Goal: Task Accomplishment & Management: Manage account settings

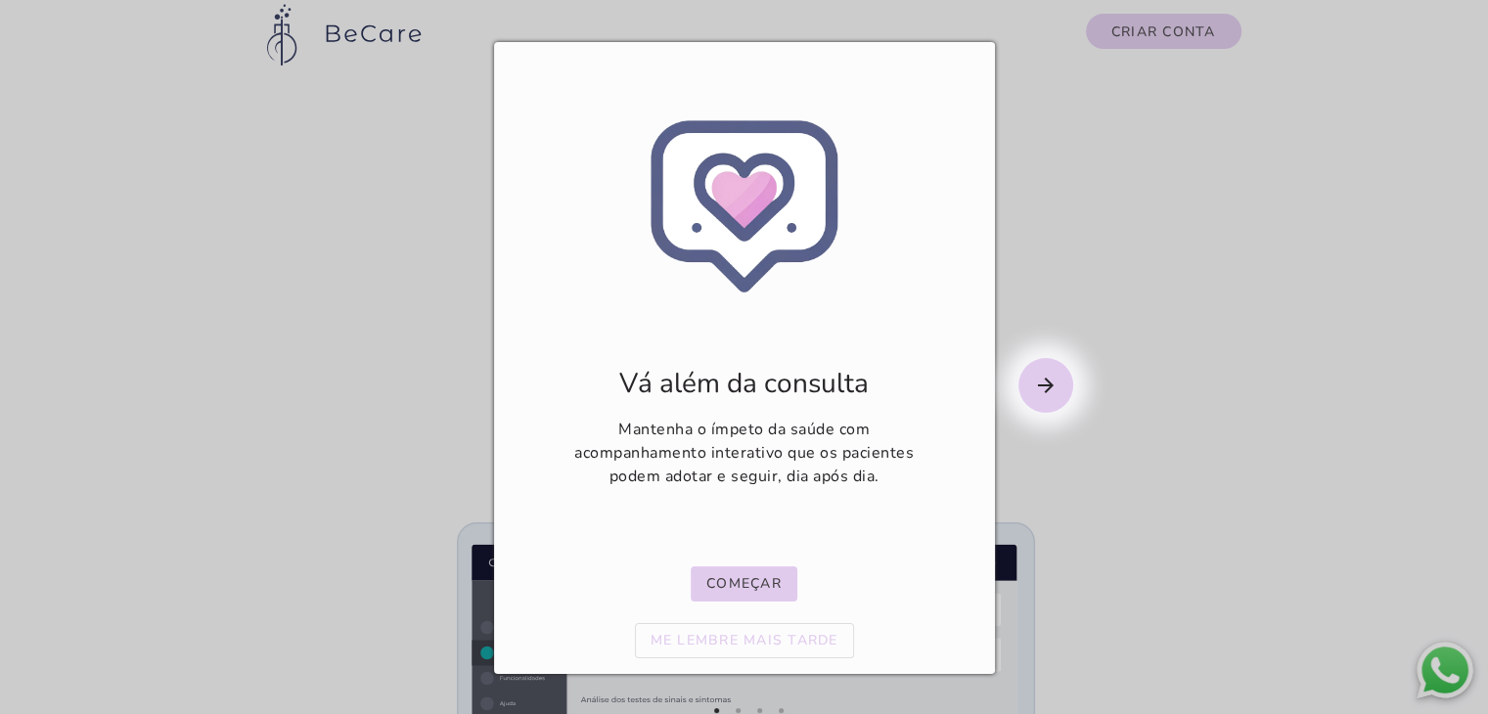
click at [1025, 384] on mwc-icon "arrow_forward" at bounding box center [1045, 385] width 55 height 55
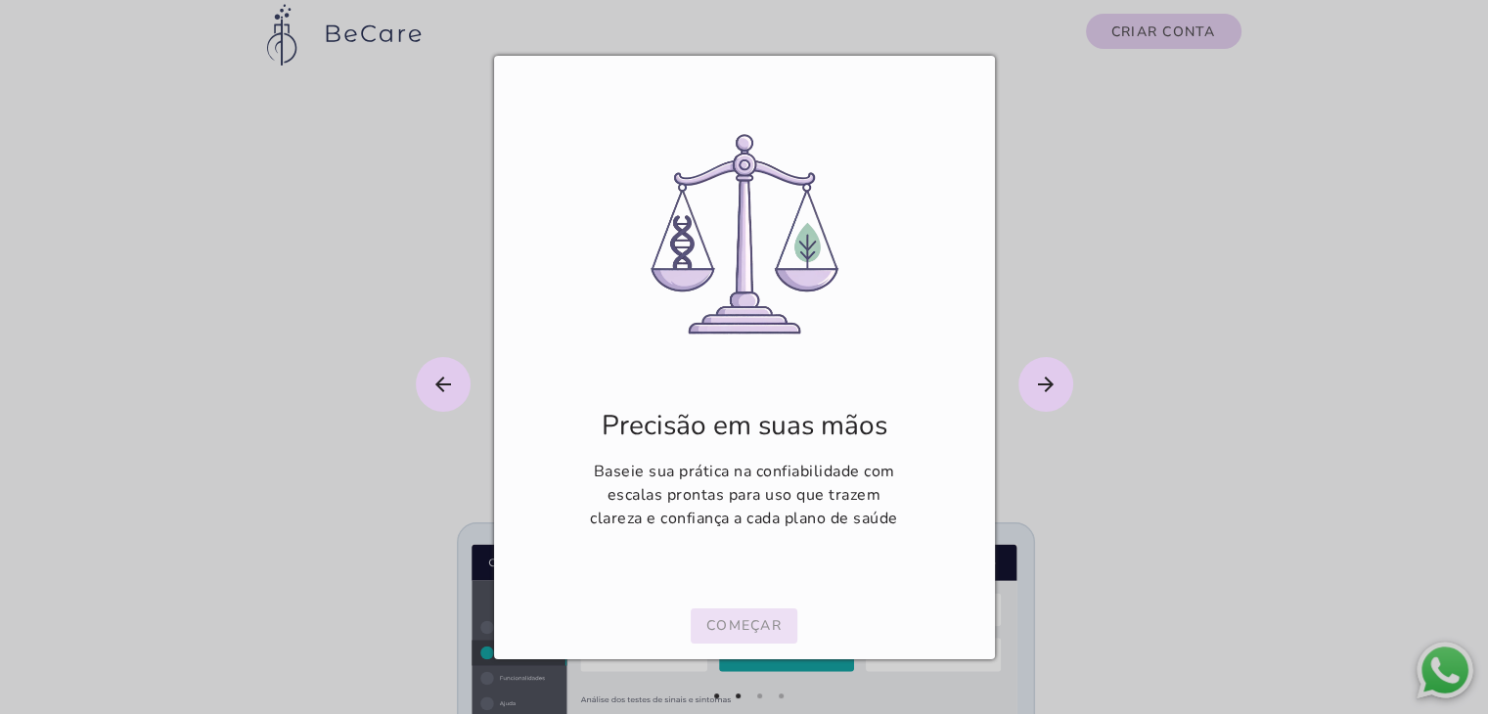
click at [785, 627] on button "Começar" at bounding box center [744, 625] width 107 height 35
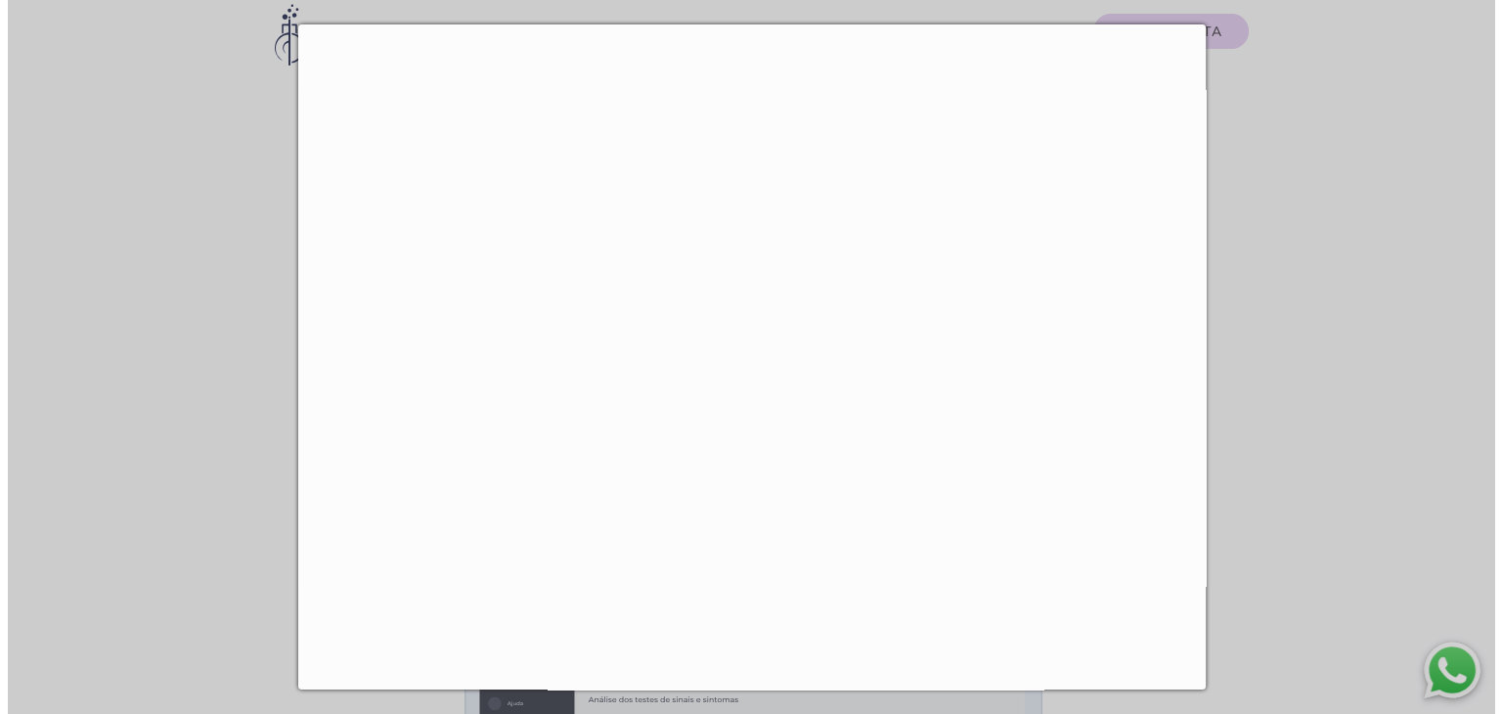
scroll to position [777, 0]
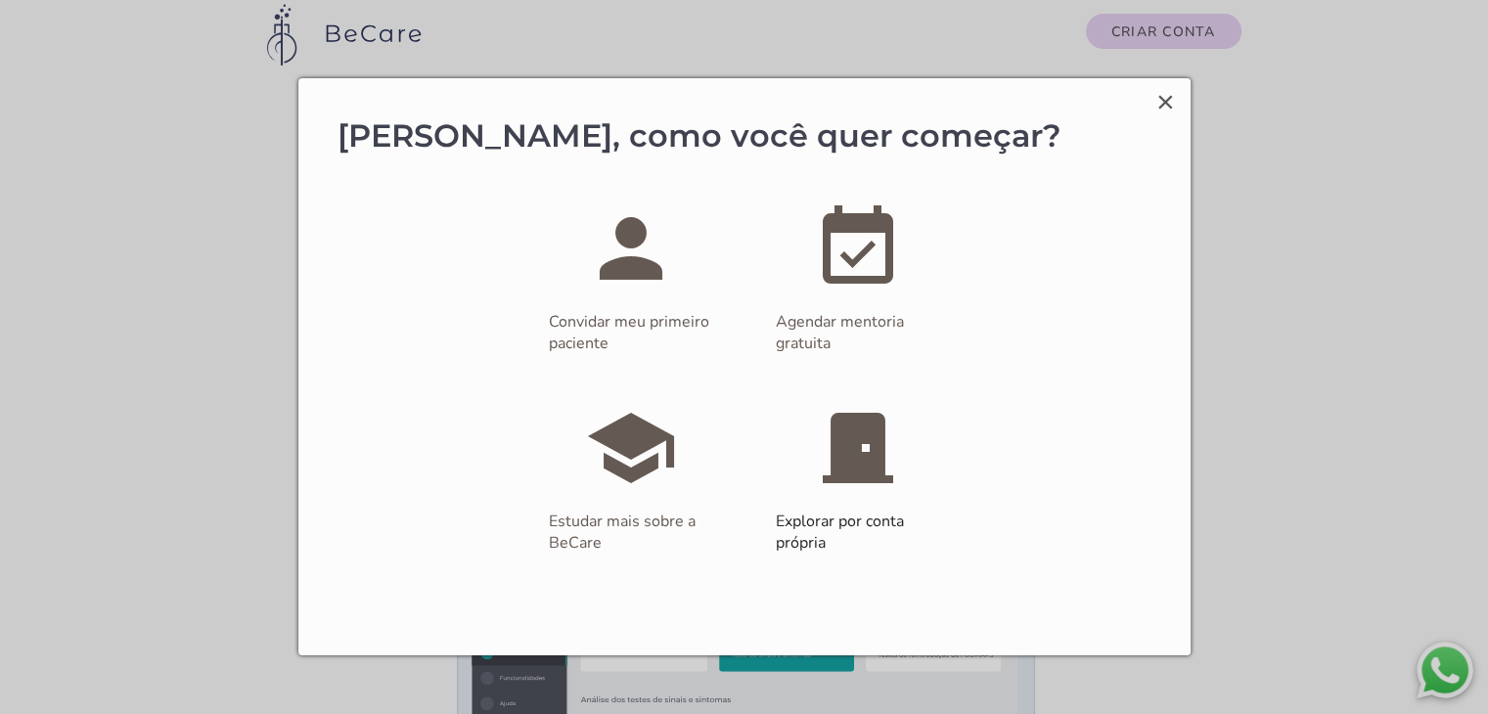
click at [0, 0] on slot "school" at bounding box center [0, 0] width 0 height 0
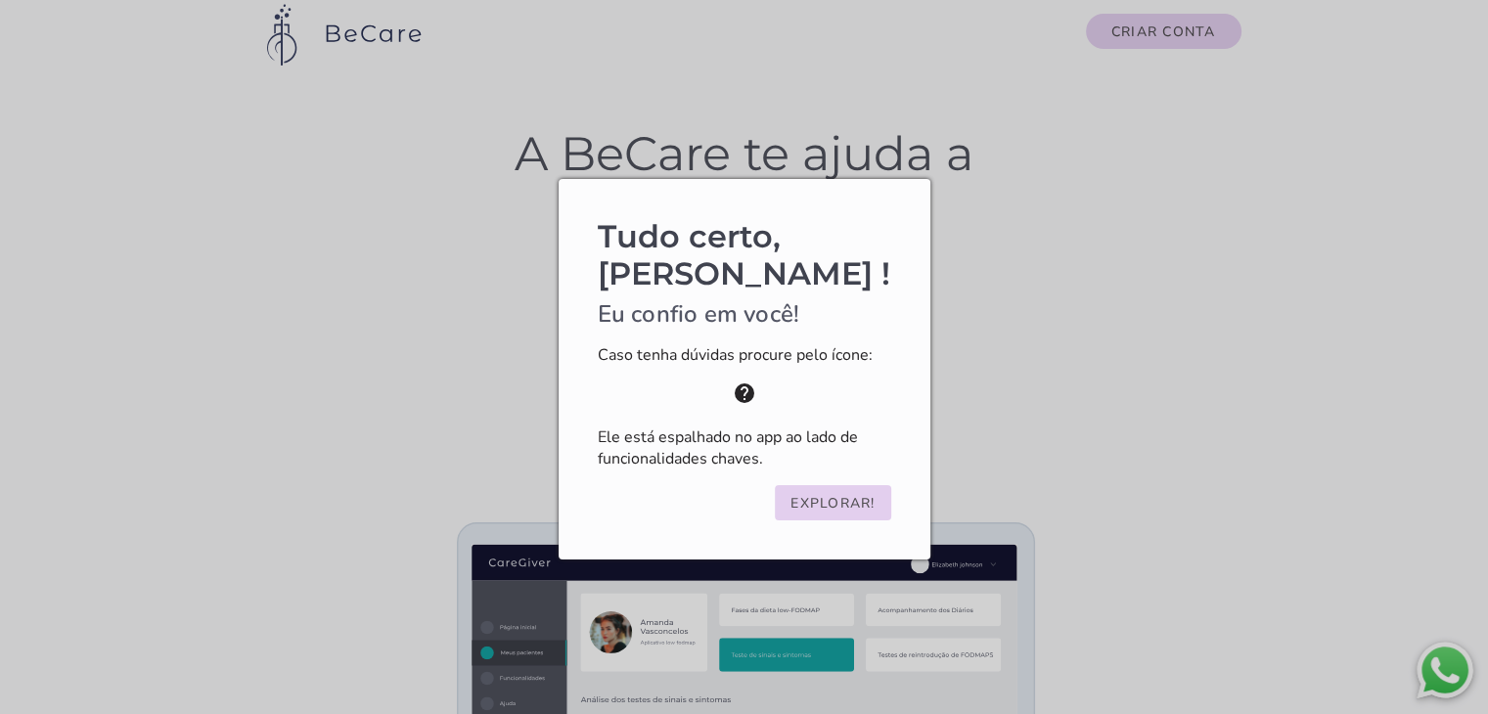
click at [0, 0] on slot "Explorar!" at bounding box center [0, 0] width 0 height 0
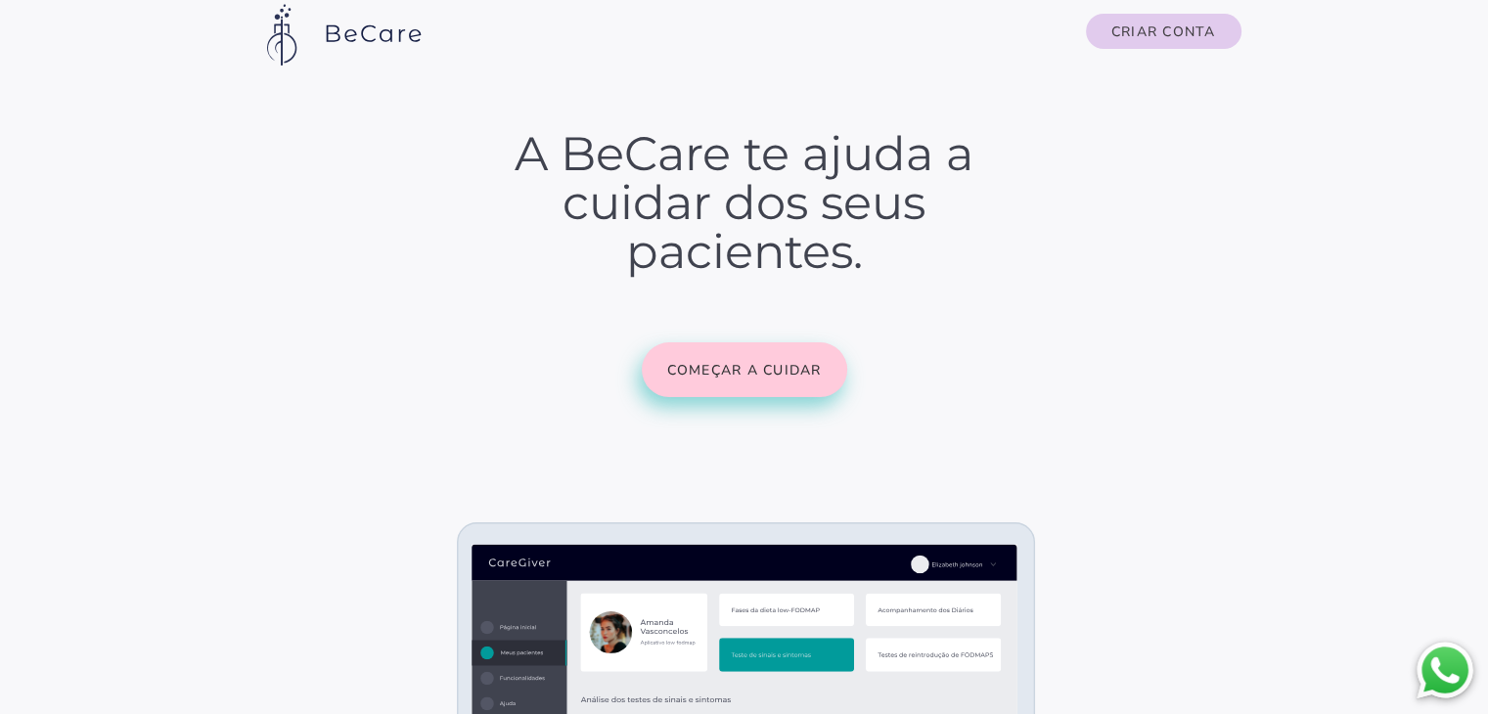
click at [0, 0] on slot "Começar a cuidar" at bounding box center [0, 0] width 0 height 0
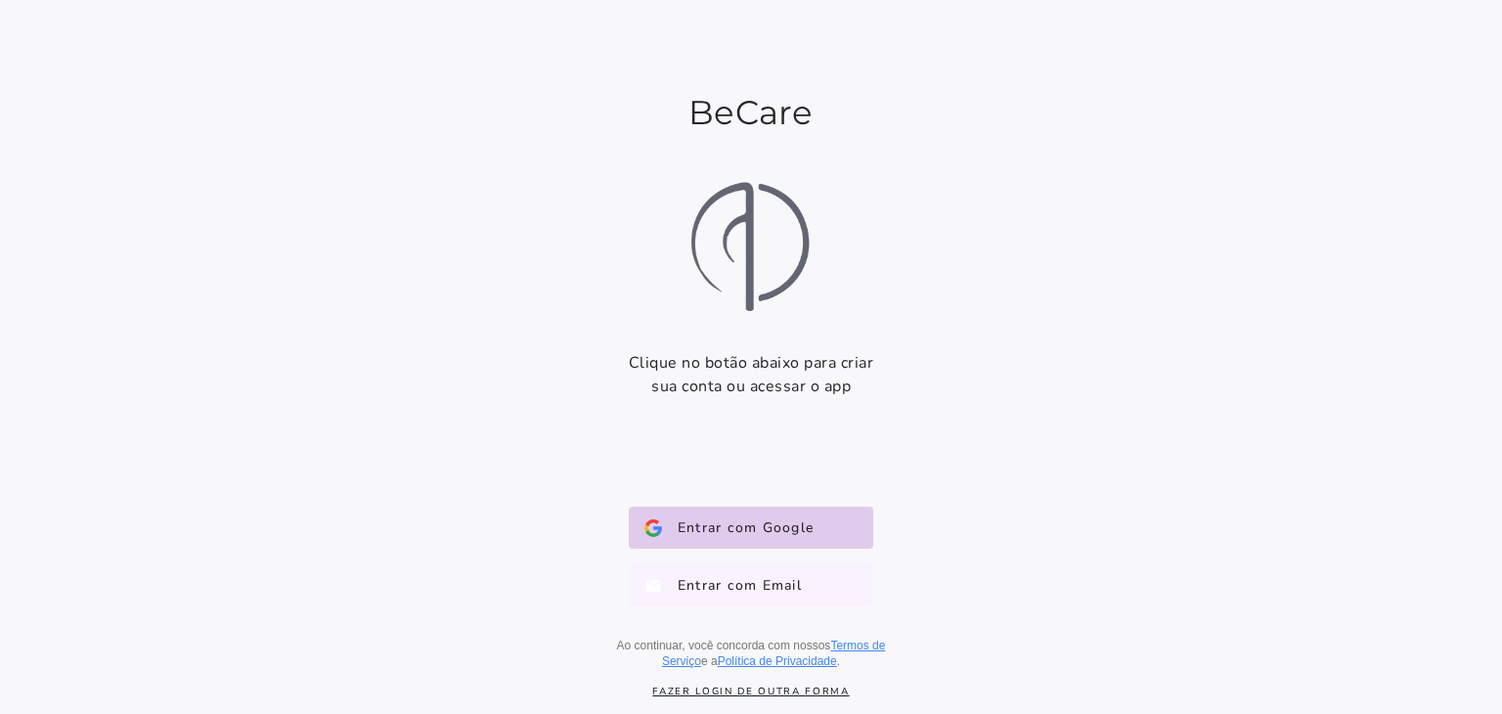
drag, startPoint x: 806, startPoint y: 608, endPoint x: 786, endPoint y: 597, distance: 22.8
click at [786, 597] on div "Entrar com Google Google Entrar com Email E-mail Ao continuar, você concorda co…" at bounding box center [751, 588] width 352 height 194
click at [786, 597] on button "Entrar com Email E-mail" at bounding box center [751, 584] width 245 height 43
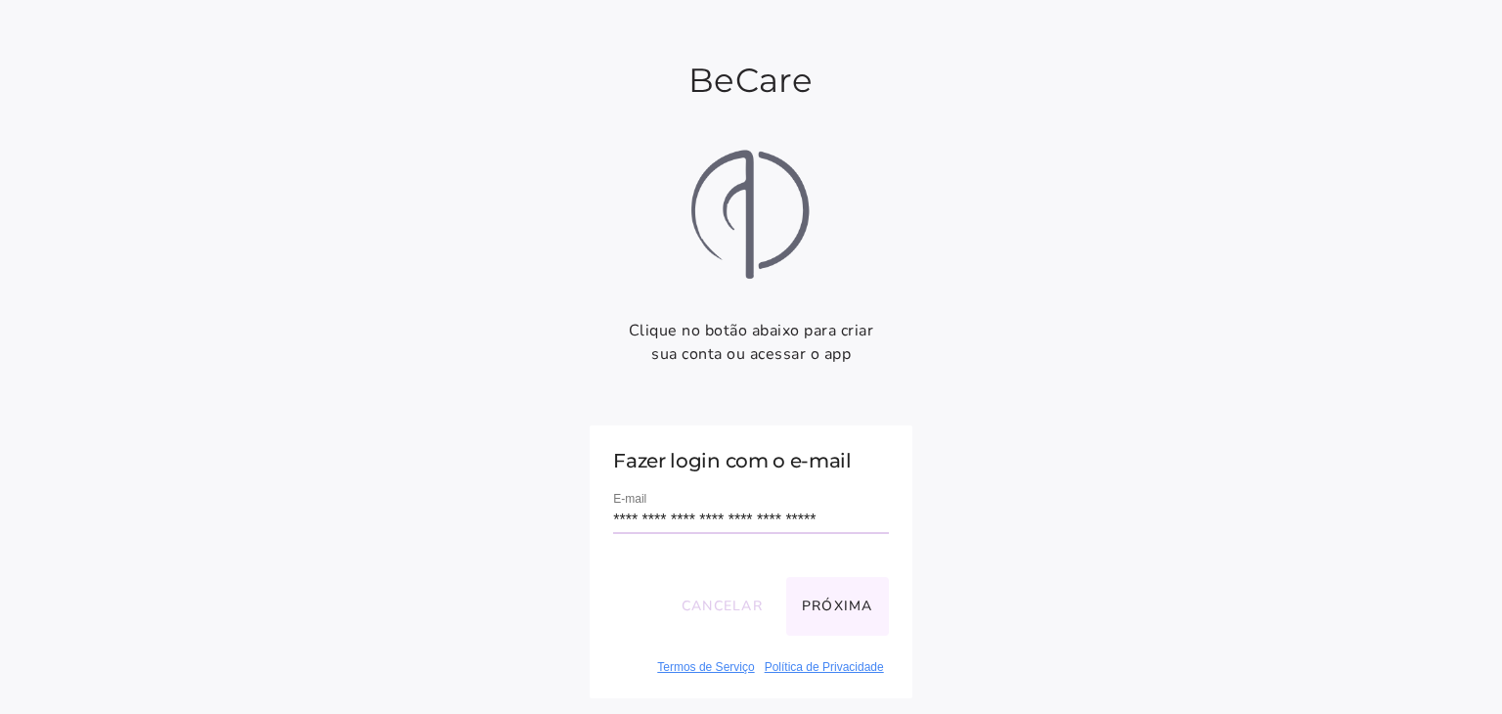
type input "**********"
click at [842, 615] on button "Próxima" at bounding box center [837, 606] width 103 height 59
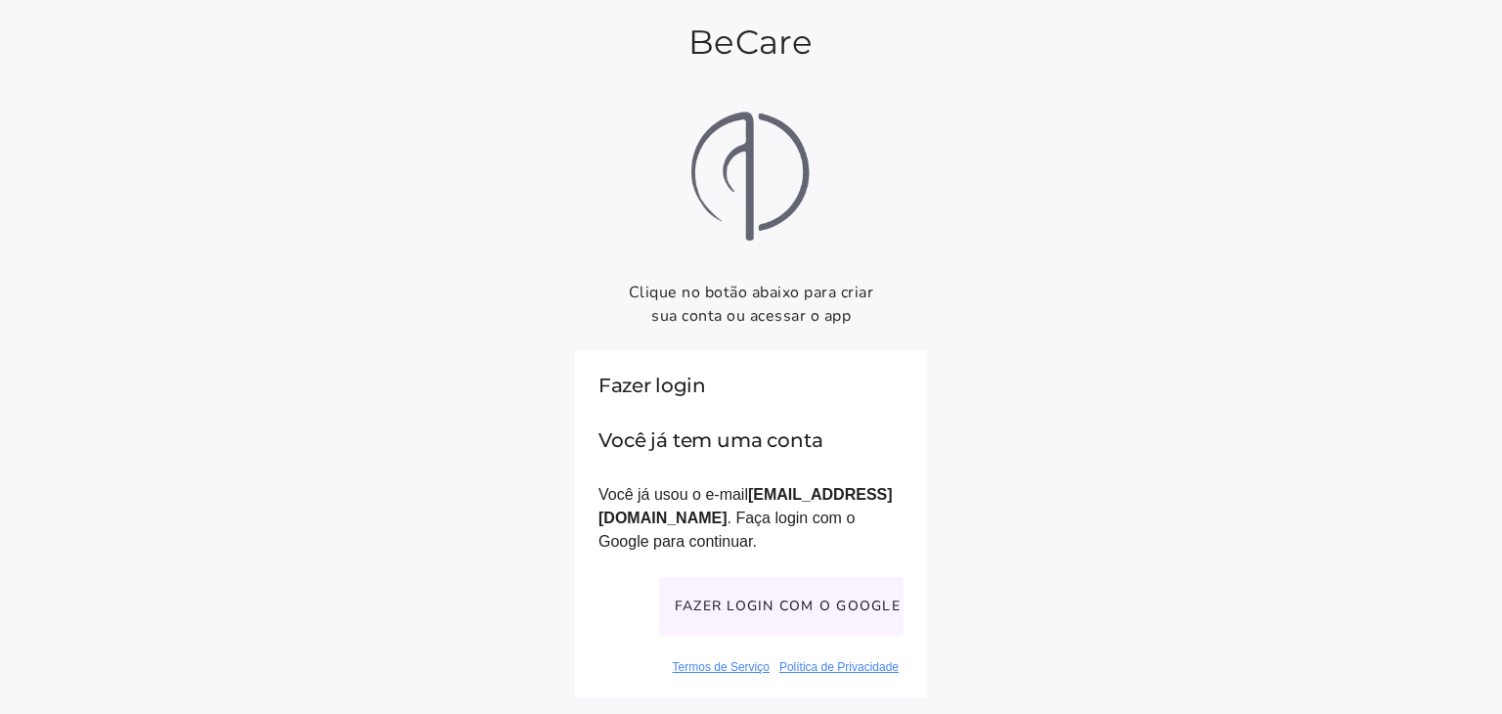
click at [868, 628] on button "Fazer login com o Google" at bounding box center [781, 606] width 245 height 59
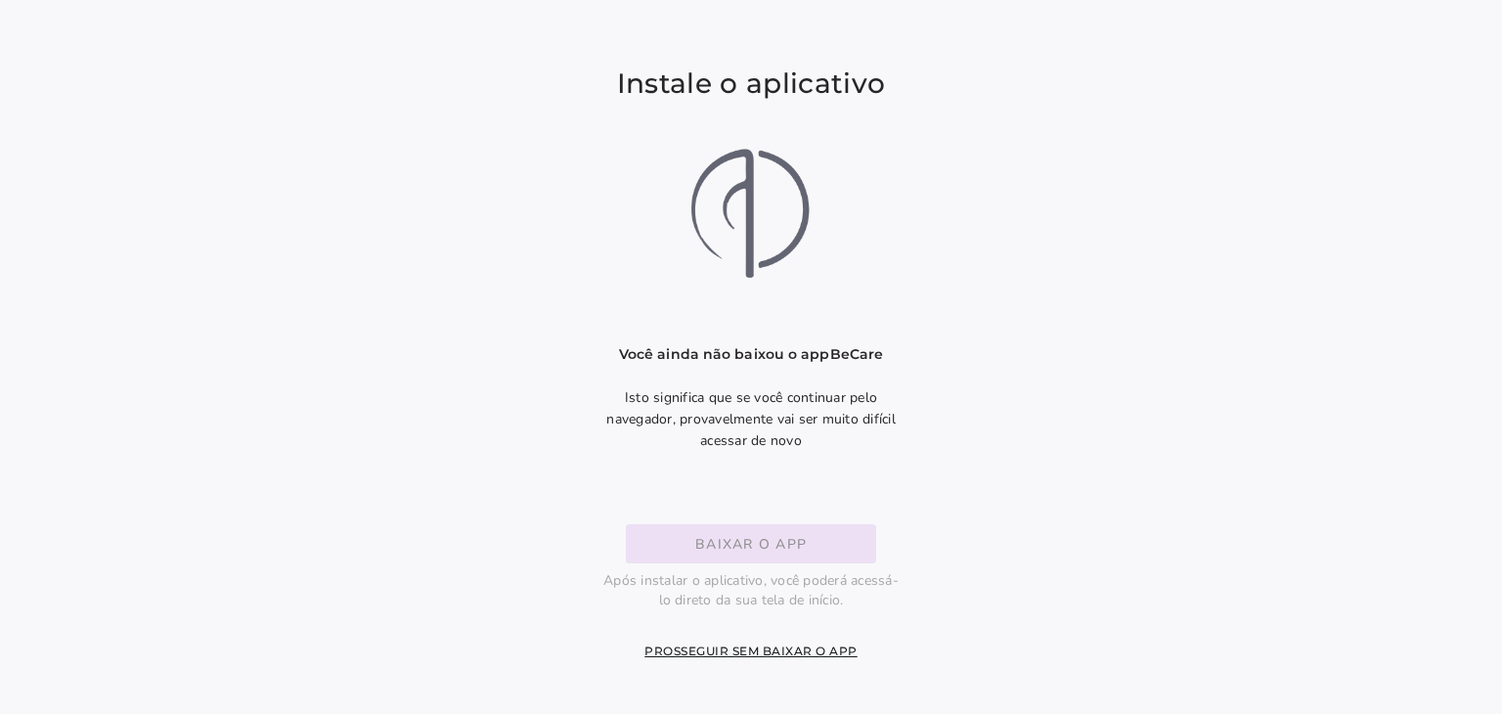
click at [694, 560] on button "Baixar o app" at bounding box center [751, 543] width 250 height 39
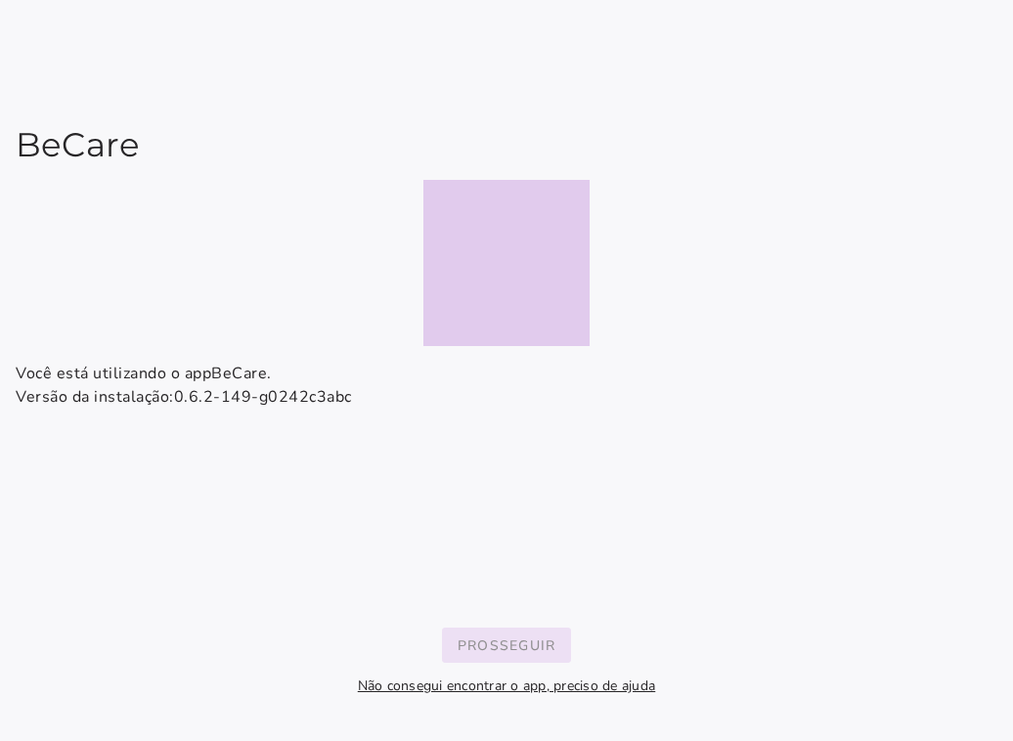
click at [0, 0] on slot "Prosseguir" at bounding box center [0, 0] width 0 height 0
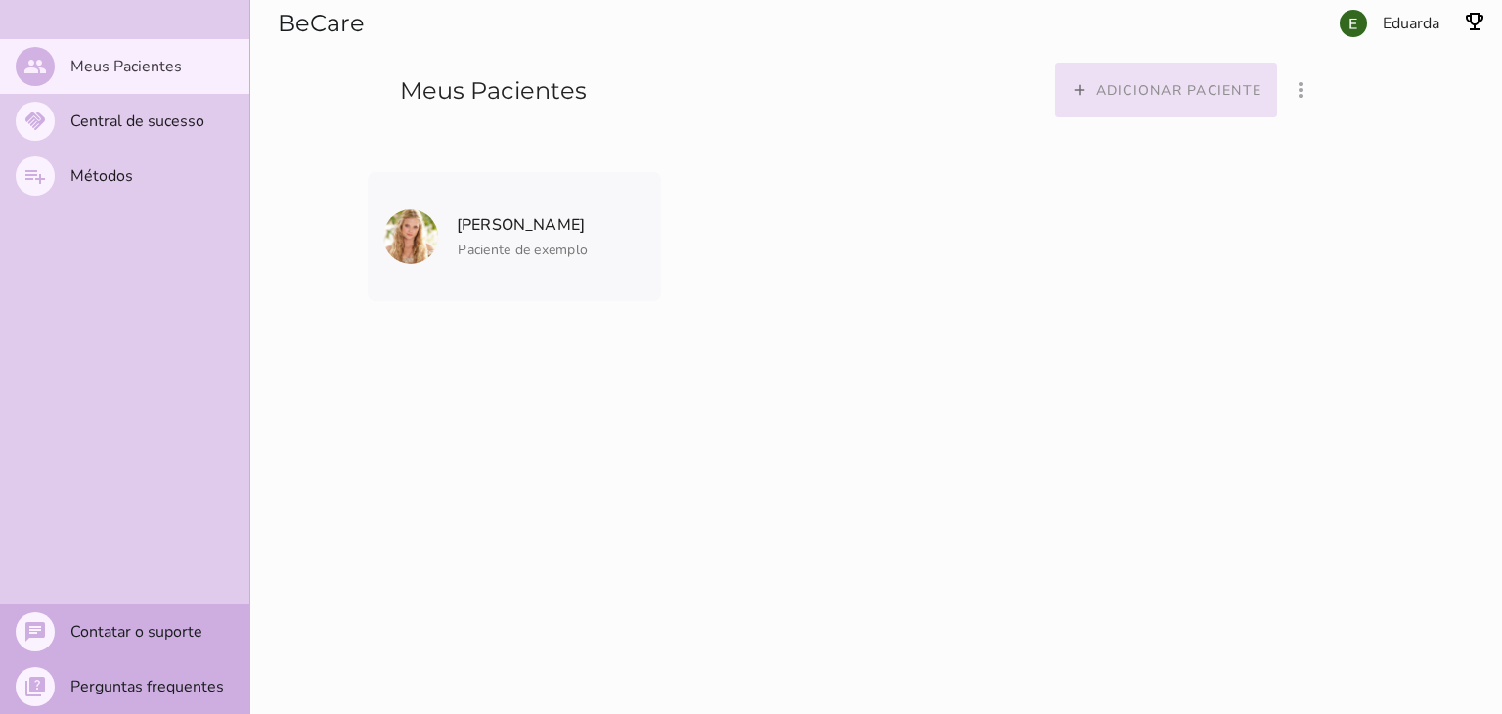
click at [1180, 113] on button "add Adicionar paciente" at bounding box center [1166, 90] width 223 height 55
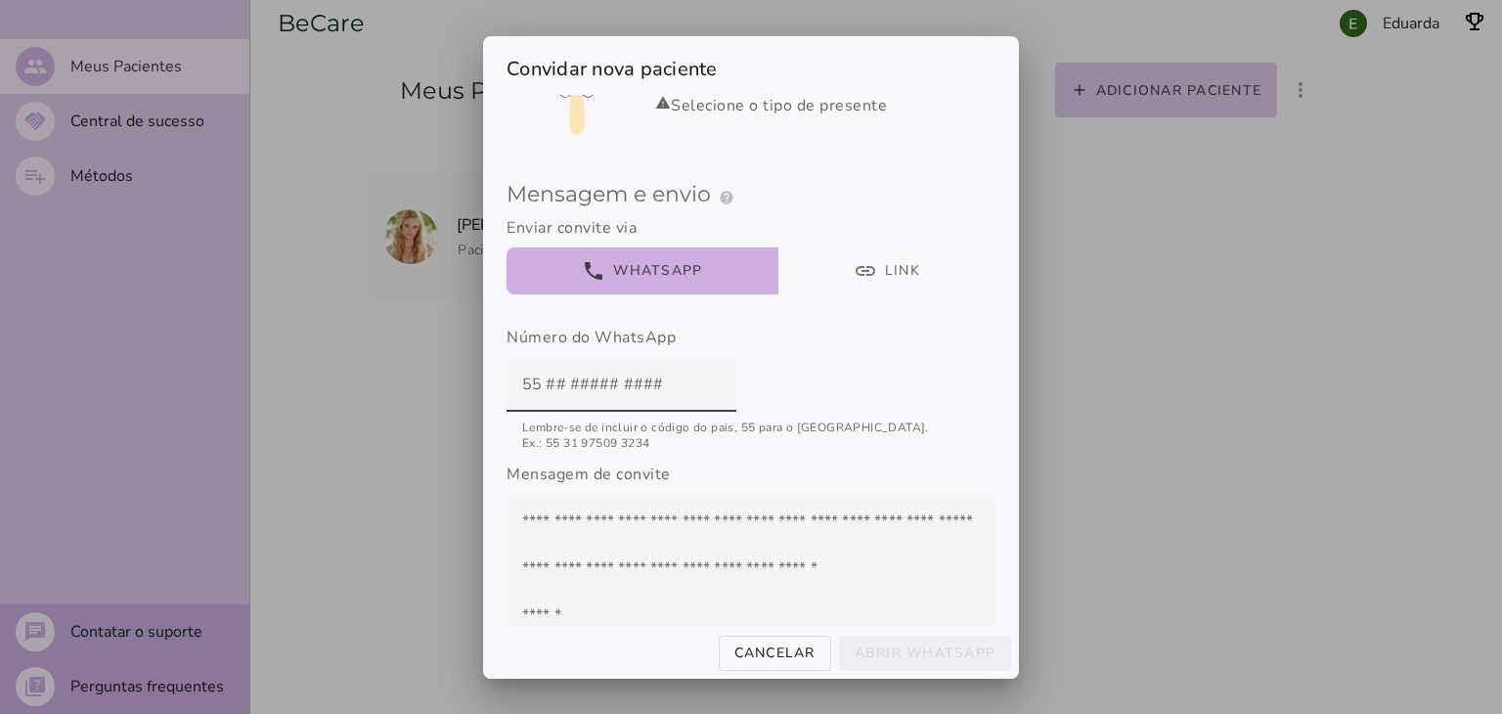
scroll to position [126, 0]
click at [532, 394] on input "text" at bounding box center [621, 386] width 199 height 55
click at [678, 396] on input "text" at bounding box center [621, 386] width 199 height 55
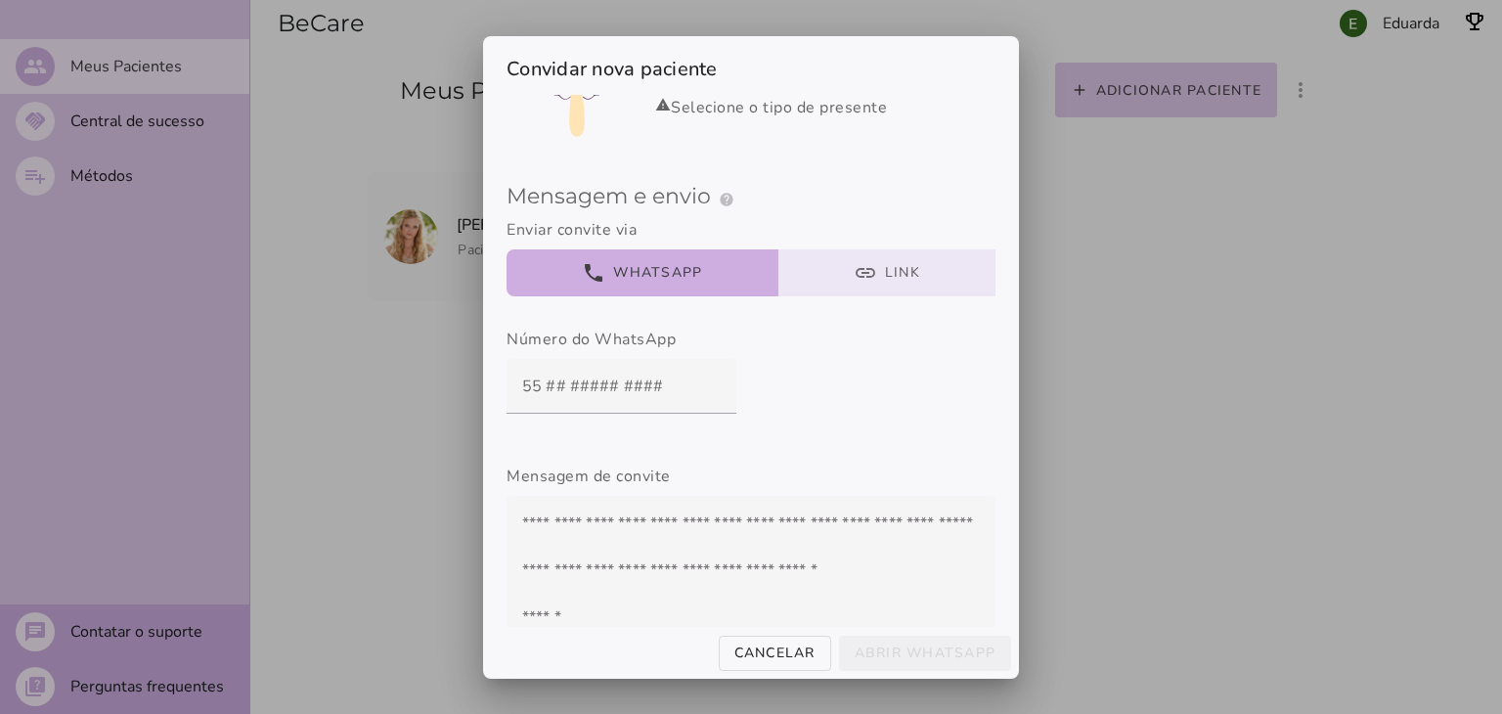
click at [818, 274] on button "link Link" at bounding box center [888, 272] width 218 height 47
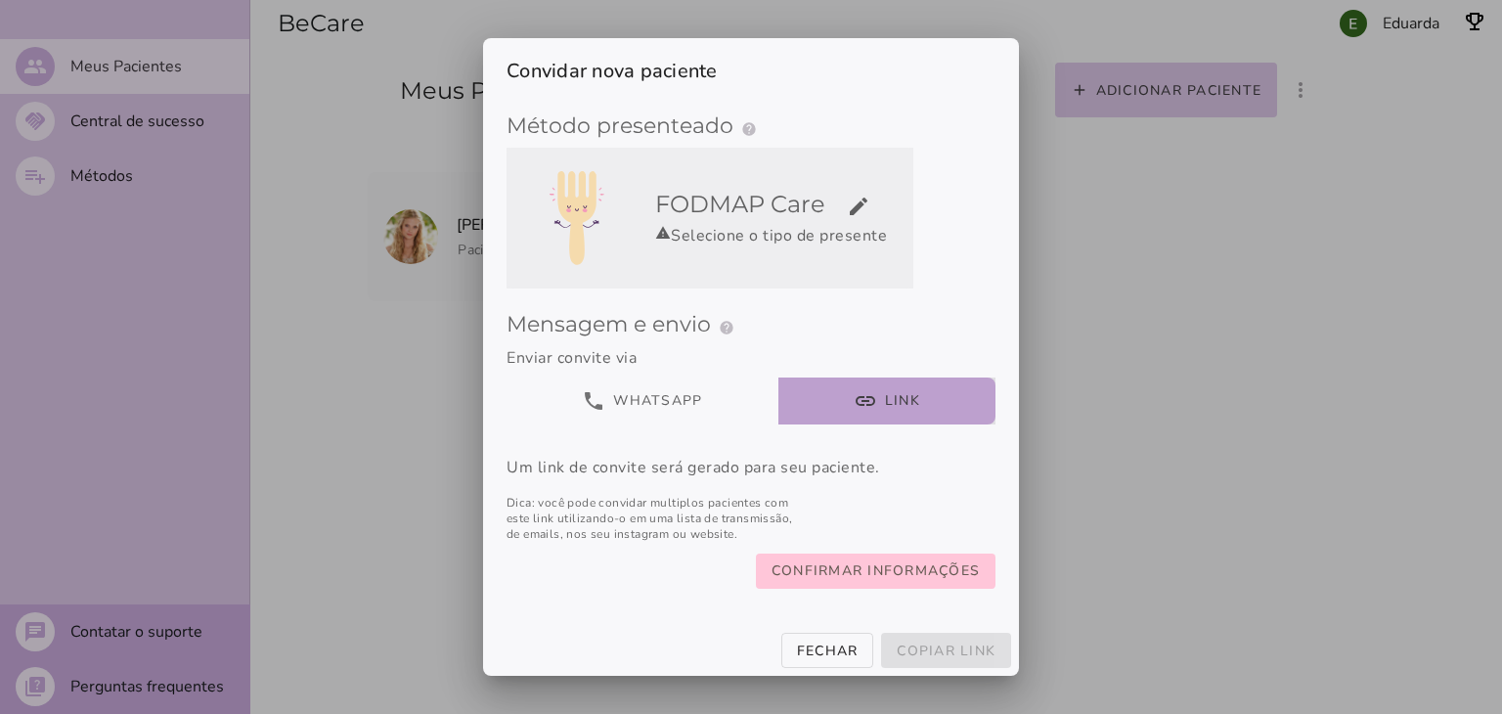
scroll to position [0, 0]
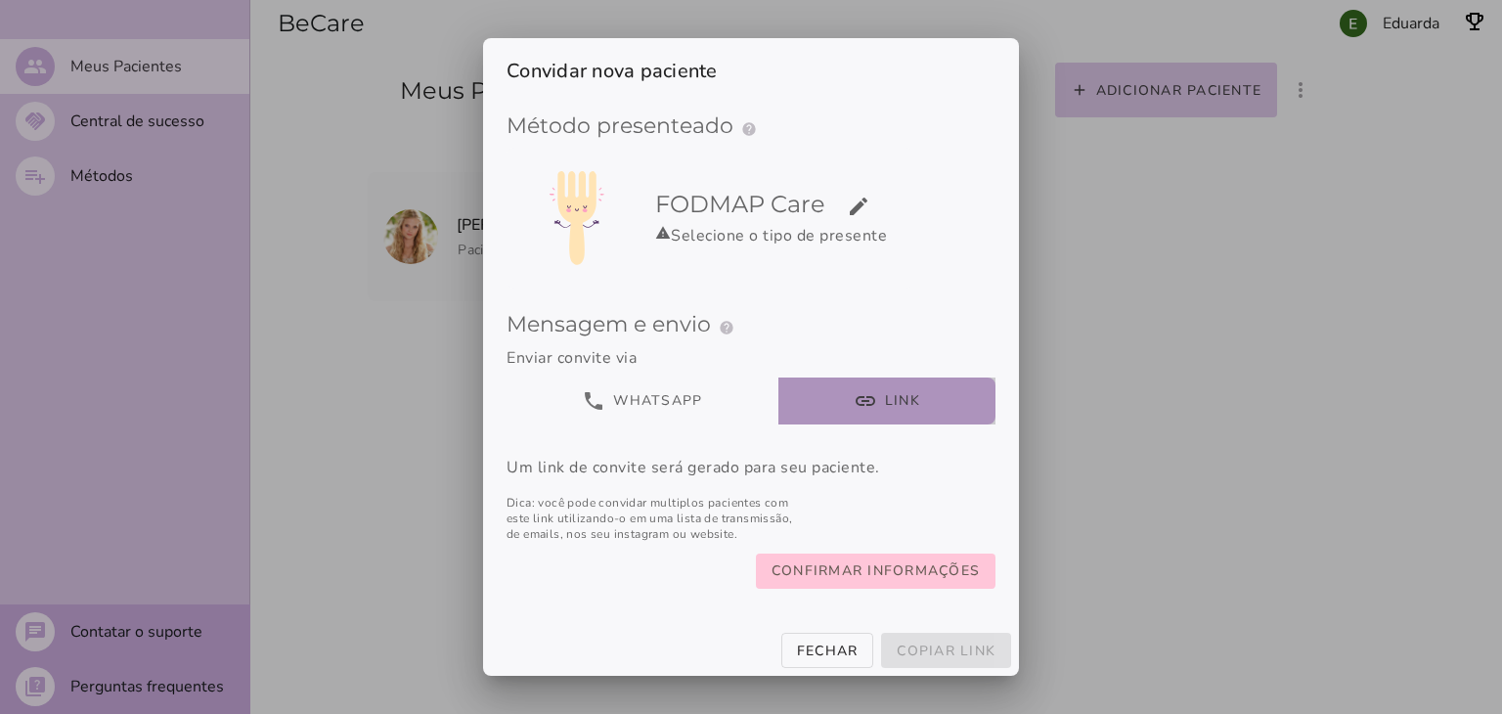
click at [842, 404] on button "link Link" at bounding box center [888, 401] width 218 height 47
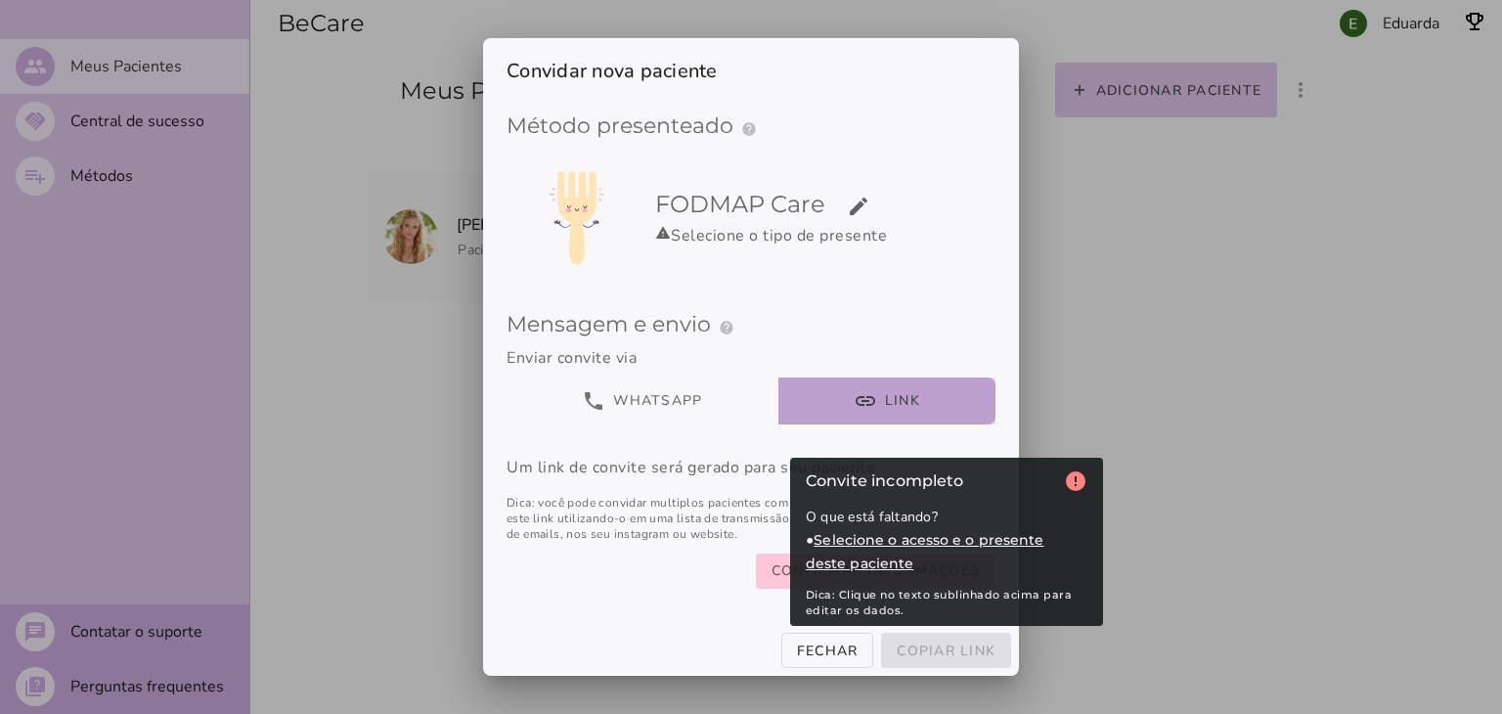
click at [962, 538] on span "Selecione o acesso e o presente deste paciente" at bounding box center [925, 551] width 239 height 41
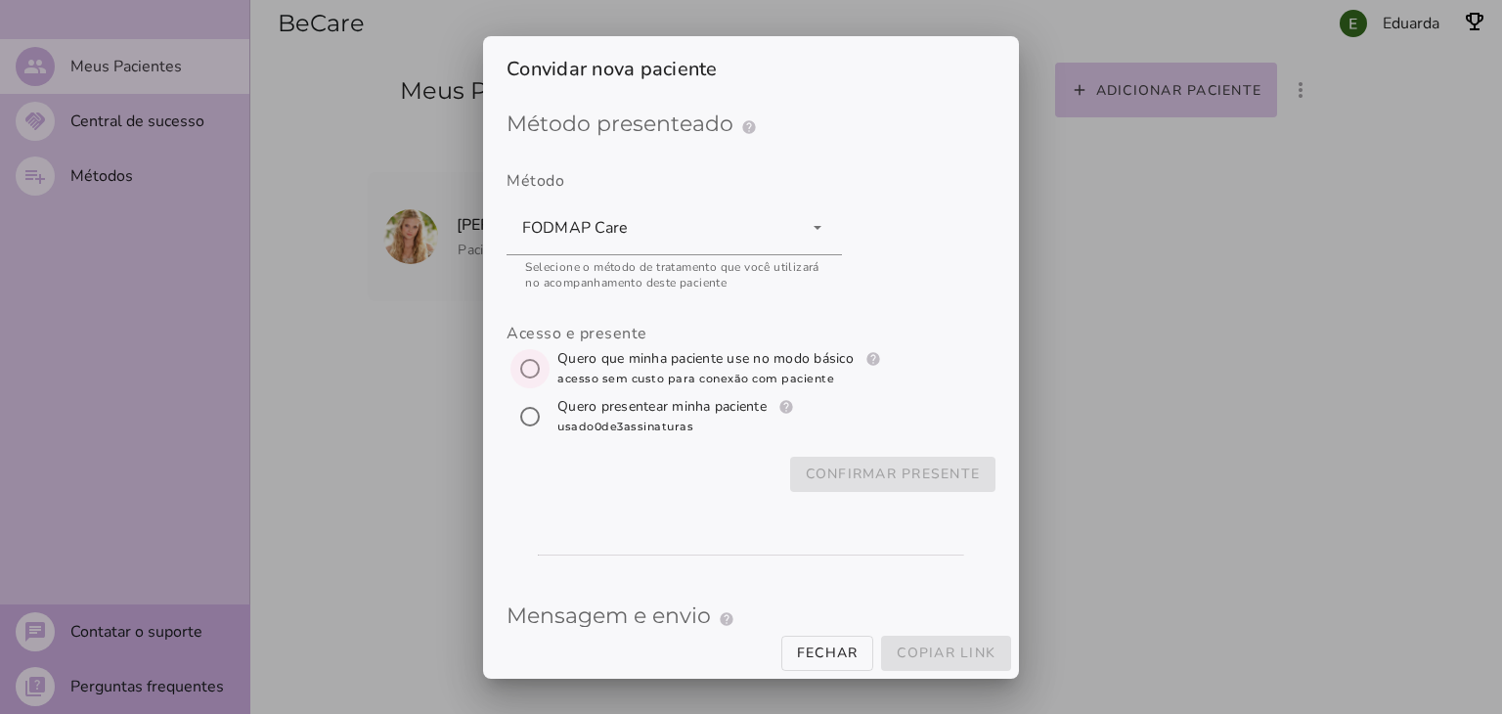
click at [521, 366] on input "[object Object]" at bounding box center [530, 368] width 47 height 47
radio input "****"
type mwc-radio "trial-extension"
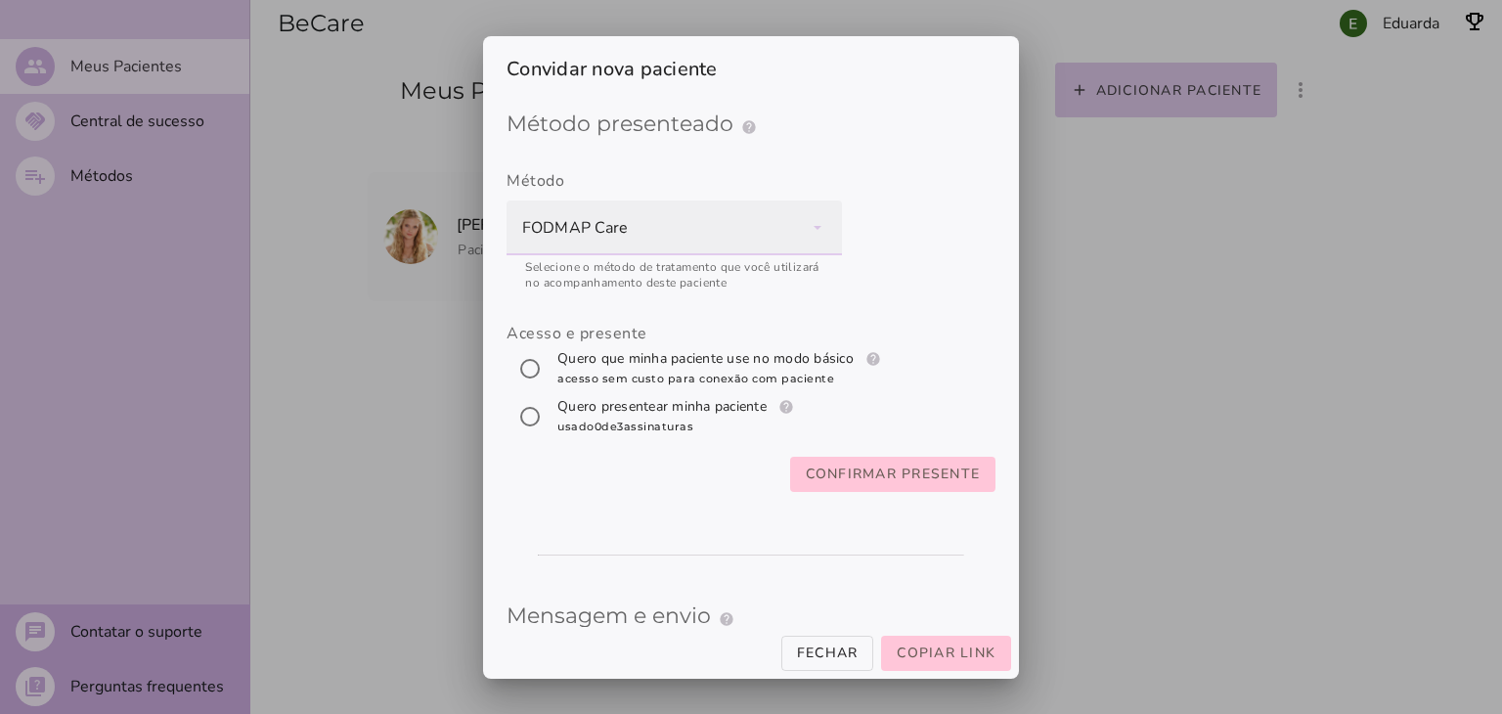
click at [706, 223] on div "FODMAP Care" at bounding box center [675, 228] width 336 height 55
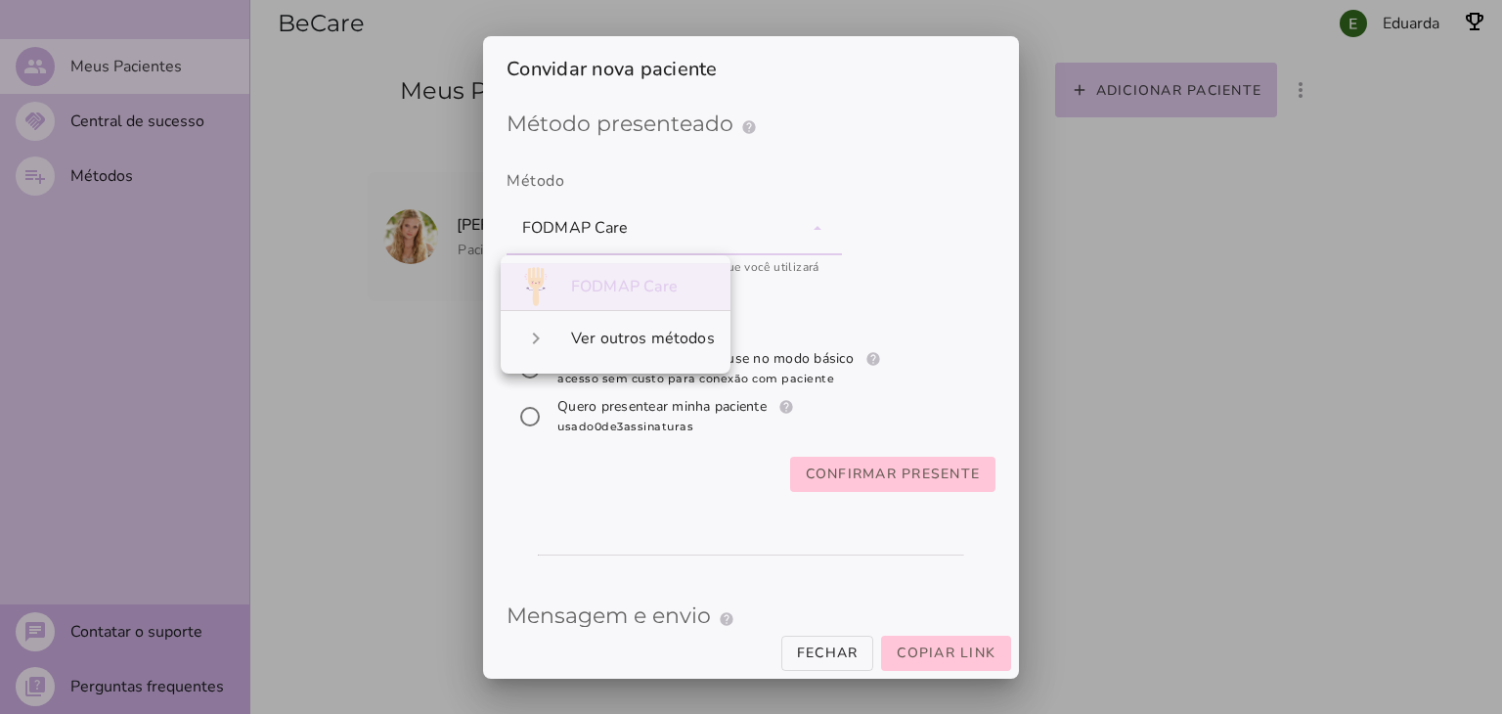
click at [803, 166] on label "Método FODMAP Care navigate_next Ver outros métodos" at bounding box center [751, 218] width 489 height 145
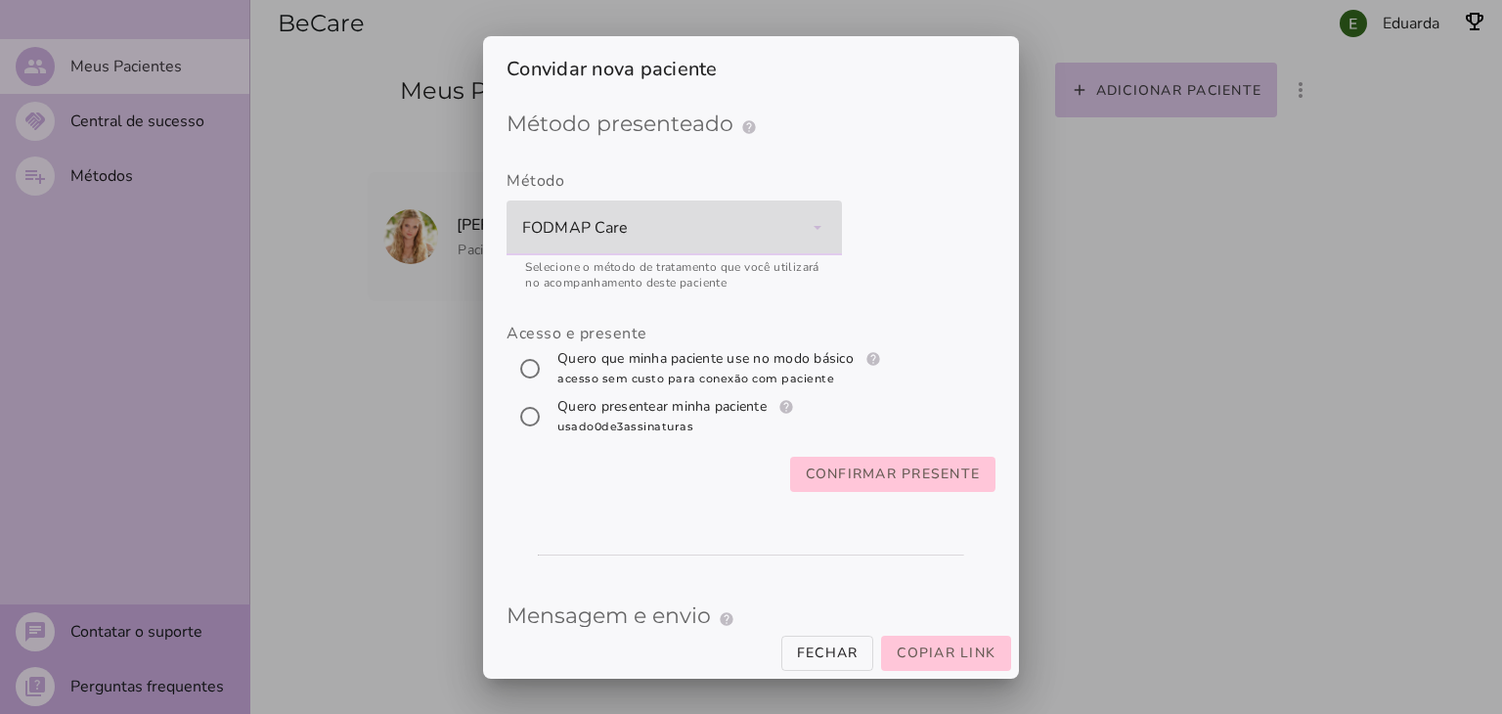
click at [711, 248] on div "FODMAP Care" at bounding box center [675, 228] width 336 height 55
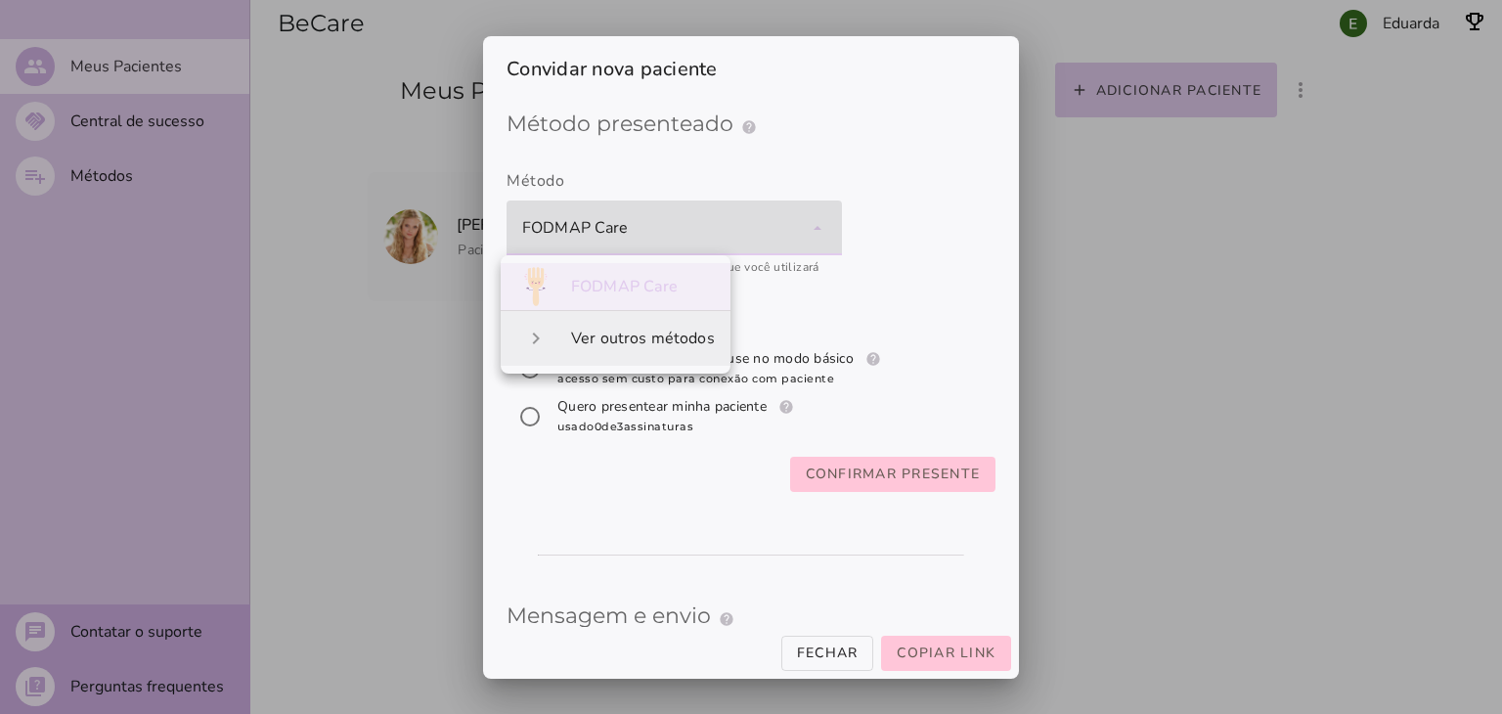
click at [626, 349] on mwc-list-item "navigate_next Ver outros métodos" at bounding box center [616, 338] width 230 height 55
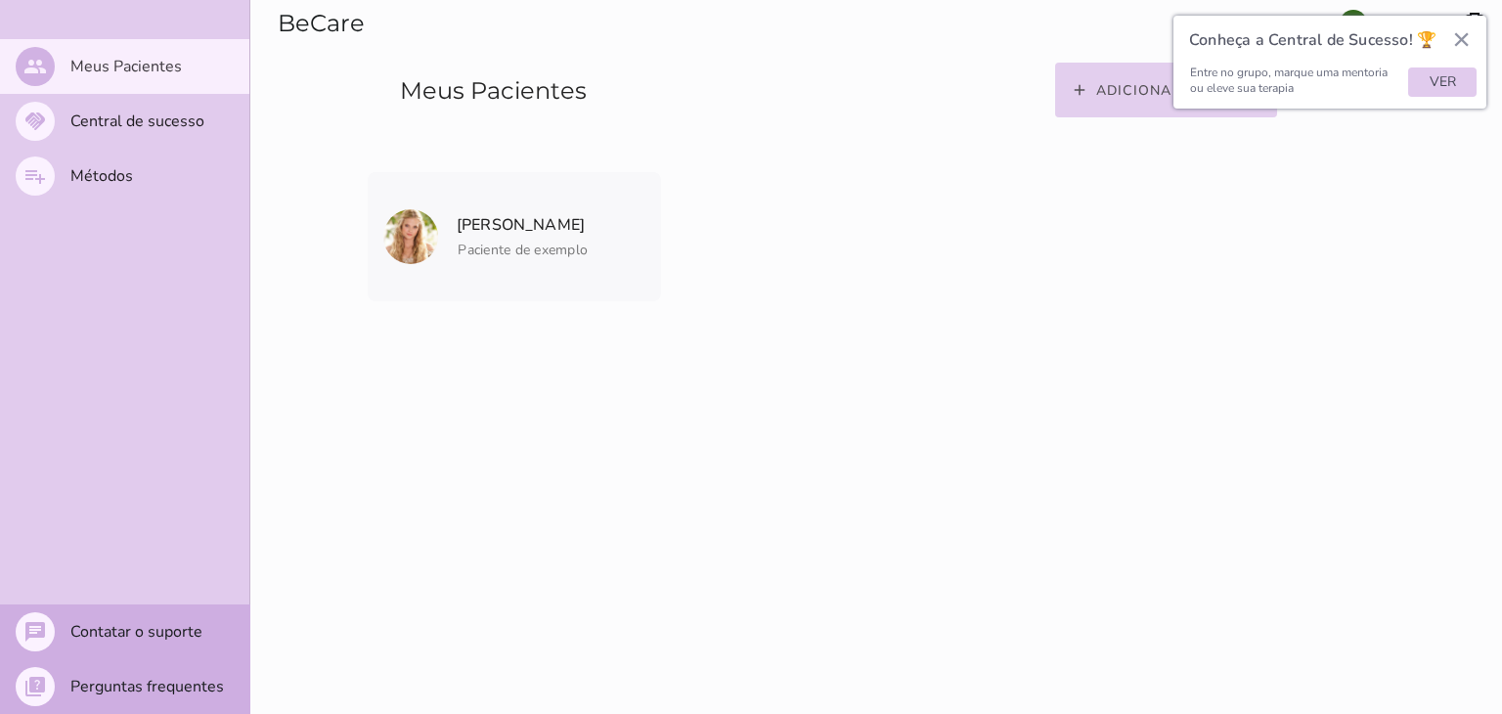
click at [1078, 110] on button "add Adicionar paciente" at bounding box center [1166, 90] width 223 height 55
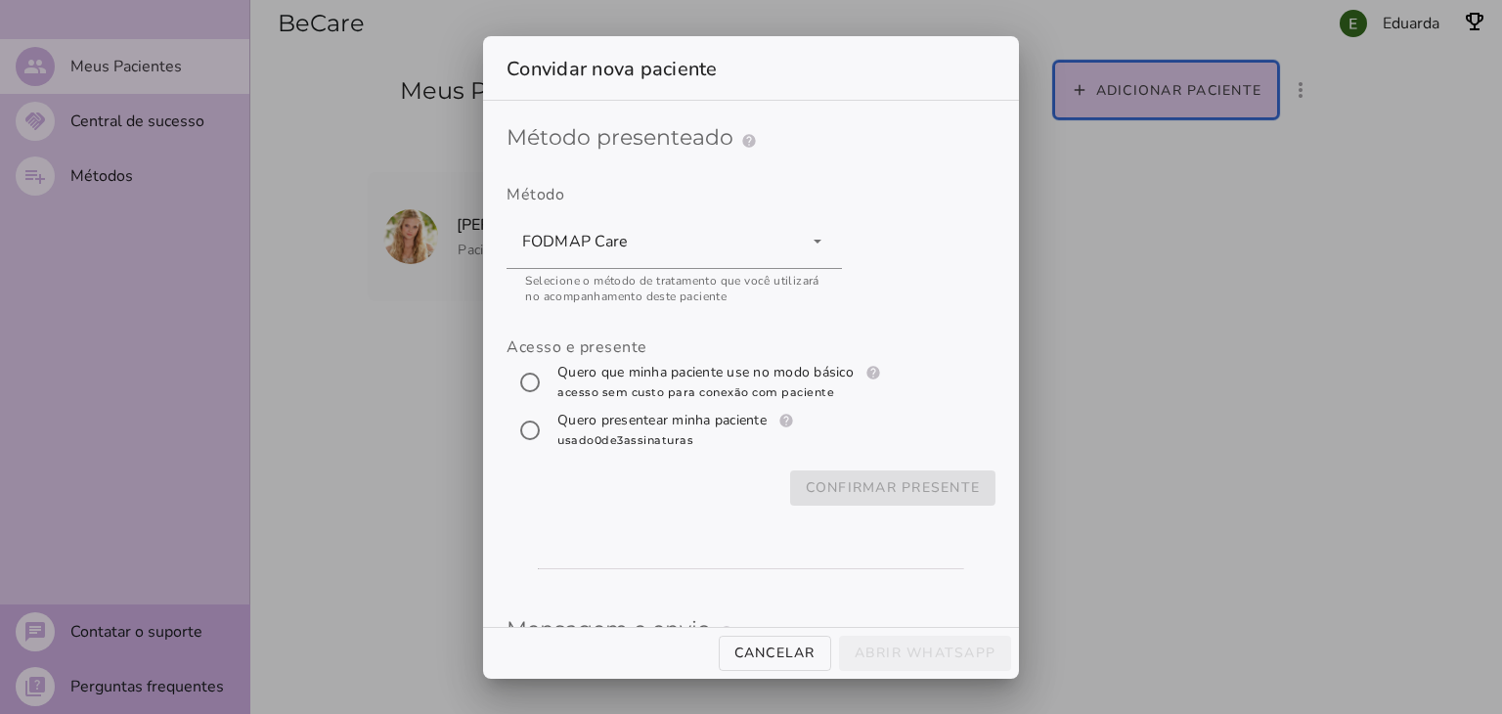
scroll to position [467, 0]
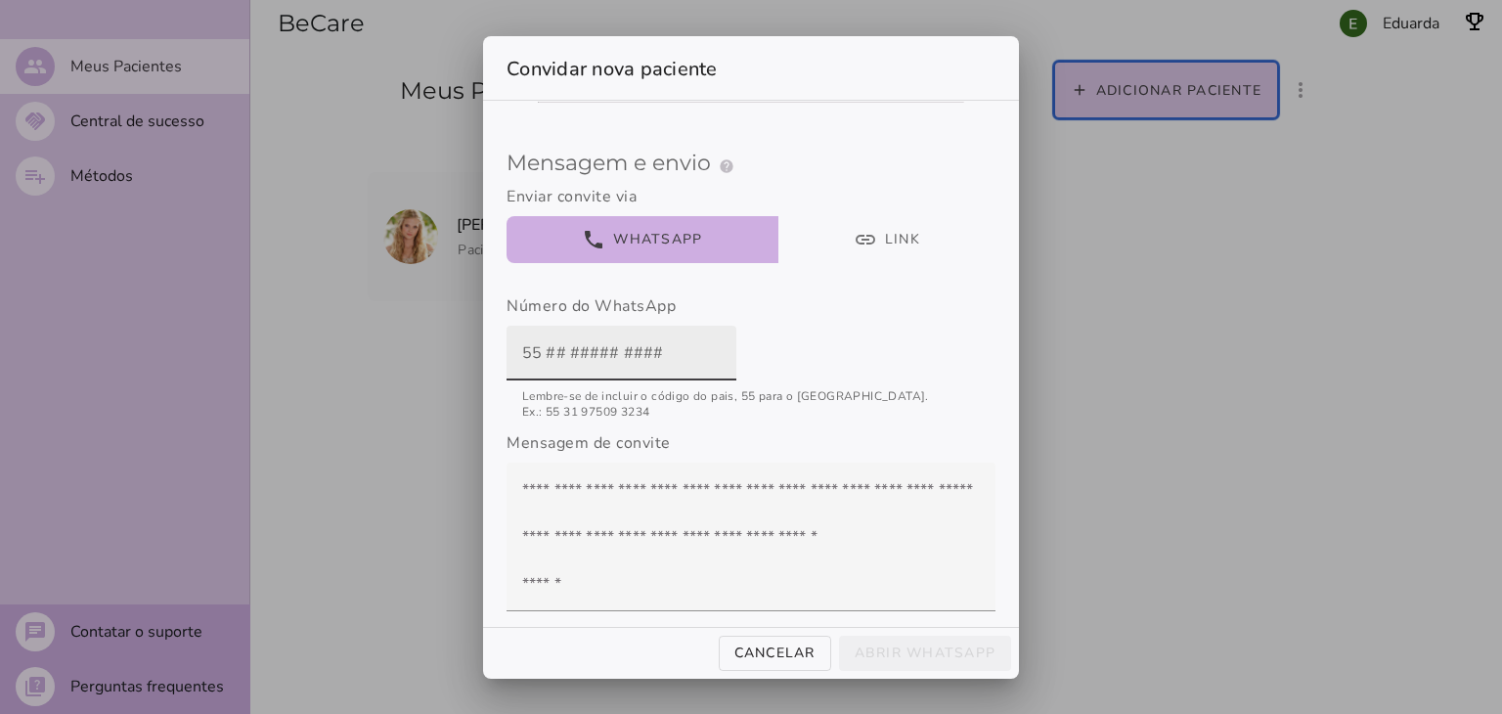
click at [560, 357] on input "text" at bounding box center [621, 353] width 199 height 55
type input "85"
type mwc-textfield "85"
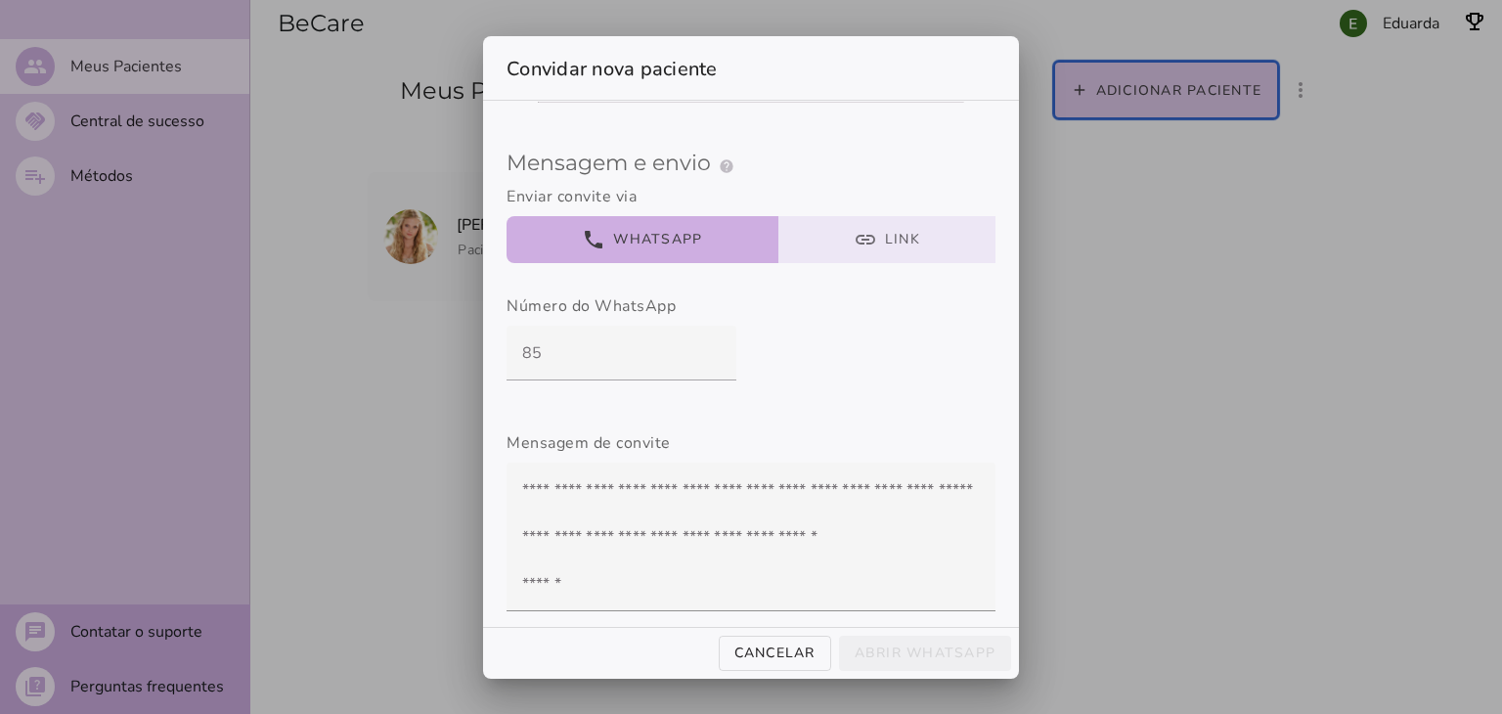
click at [834, 244] on button "link Link" at bounding box center [888, 239] width 218 height 47
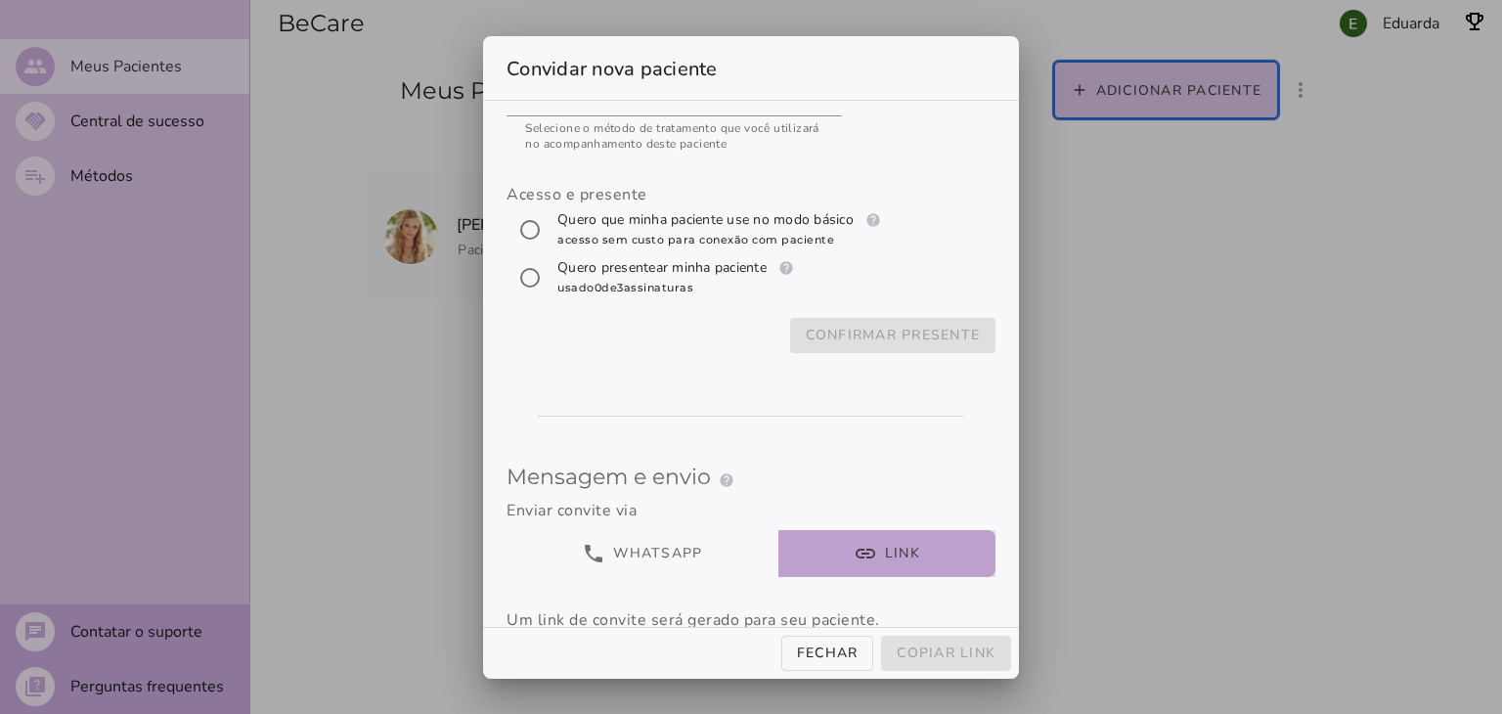
scroll to position [129, 0]
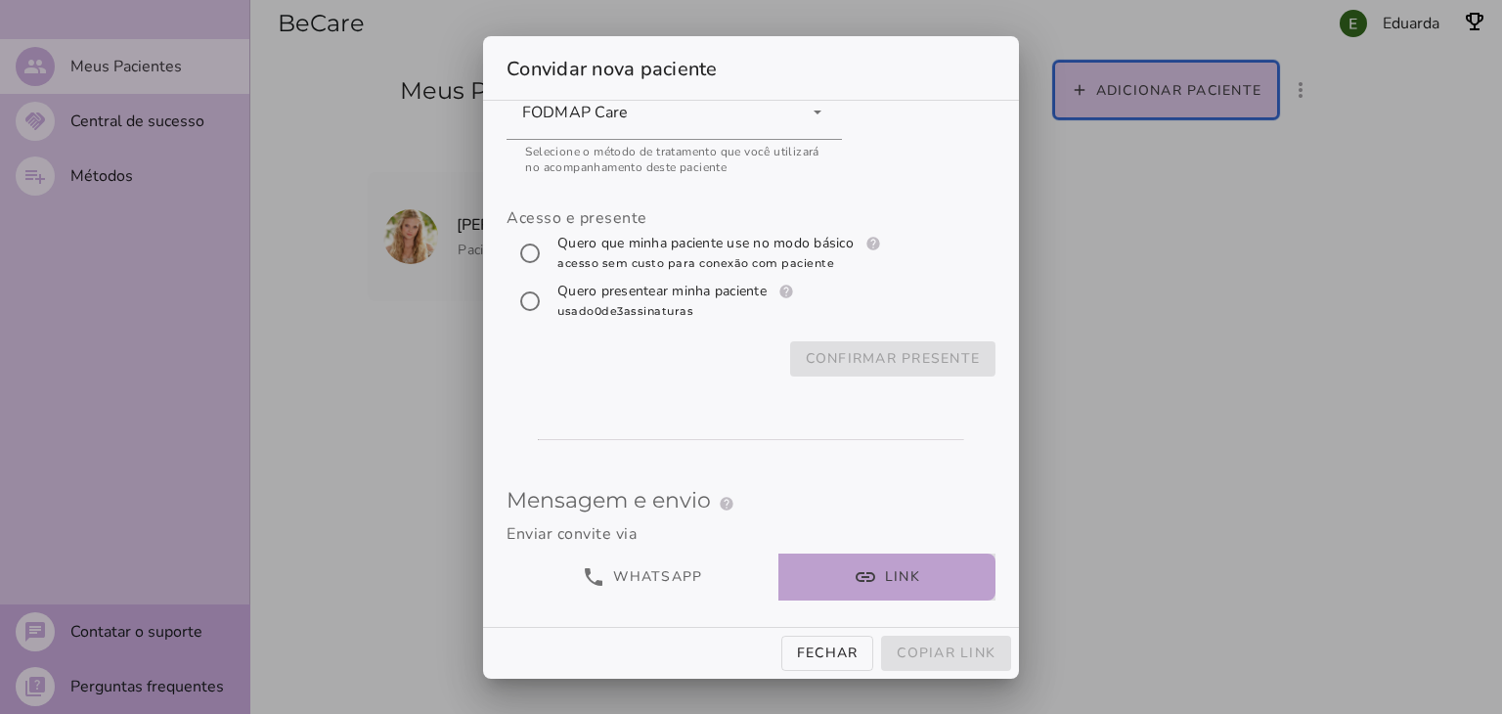
click at [568, 246] on label "Quero que minha paciente use no modo básico help Modo básico Registros e diário…" at bounding box center [722, 253] width 336 height 39
radio input "****"
type mwc-radio "trial-extension"
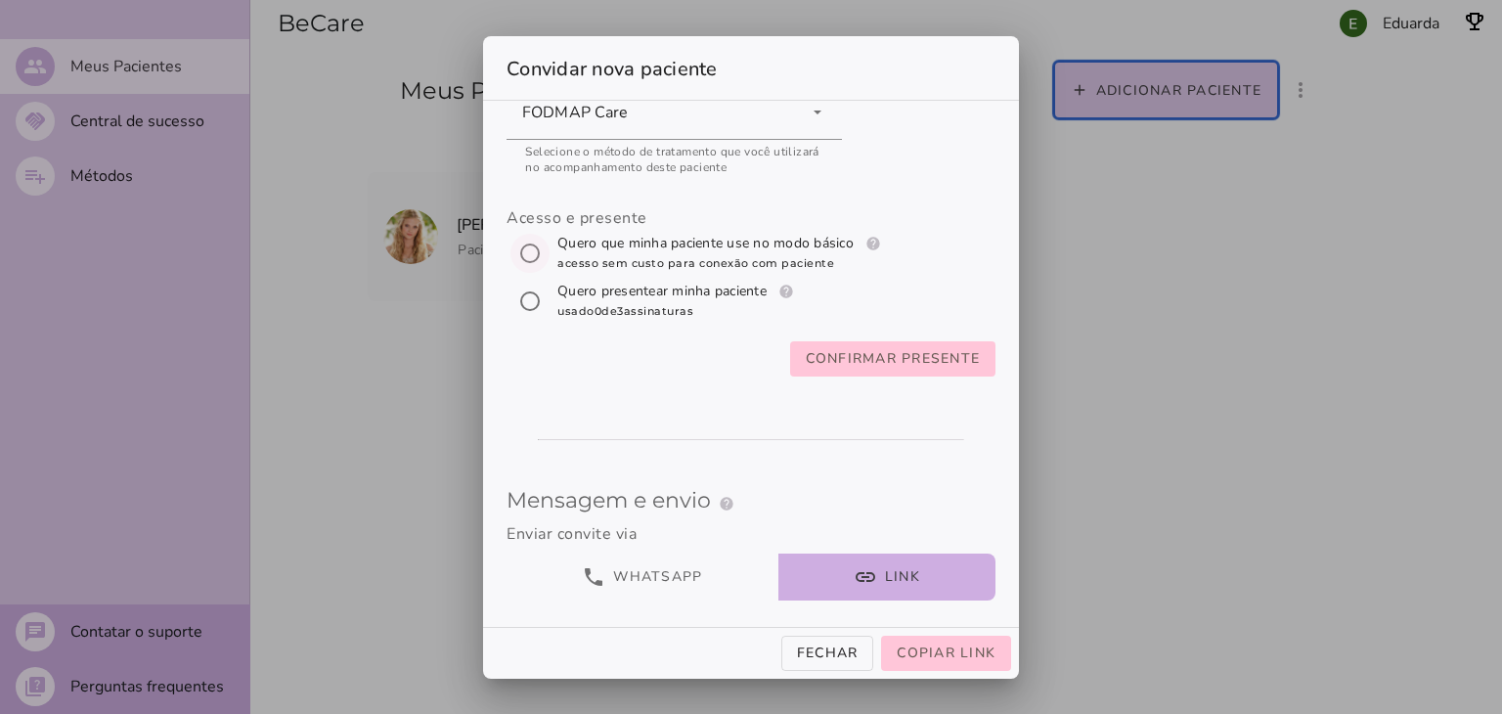
scroll to position [309, 0]
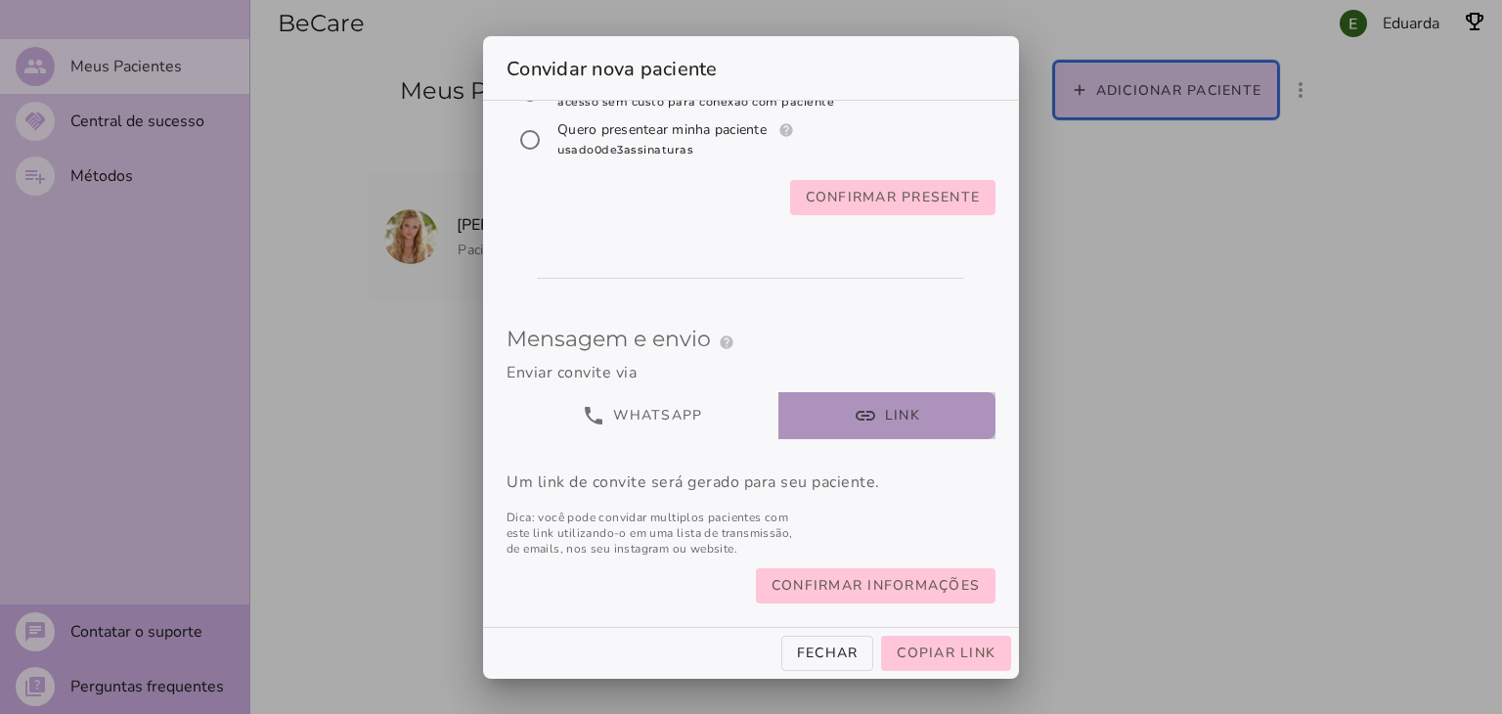
click at [853, 404] on button "link Link" at bounding box center [888, 415] width 218 height 47
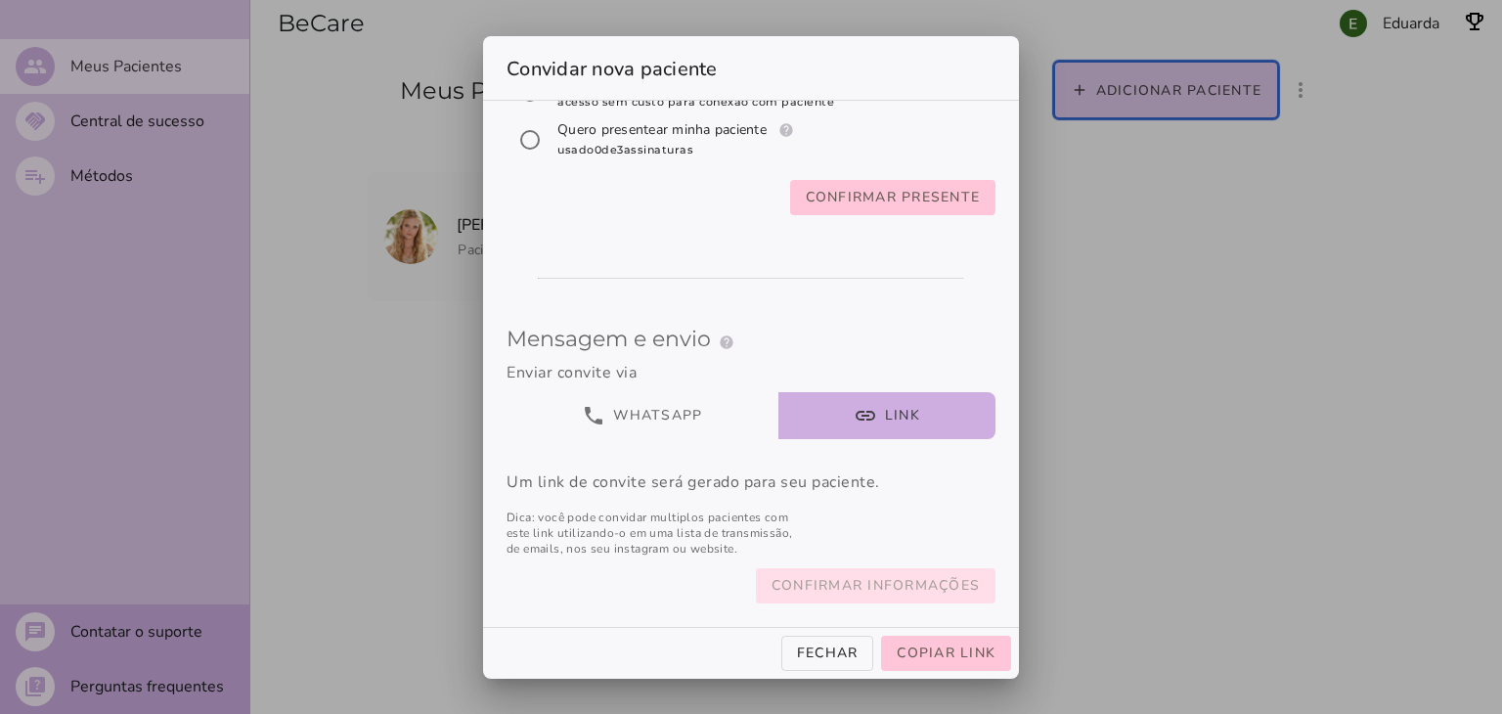
click at [0, 0] on slot "Confirmar informações" at bounding box center [0, 0] width 0 height 0
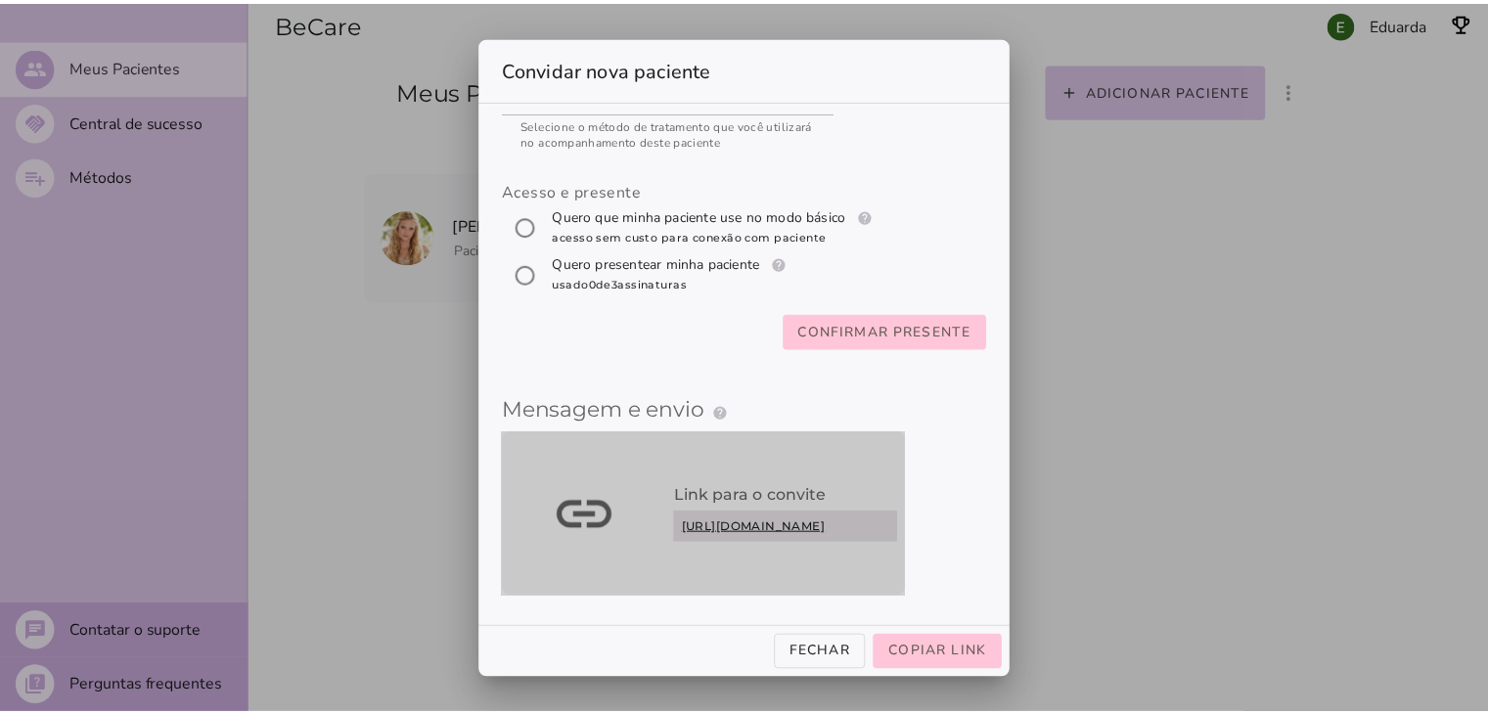
scroll to position [0, 0]
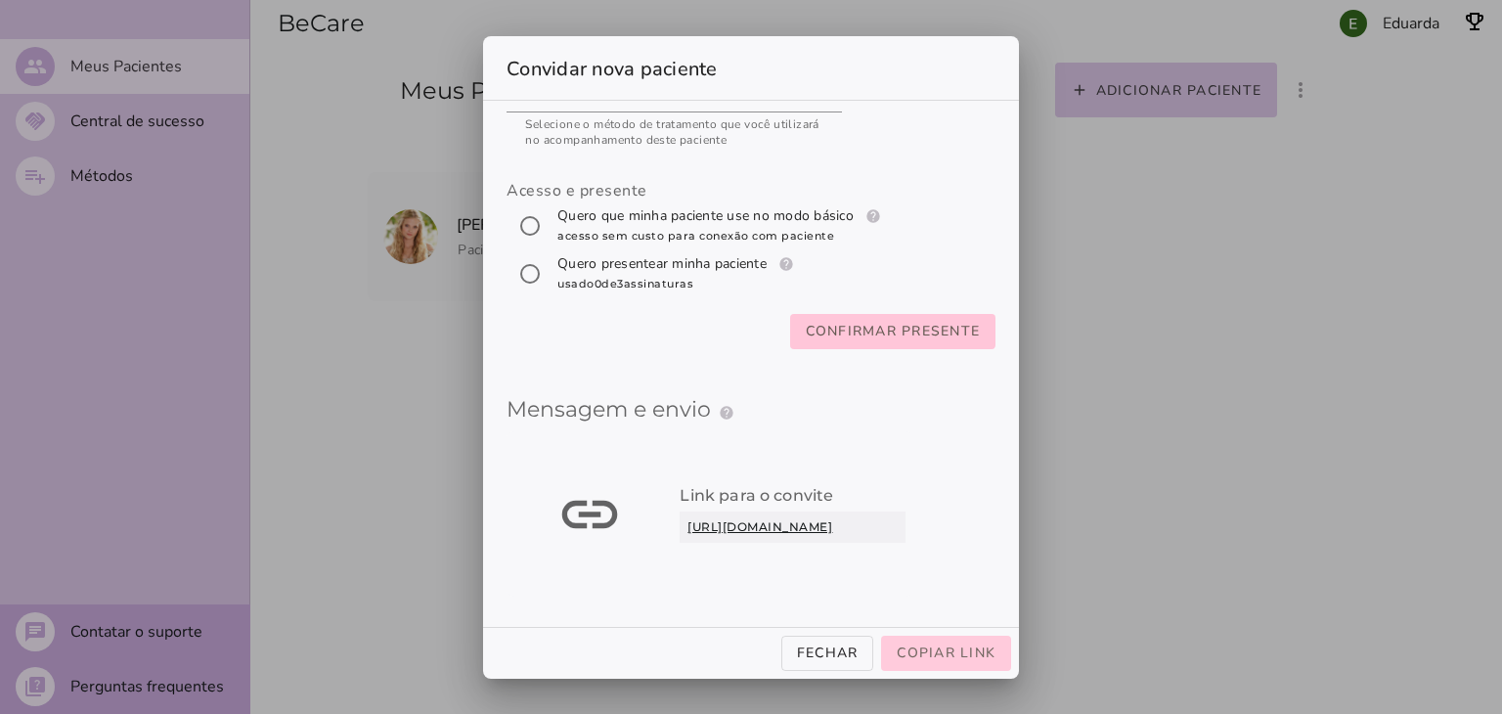
click at [931, 662] on button "Copiar link" at bounding box center [946, 653] width 130 height 35
click at [380, 338] on div at bounding box center [751, 357] width 1502 height 714
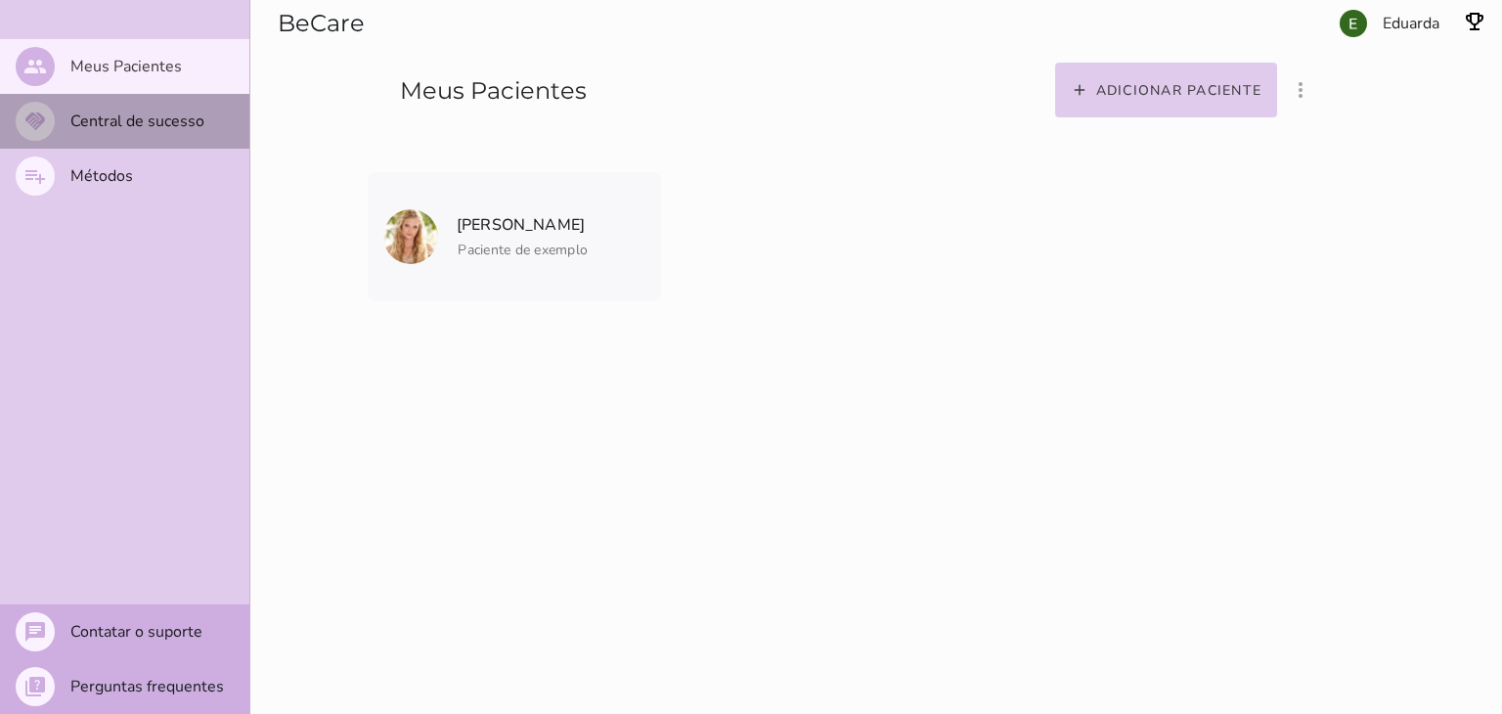
click at [140, 134] on mwc-list-item "handshake Central de sucesso" at bounding box center [124, 121] width 249 height 55
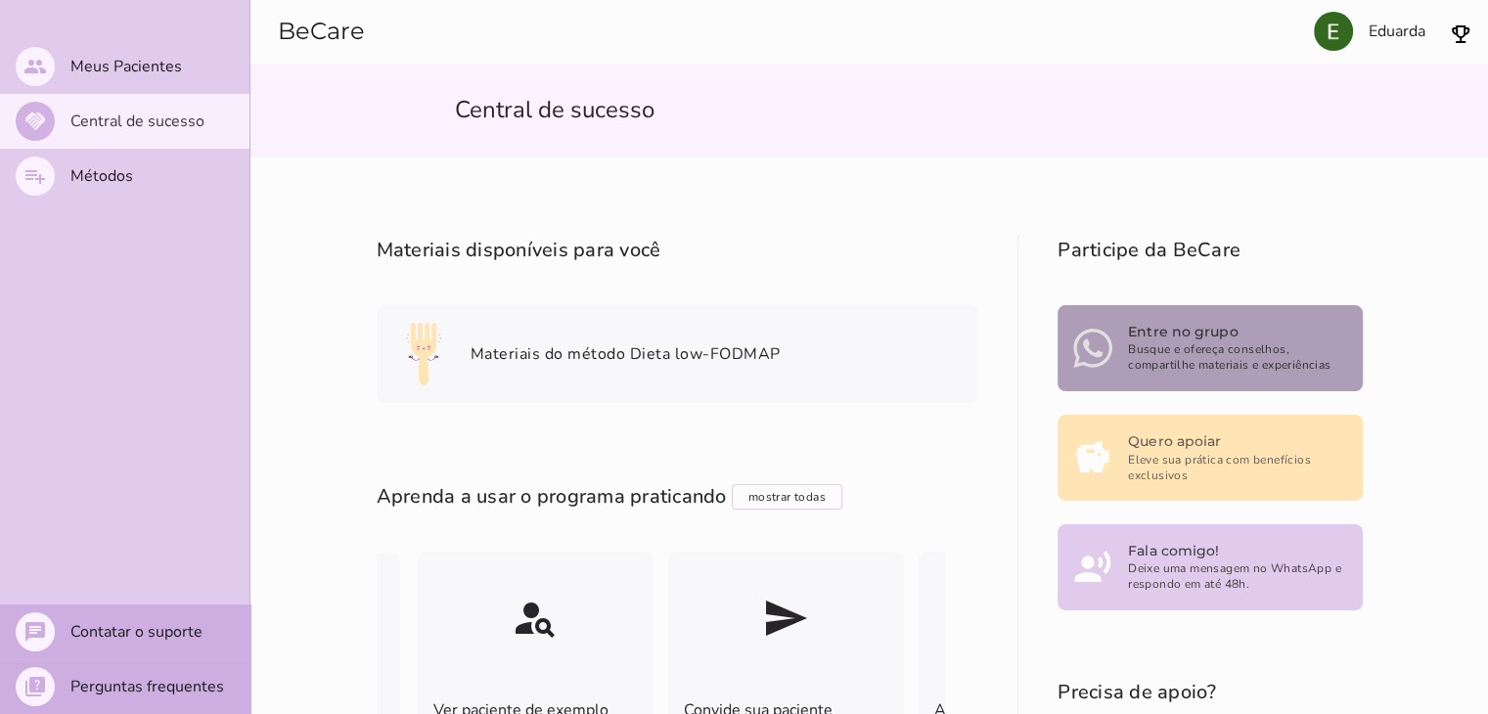
click at [1142, 361] on span "Busque e ofereça conselhos, compartilhe materiais e experiências" at bounding box center [1237, 356] width 218 height 31
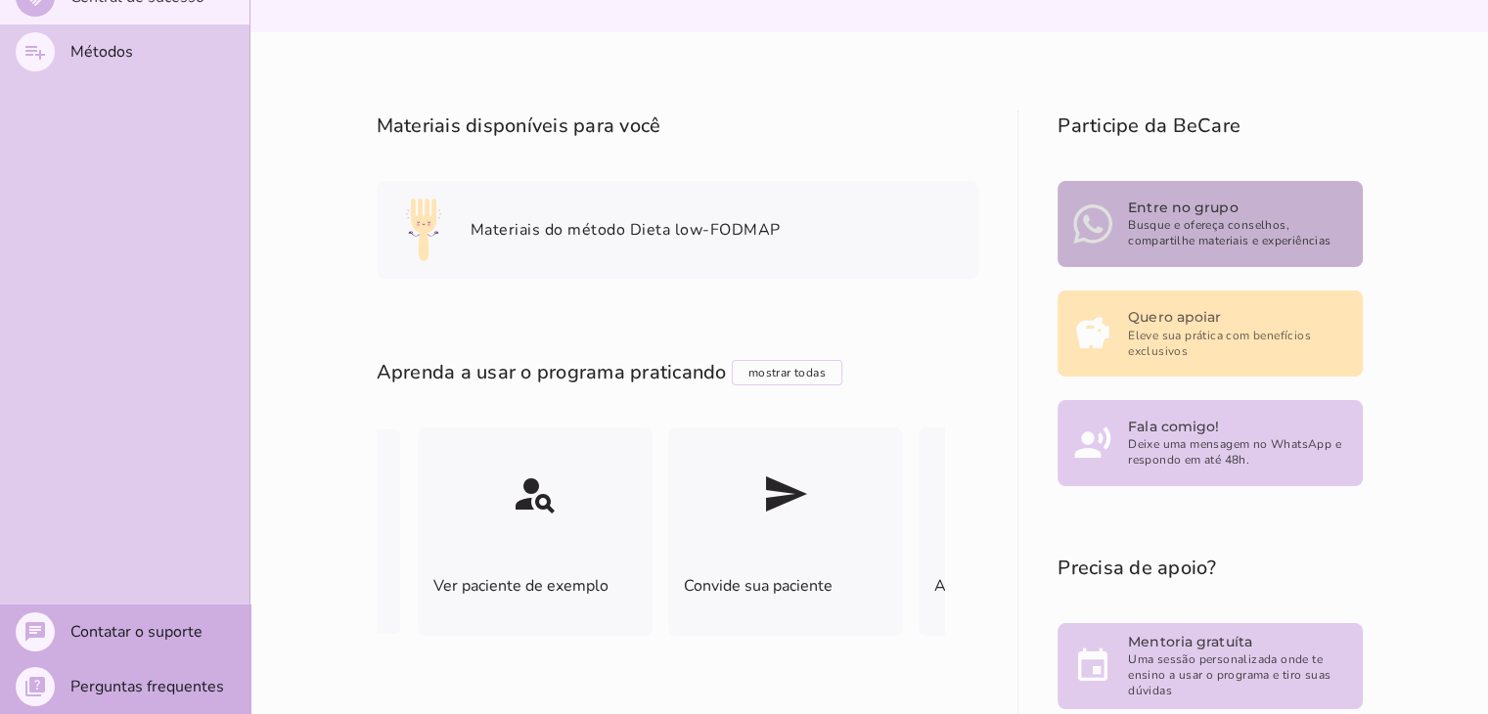
scroll to position [143, 0]
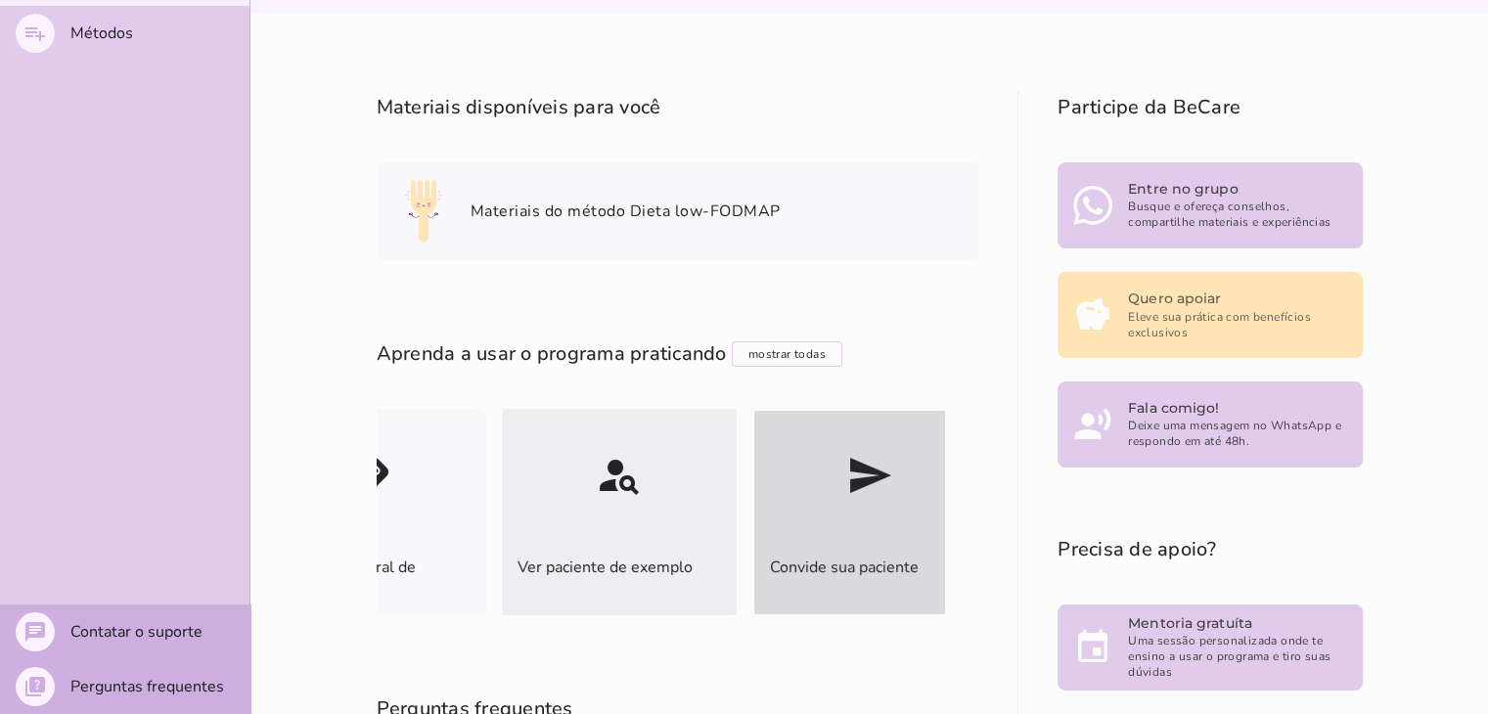
click at [787, 489] on mwc-icon "send" at bounding box center [869, 476] width 231 height 130
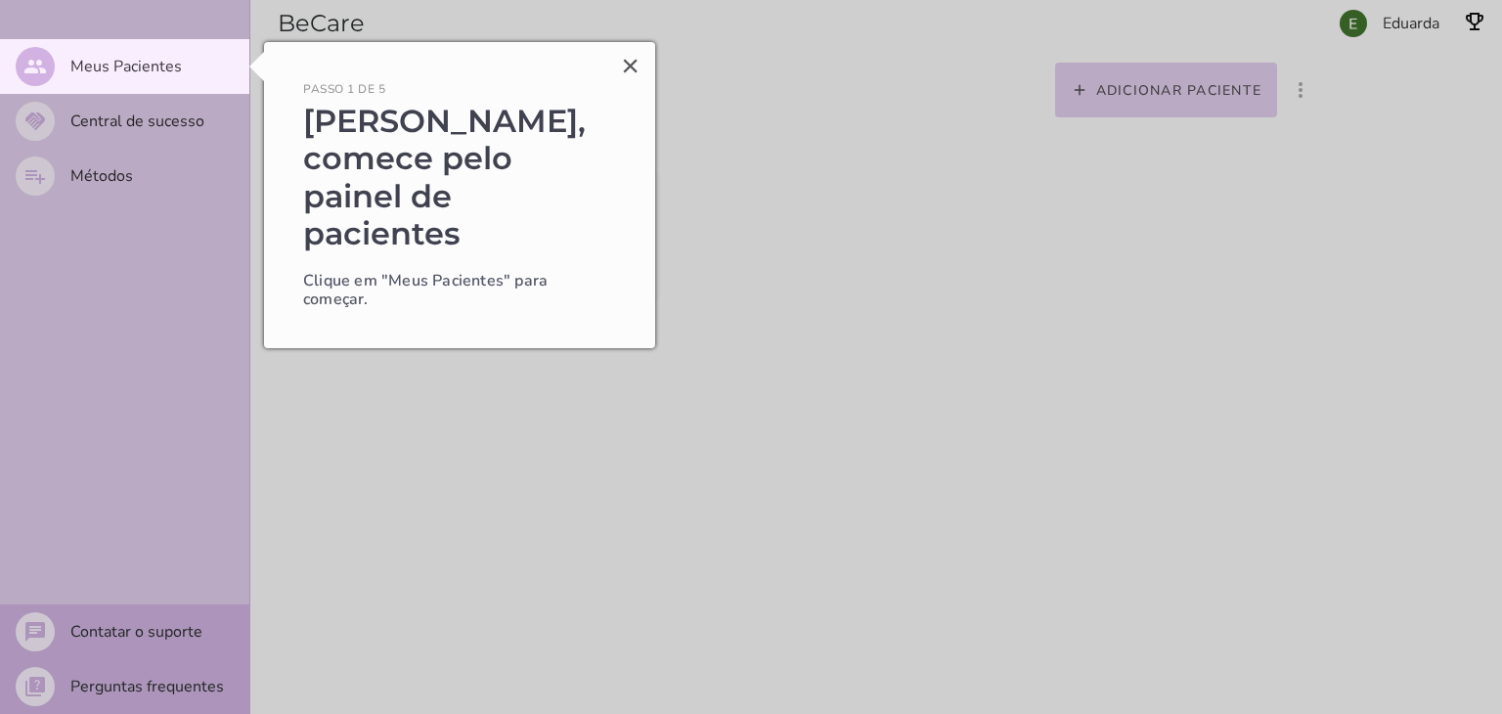
click at [498, 373] on div at bounding box center [875, 357] width 1253 height 714
click at [628, 65] on button "×" at bounding box center [630, 65] width 19 height 31
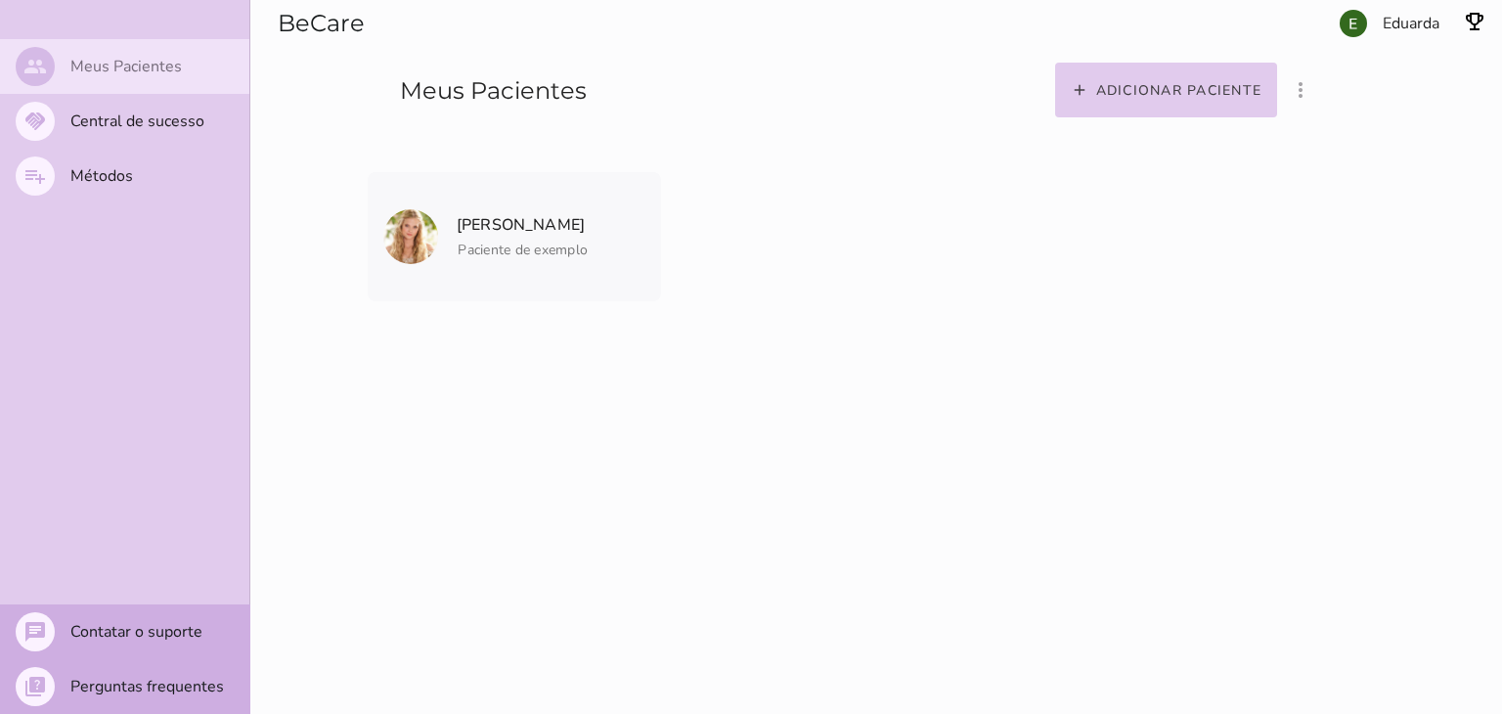
click at [159, 81] on mwc-list-item "people Meus Pacientes" at bounding box center [124, 66] width 249 height 55
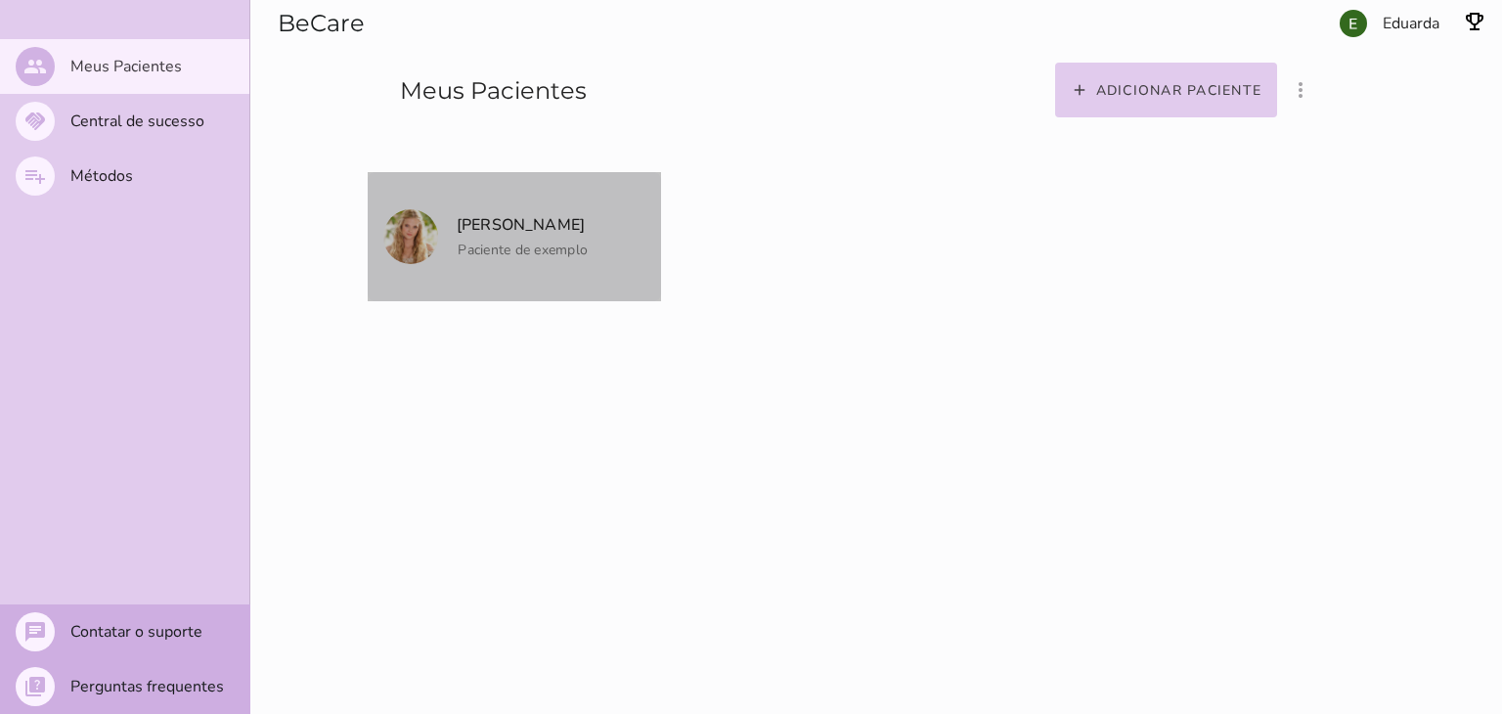
click at [419, 219] on img at bounding box center [410, 236] width 55 height 55
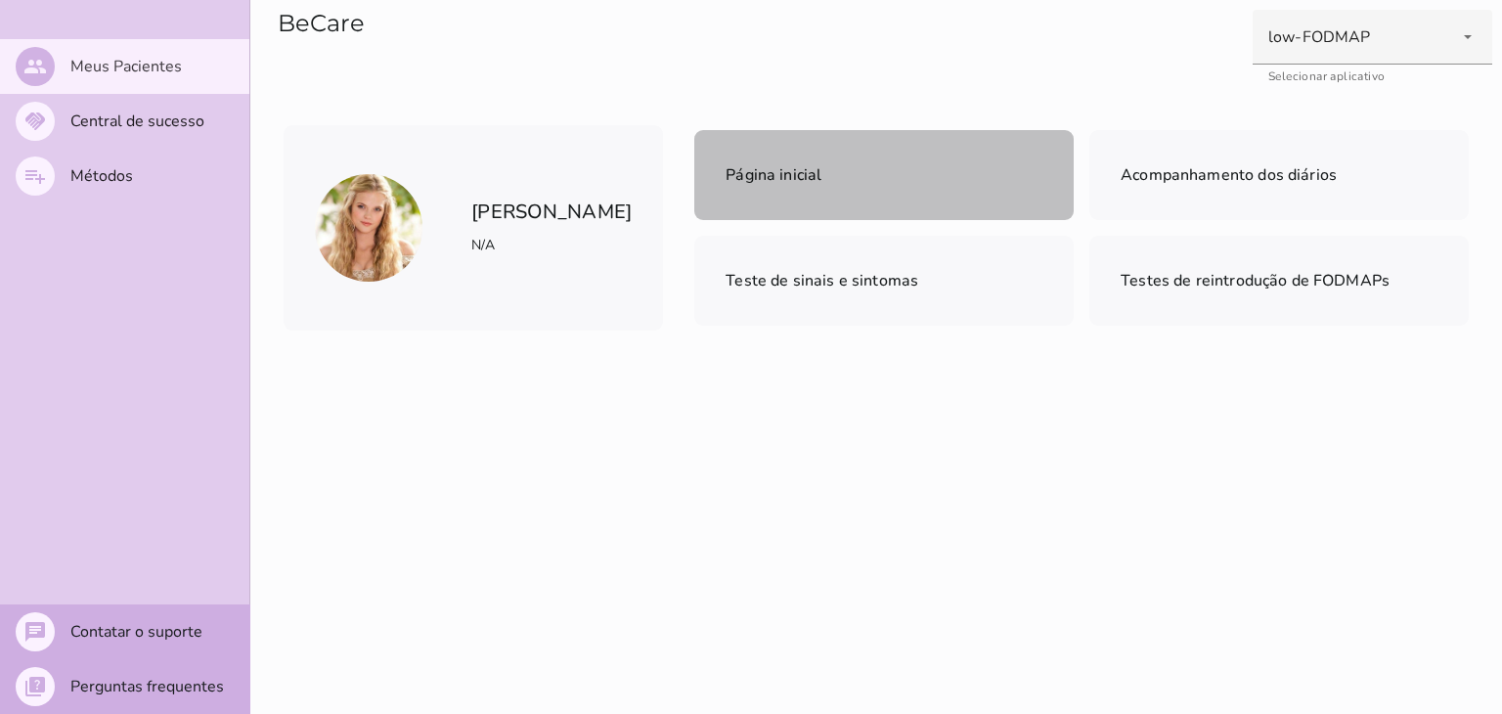
click at [975, 181] on mwc-list-item "Página inicial" at bounding box center [884, 175] width 380 height 90
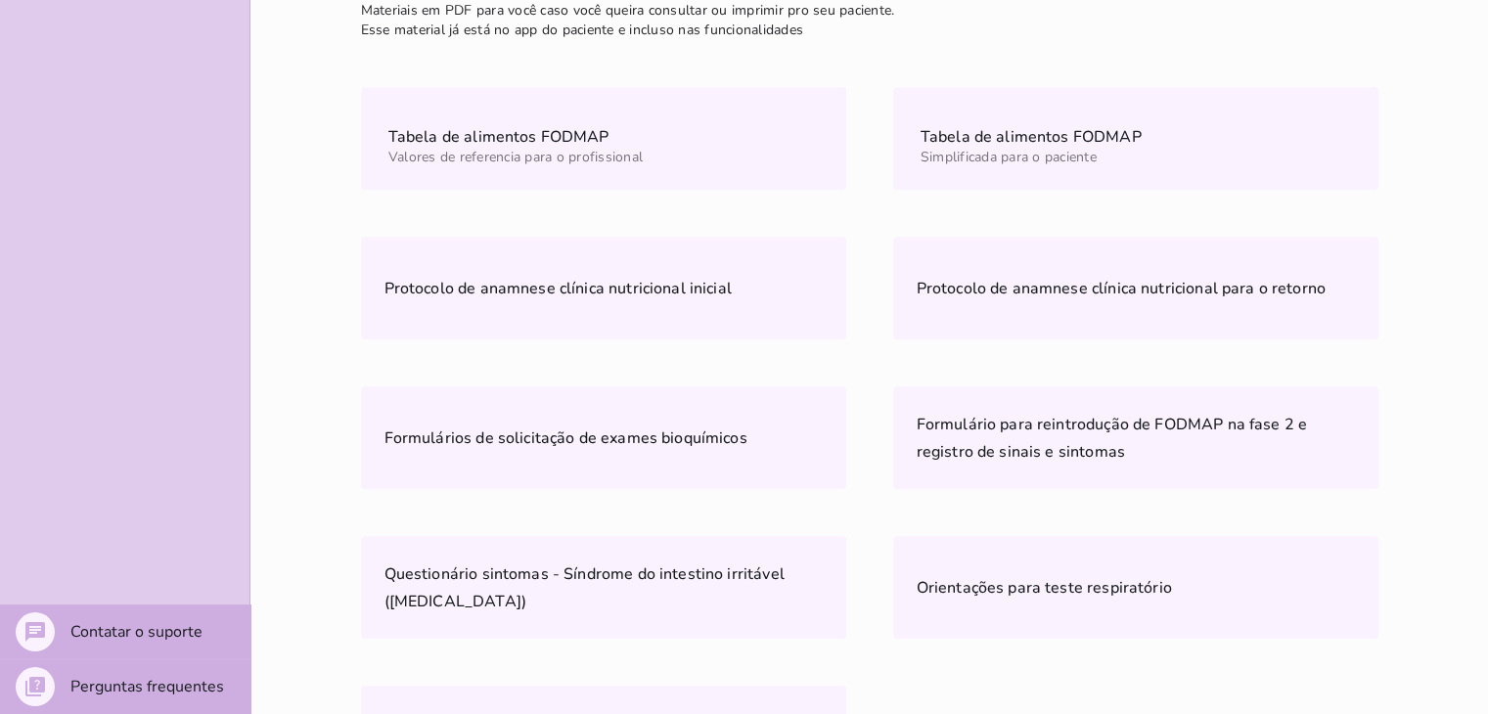
scroll to position [1168, 0]
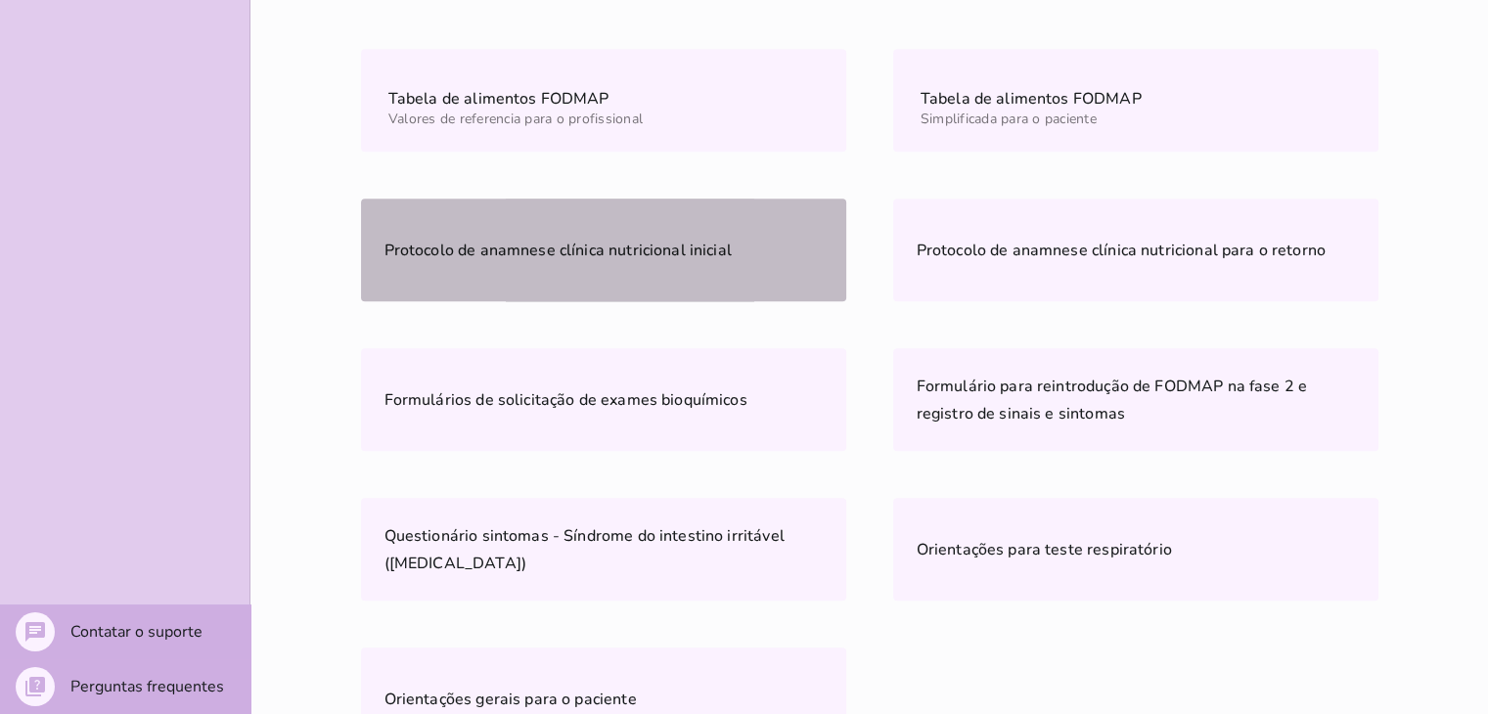
click at [0, 0] on slot "Protocolo de anamnese clínica nutricional inicial" at bounding box center [0, 0] width 0 height 0
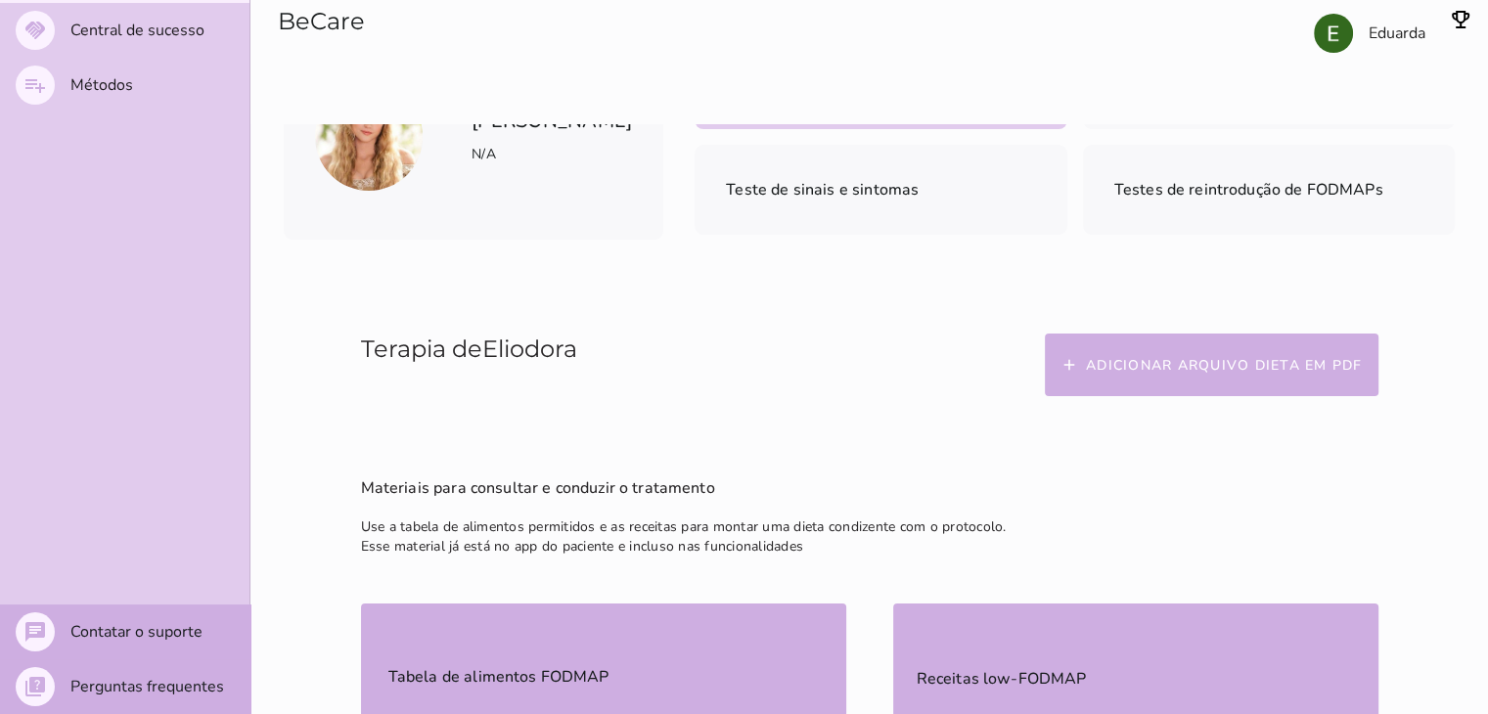
scroll to position [94, 0]
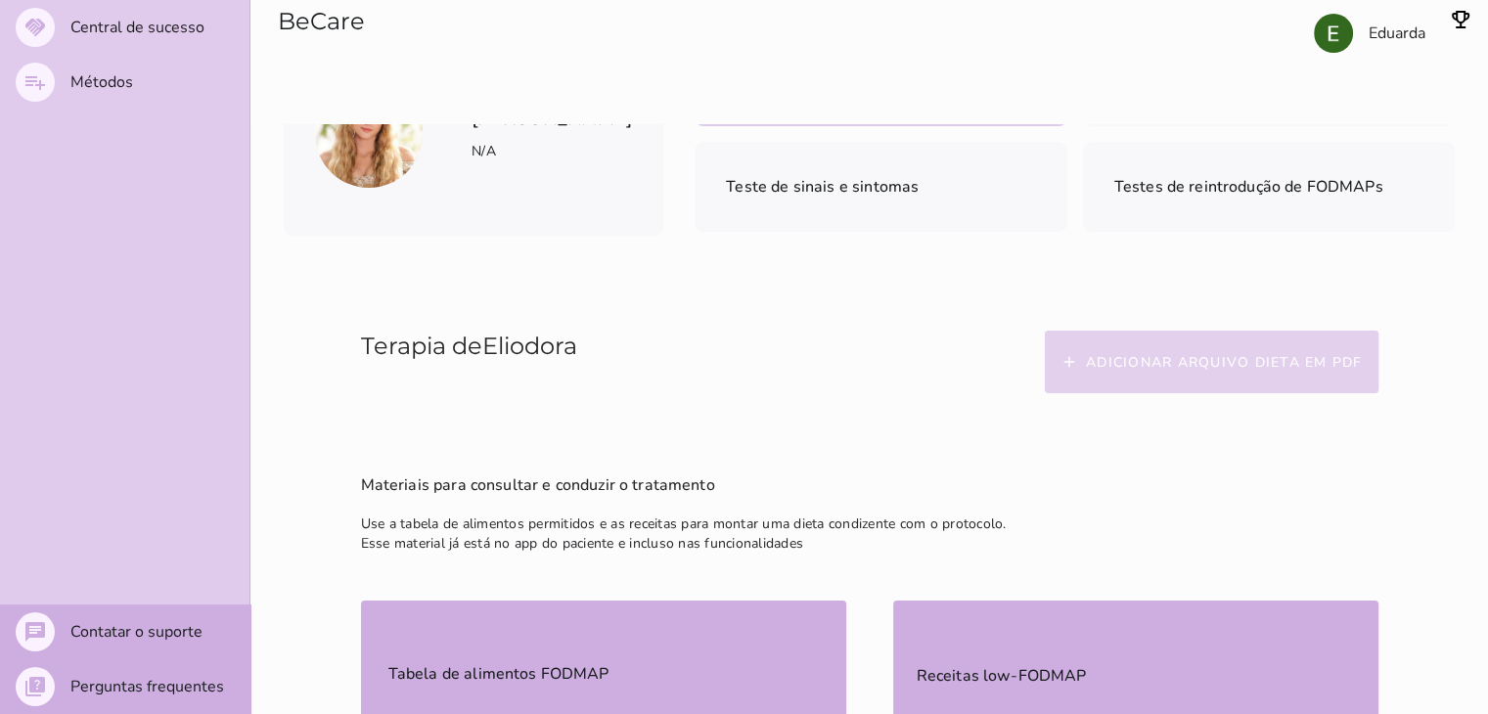
click at [0, 0] on slot "Adicionar arquivo dieta em PDF" at bounding box center [0, 0] width 0 height 0
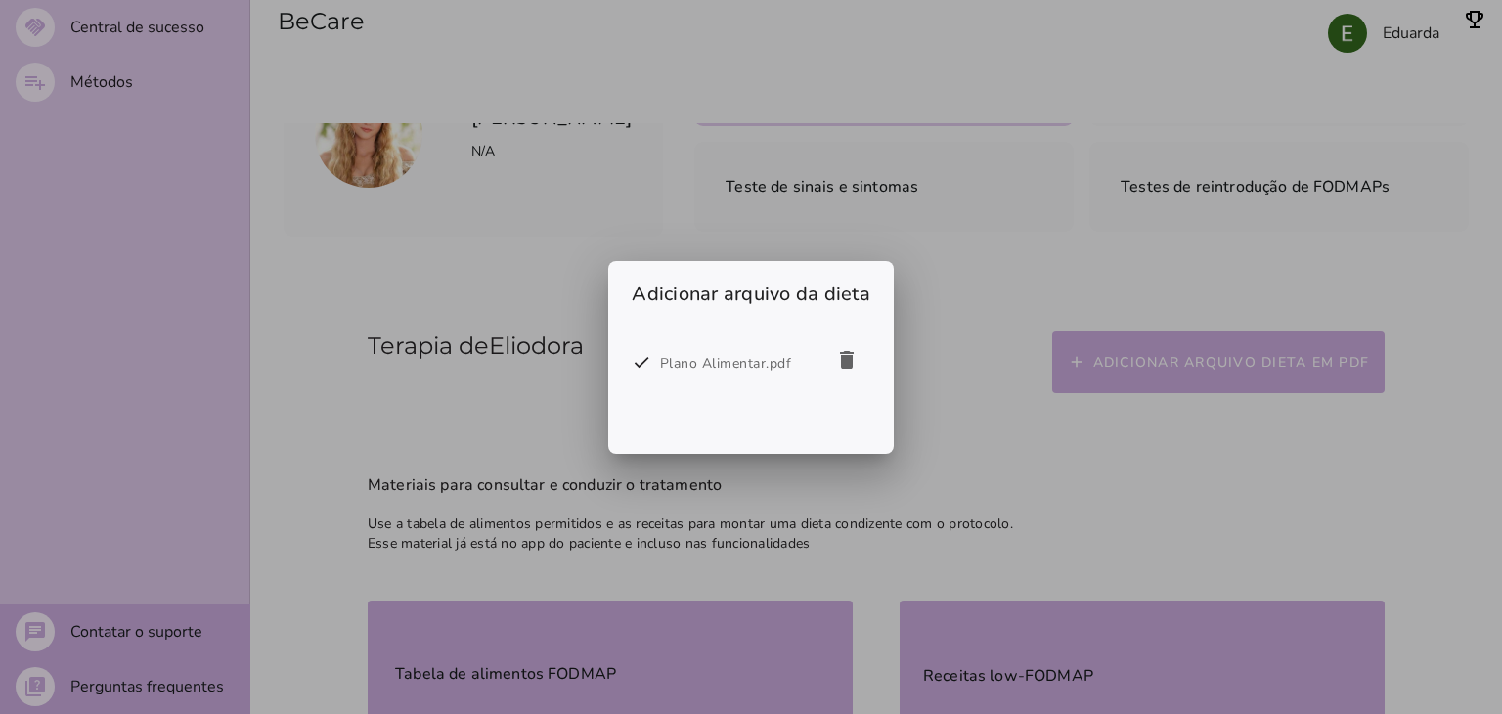
click at [779, 367] on div "Plano Alimentar.pdf" at bounding box center [741, 363] width 163 height 23
click at [959, 518] on div at bounding box center [751, 357] width 1502 height 714
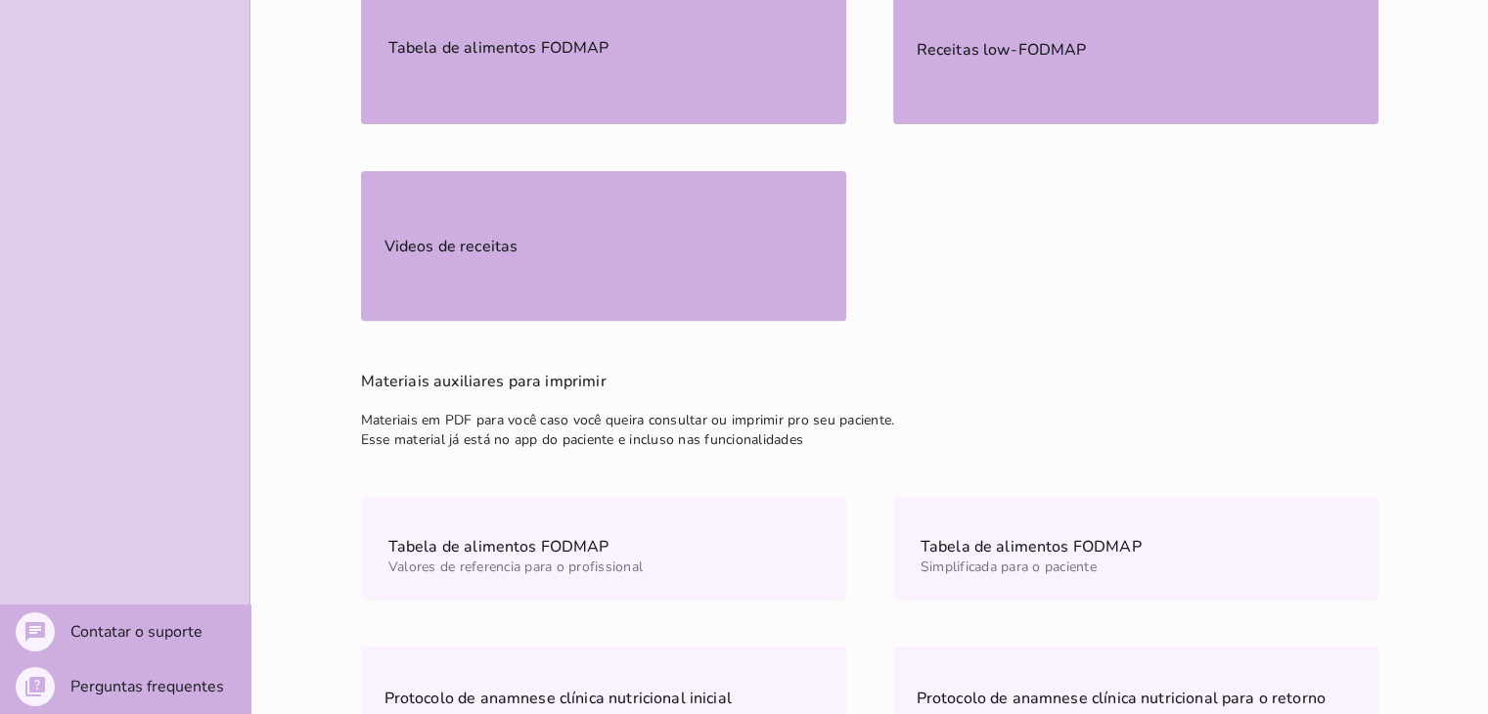
scroll to position [724, 0]
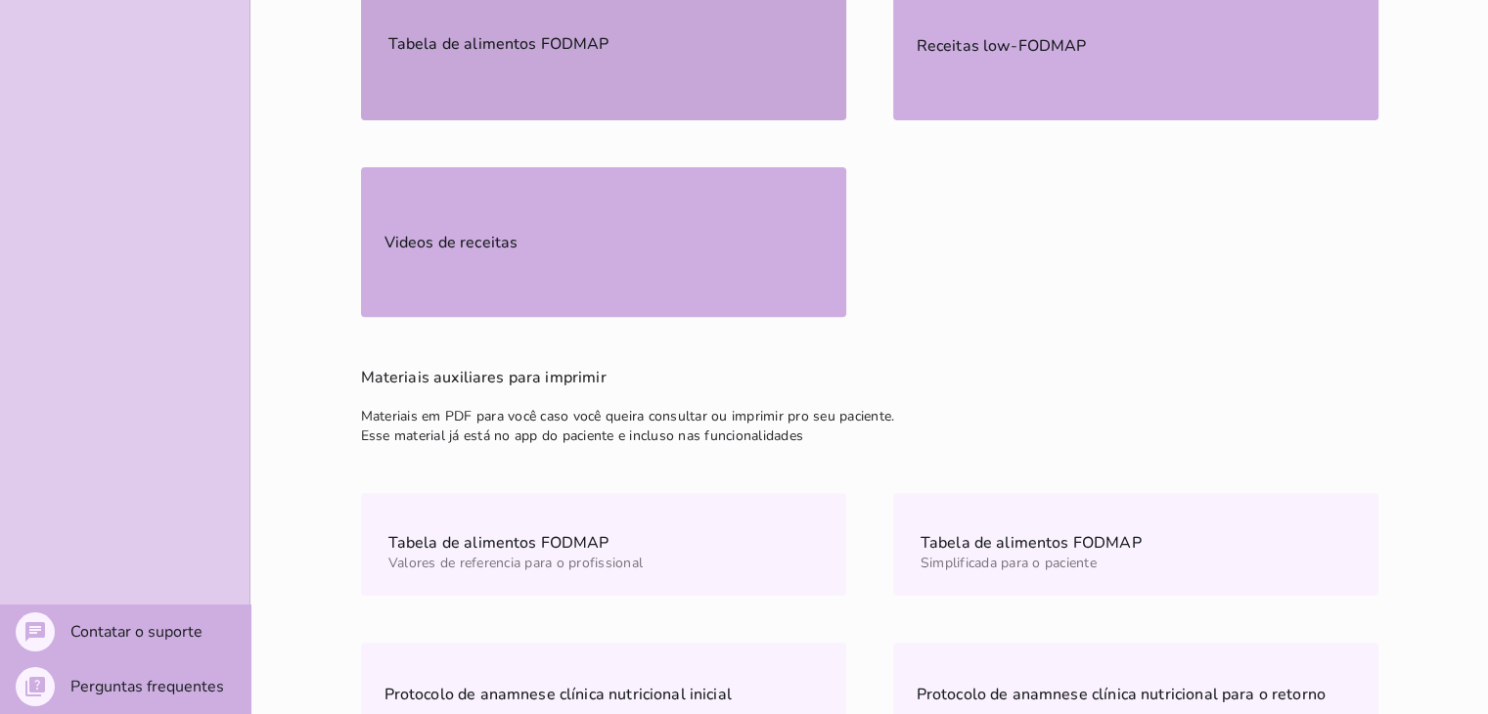
click at [791, 63] on mwc-list-item "Tabela de alimentos FODMAP" at bounding box center [603, 46] width 485 height 150
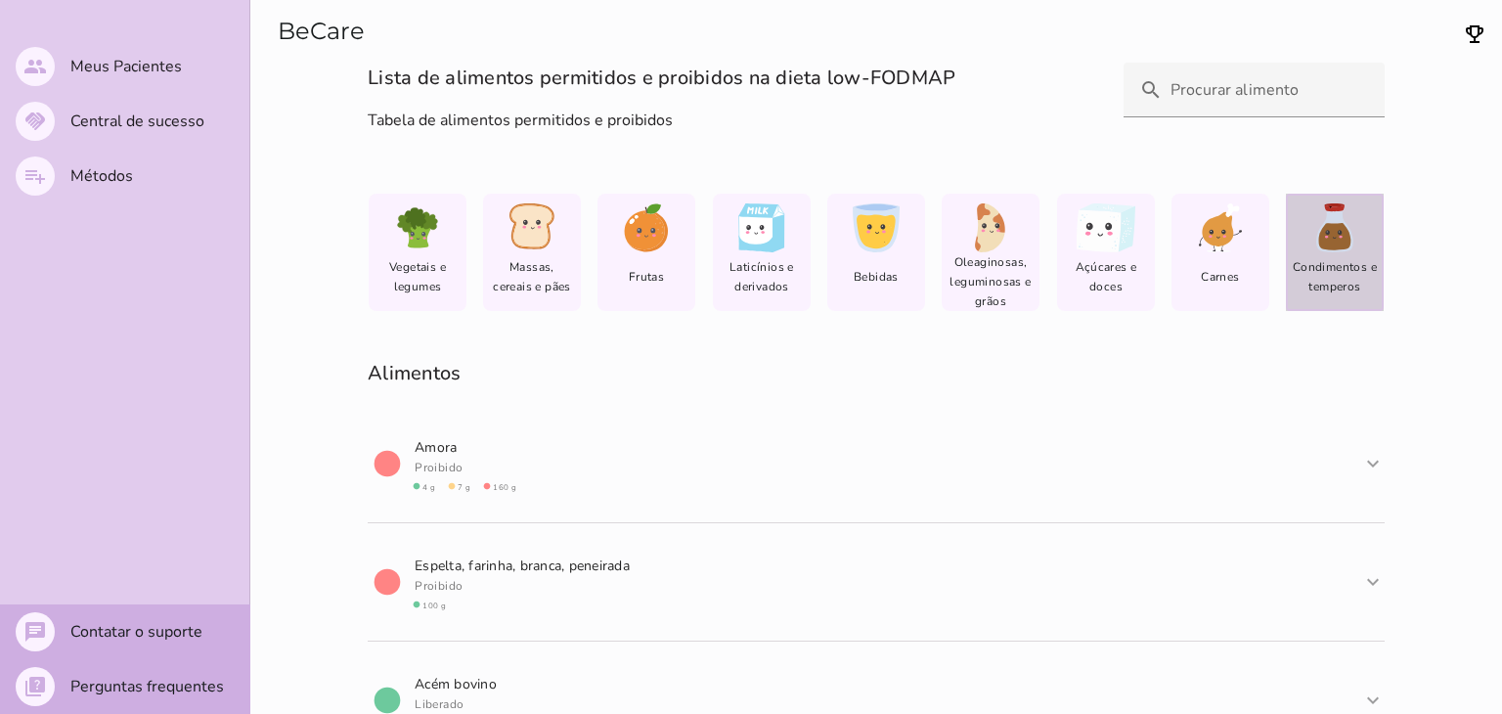
click at [1349, 247] on div "lfm-list-condiments" at bounding box center [1335, 227] width 86 height 49
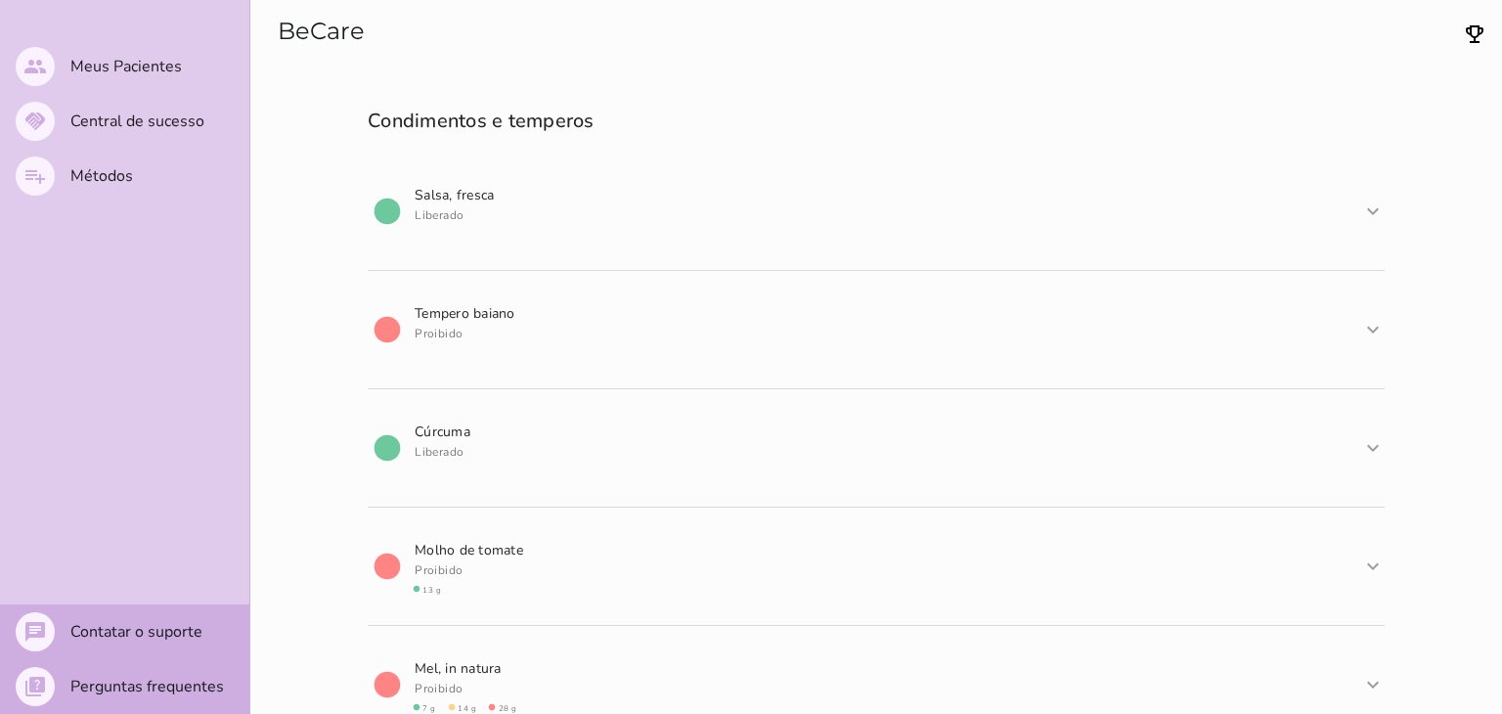
scroll to position [348, 0]
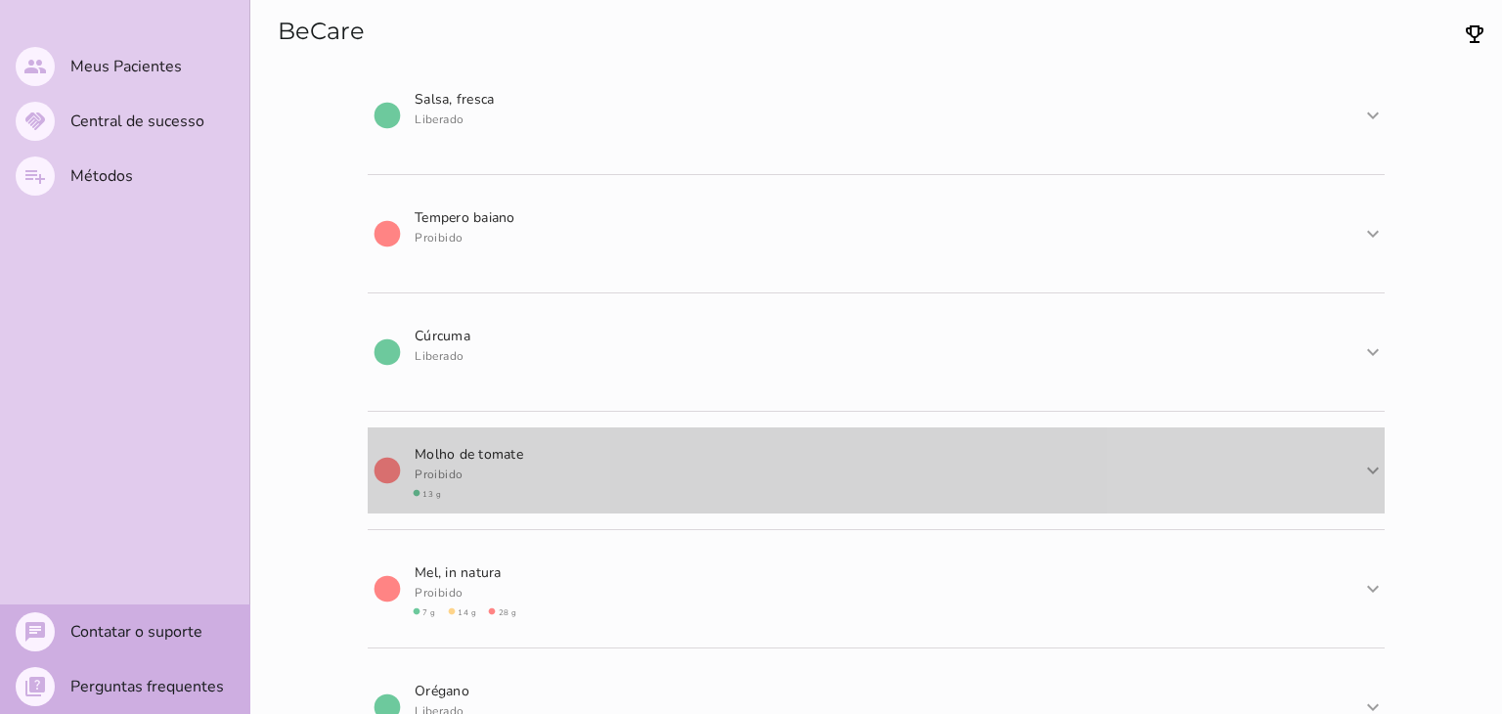
click at [1362, 476] on span "expand_more" at bounding box center [1373, 470] width 23 height 23
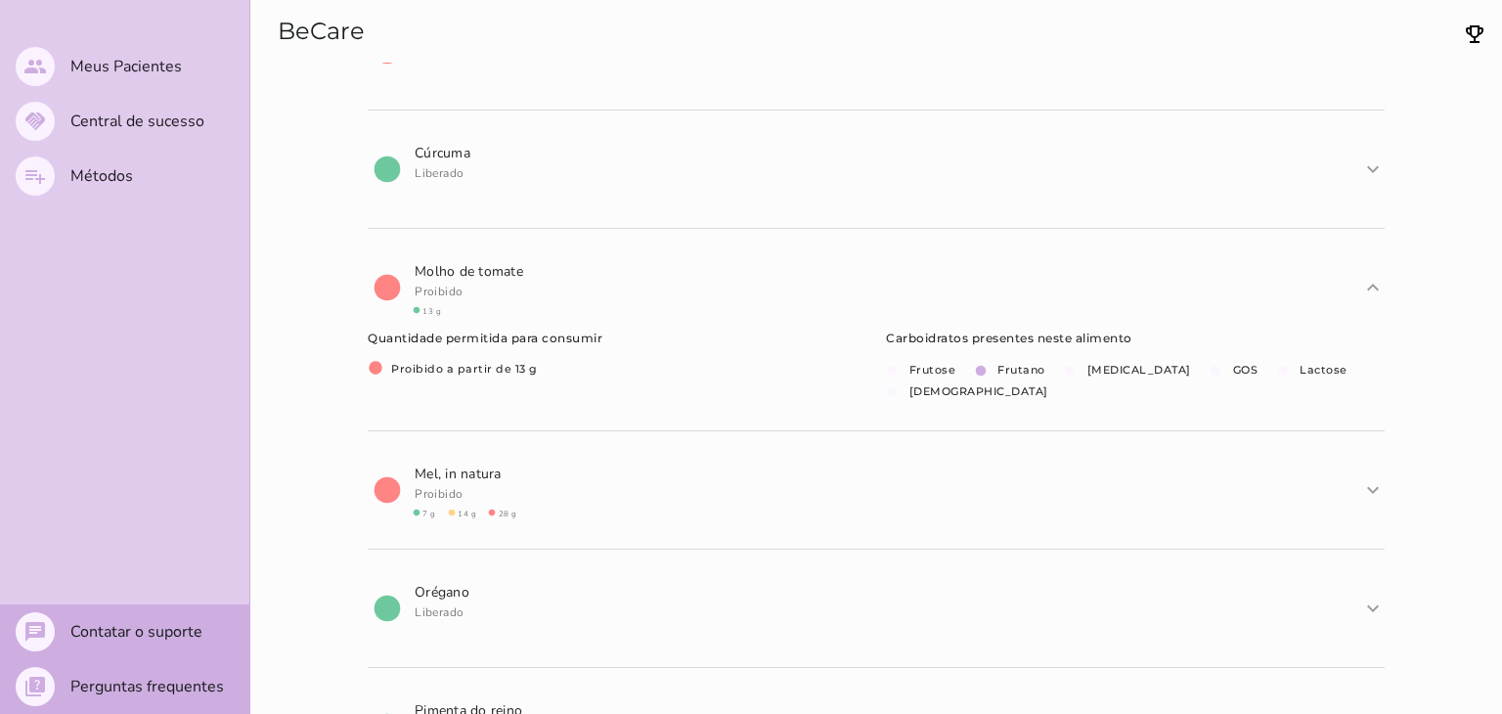
scroll to position [563, 0]
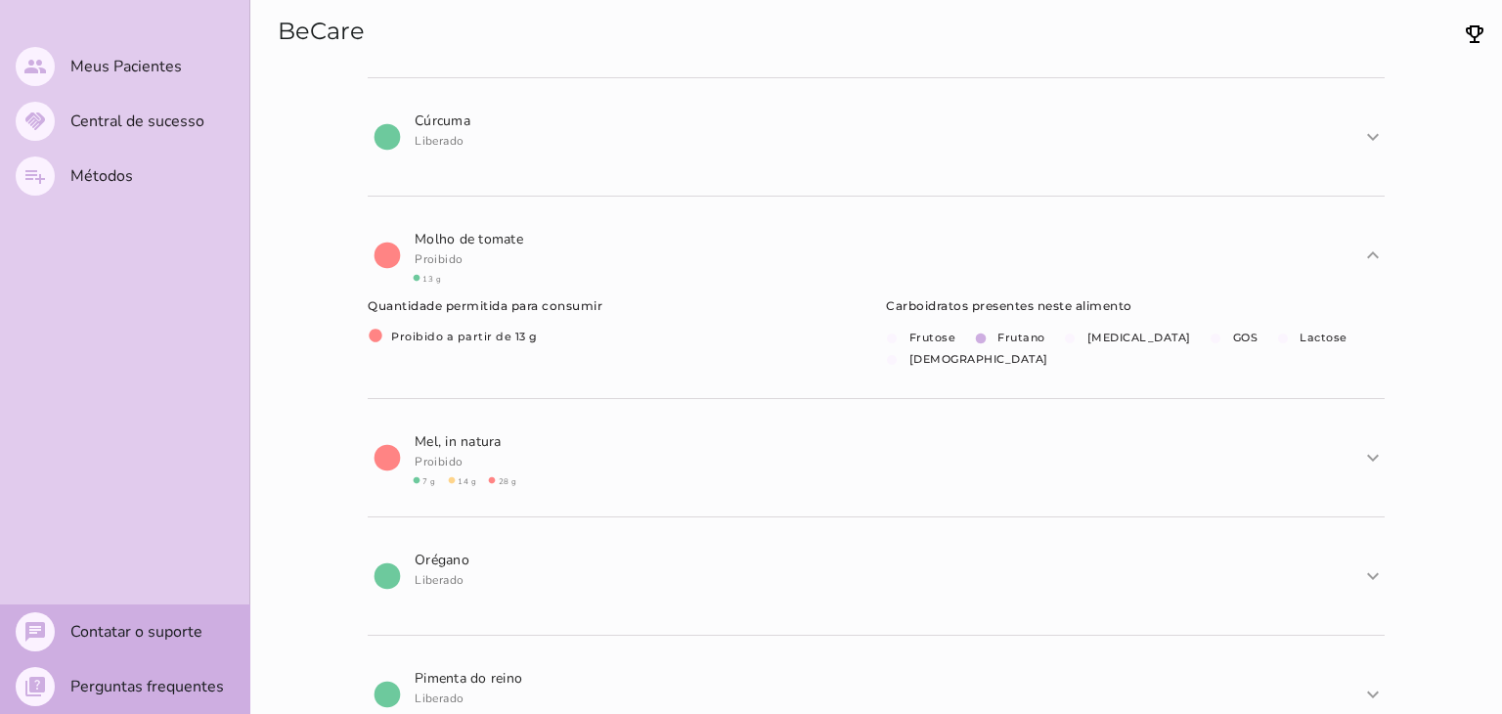
click at [562, 349] on details "circle M o l h o d e t o m a t e [PERSON_NAME] circle 13 g expand_more expand_l…" at bounding box center [876, 298] width 1017 height 202
click at [465, 339] on span "circle Proibido a partir de 13 g" at bounding box center [453, 337] width 170 height 14
click at [986, 348] on div "Carboidratos presentes neste alimento circle Frutose circle Frutano circle [MED…" at bounding box center [1135, 333] width 499 height 70
click at [524, 338] on div "Quantidade permitida para consumir circle Proibido a partir de 13 g" at bounding box center [617, 321] width 499 height 47
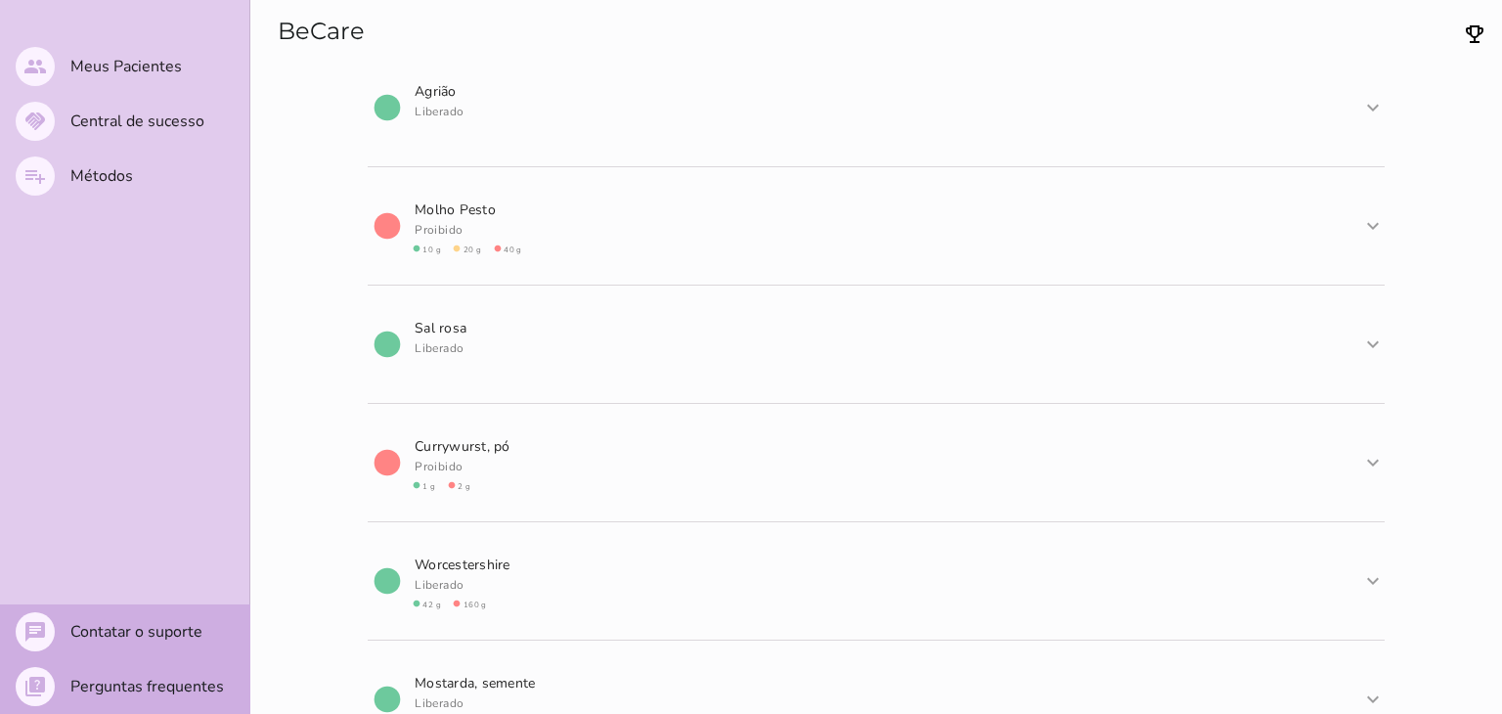
scroll to position [2995, 0]
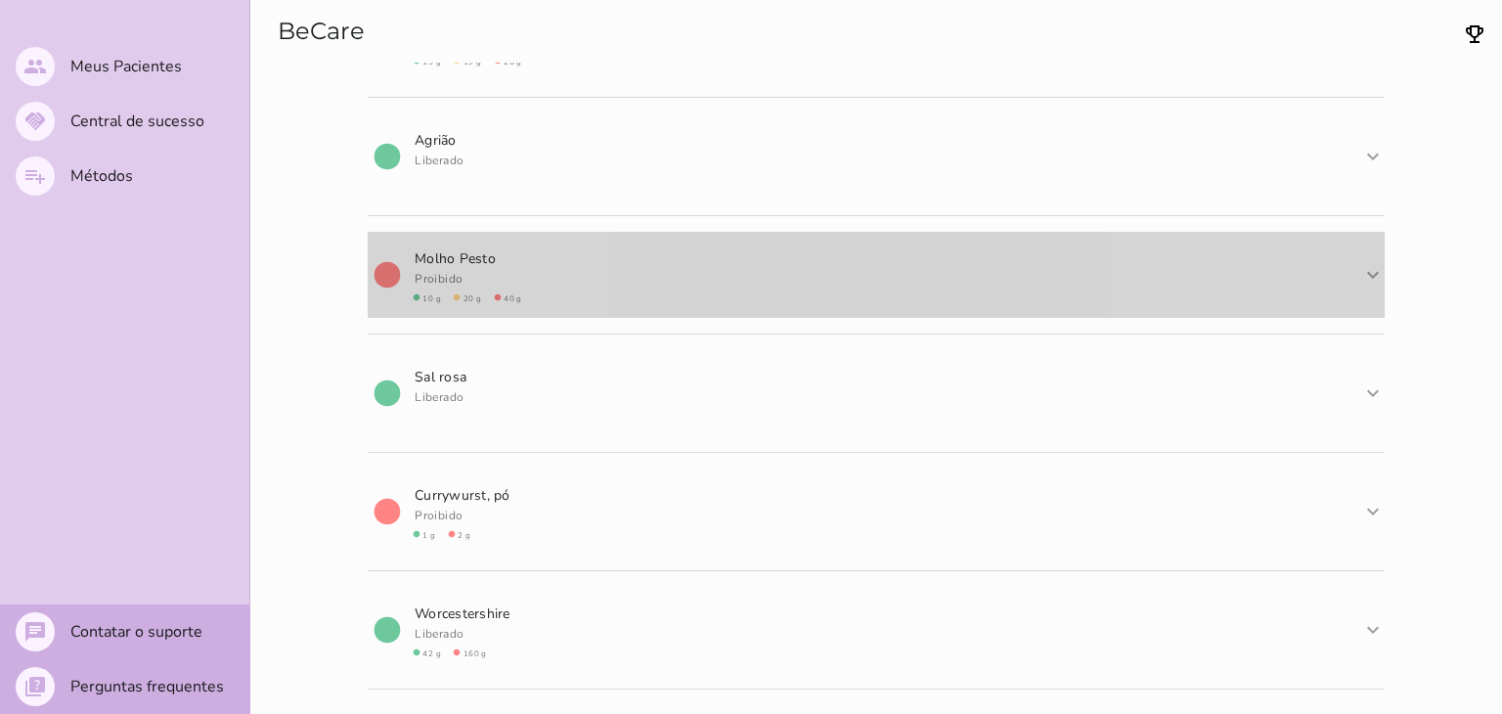
click at [626, 282] on mwc-list-item "circle M o l h o P e s t o Proibido circle 10 g circle 20 g circle 40 g expand_…" at bounding box center [876, 275] width 1017 height 86
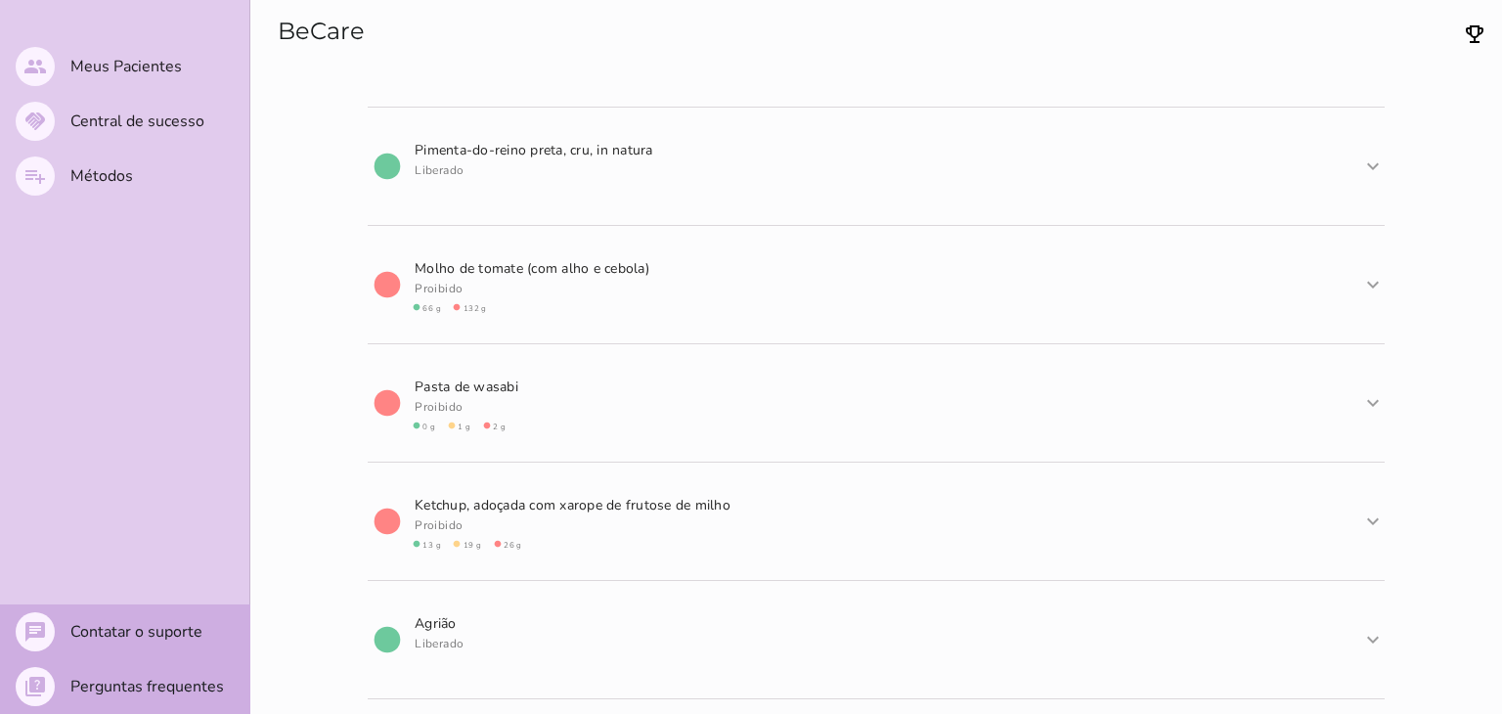
scroll to position [2471, 0]
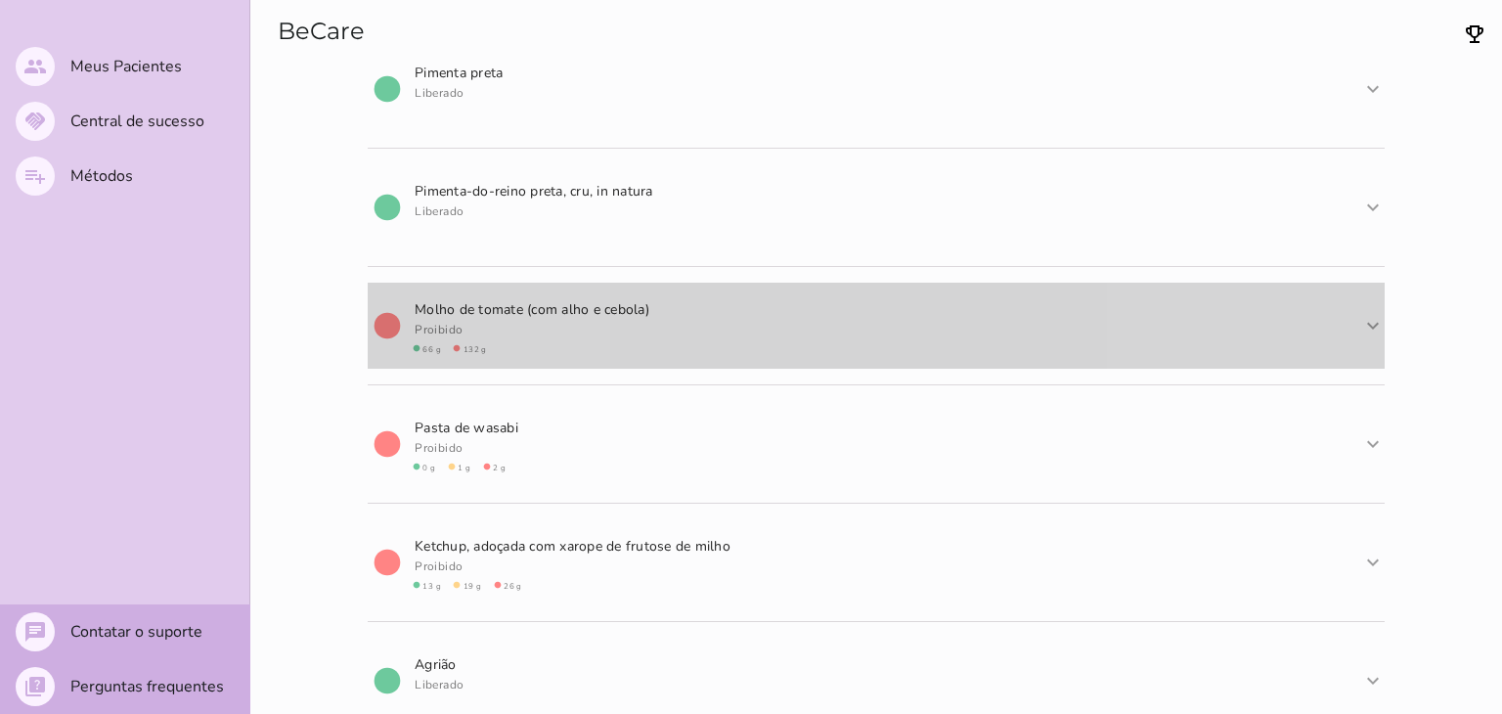
click at [676, 318] on mwc-list-item "circle M o l h o d e t o m a t e ( c o m a l h o e c e b o l a ) Proibido circl…" at bounding box center [876, 326] width 1017 height 86
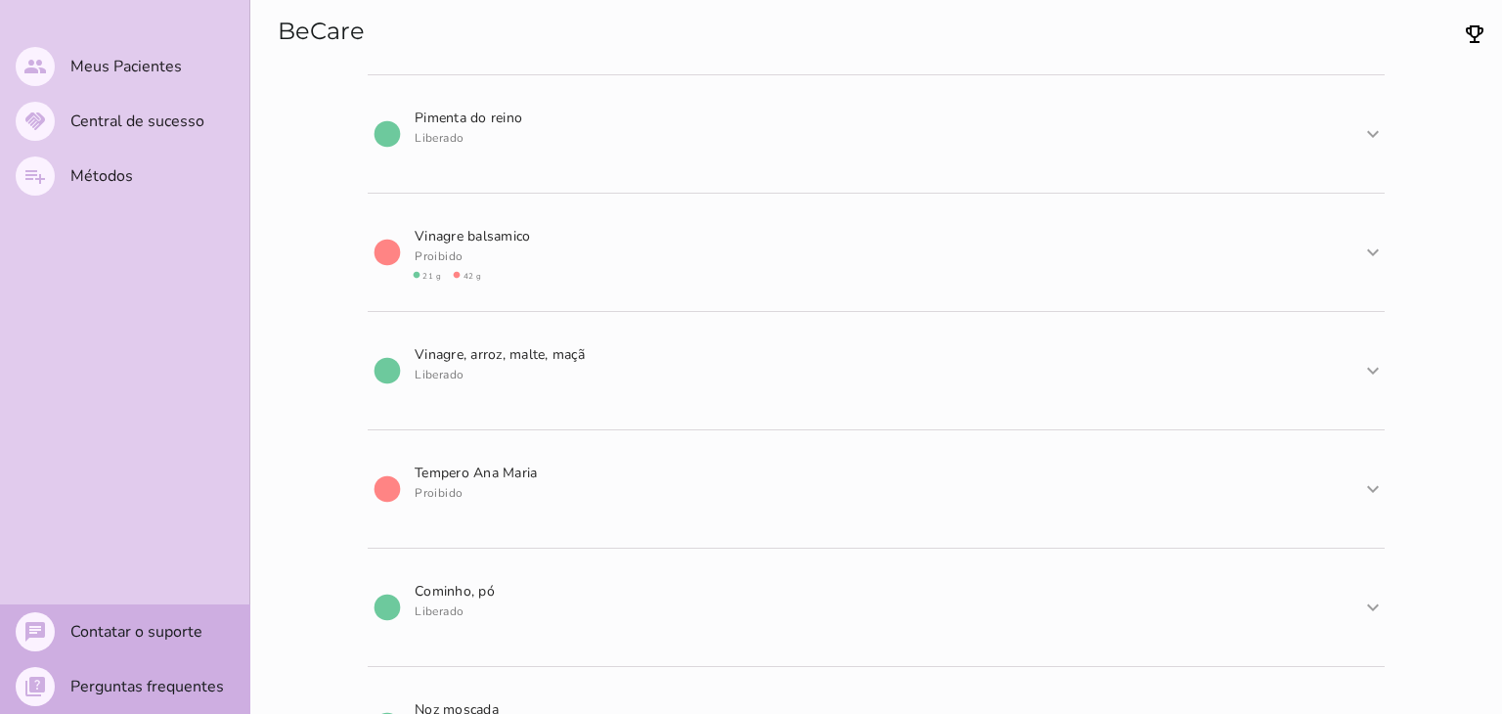
scroll to position [1092, 0]
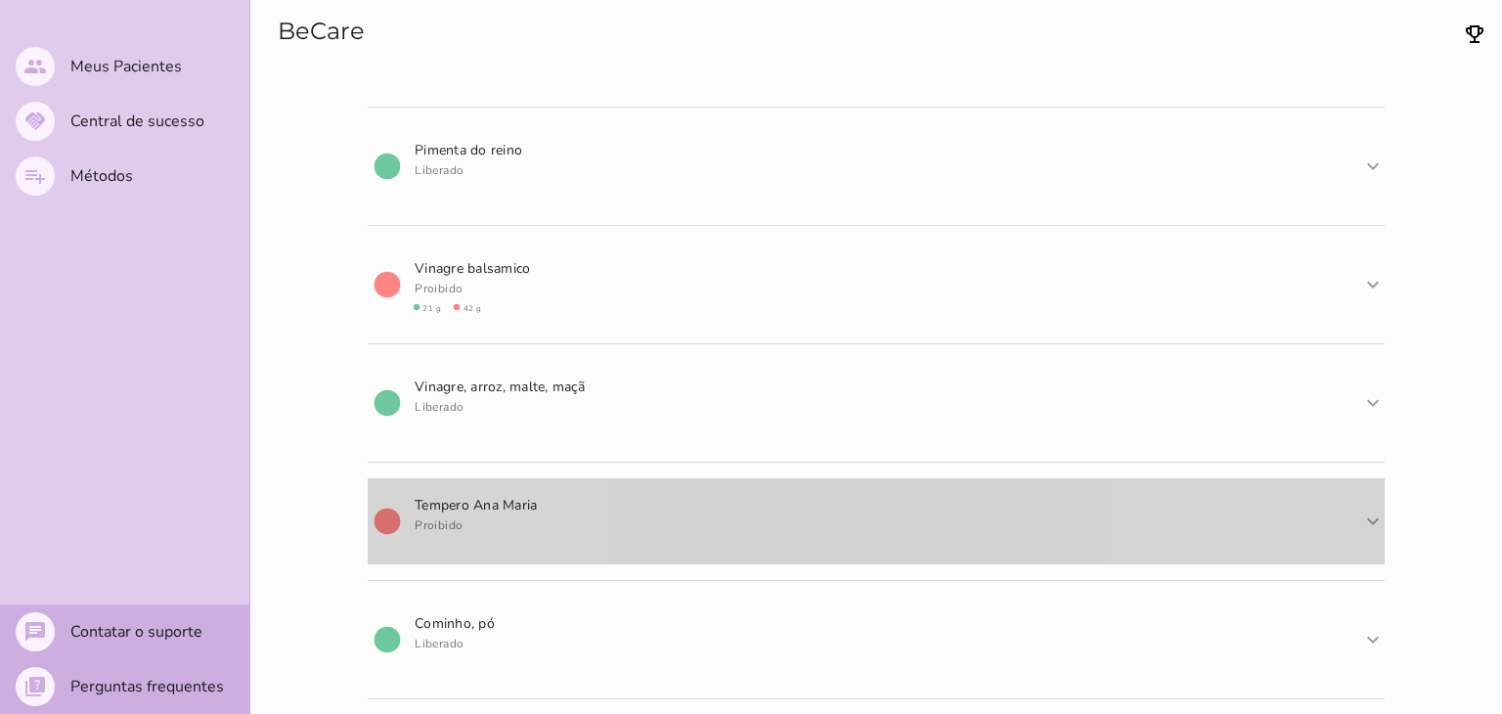
click at [638, 514] on mwc-list-item "circle T e m p e r o A n a M a r i a Proibido expand_more expand_less" at bounding box center [876, 521] width 1017 height 86
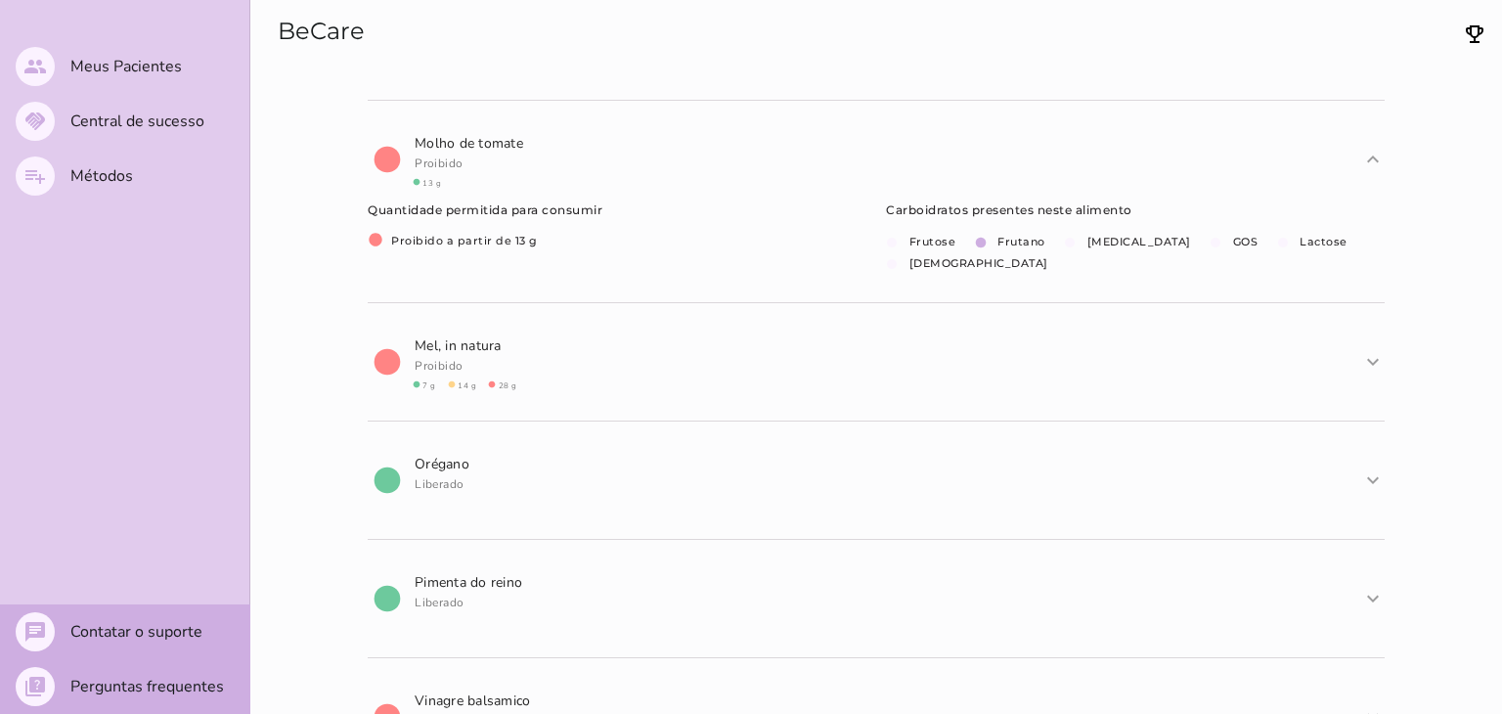
scroll to position [634, 0]
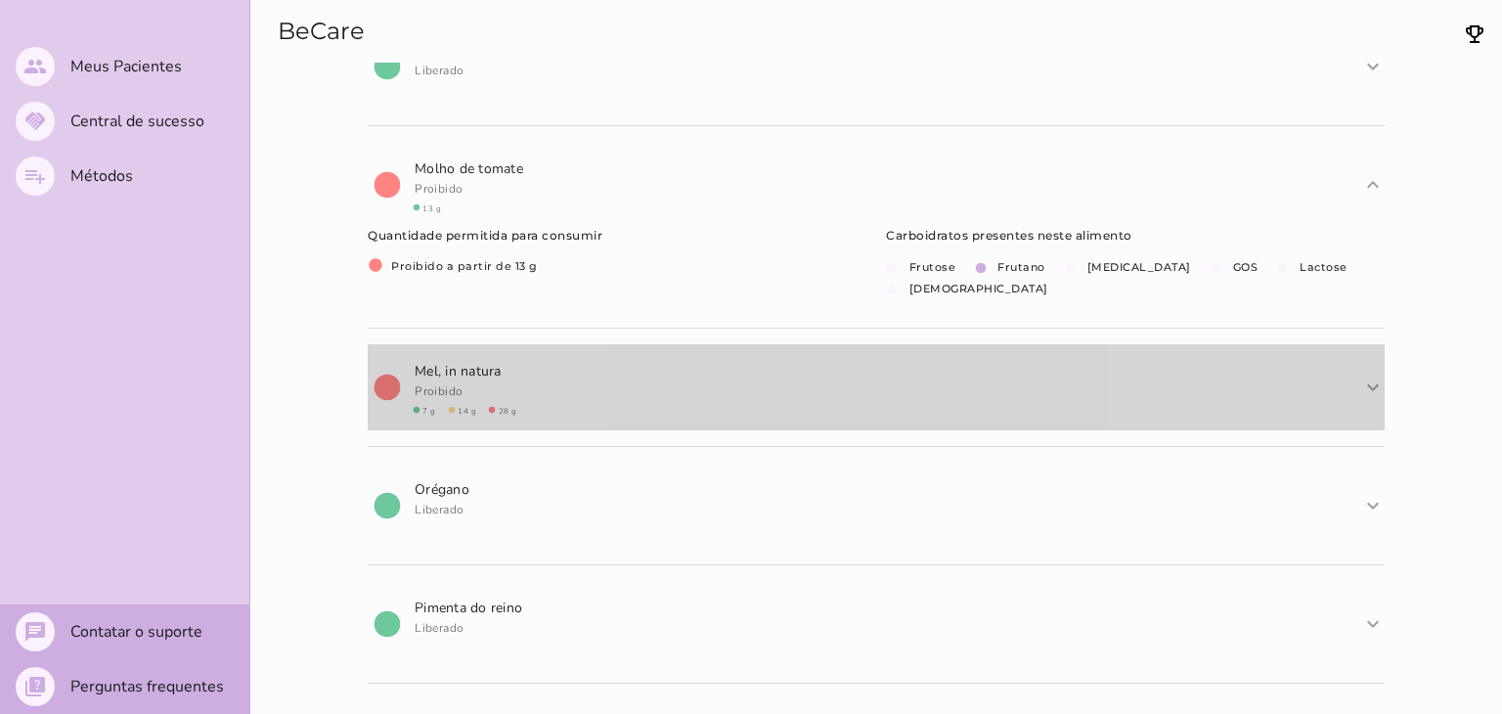
click at [638, 400] on mwc-list-item "circle M e l , in natura Proibido circle 7 g circle 14 g circle 28 g expand_mor…" at bounding box center [876, 387] width 1017 height 86
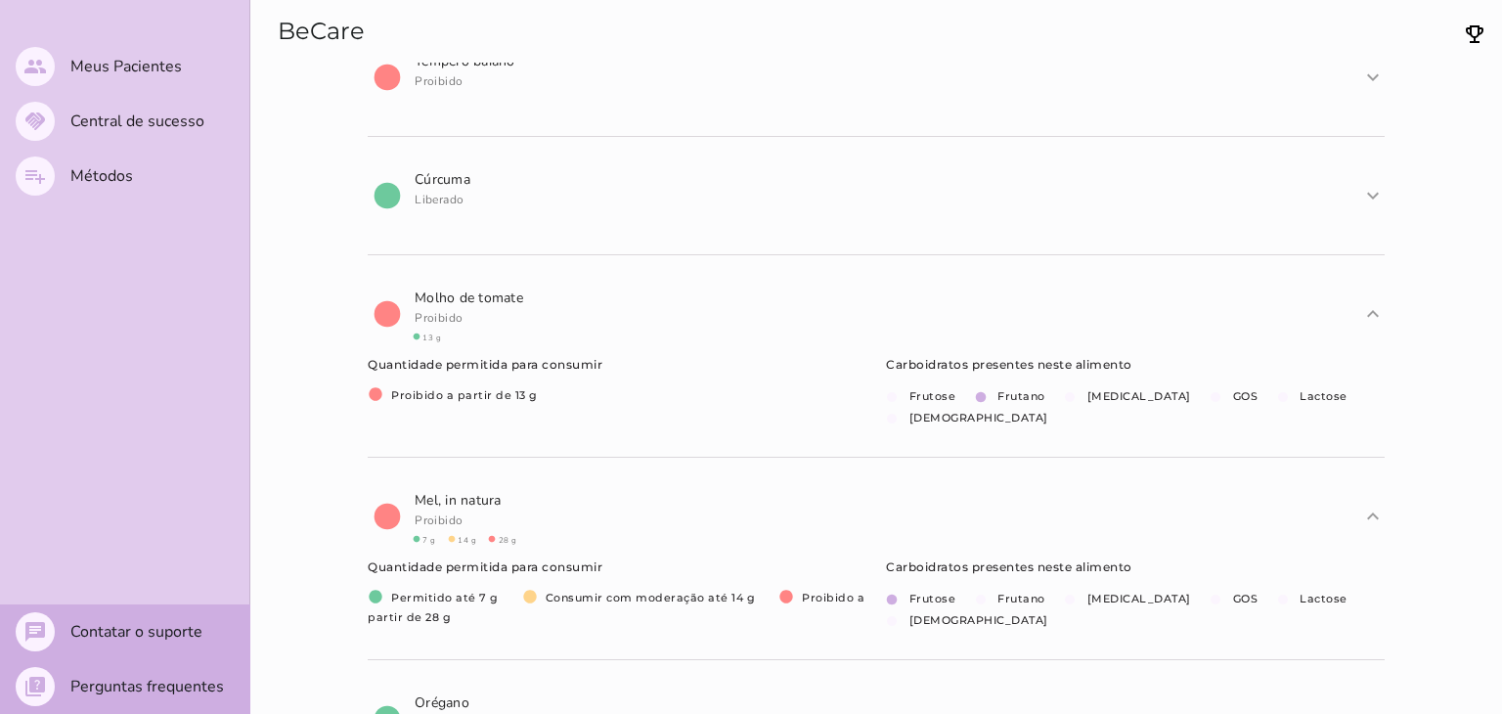
scroll to position [470, 0]
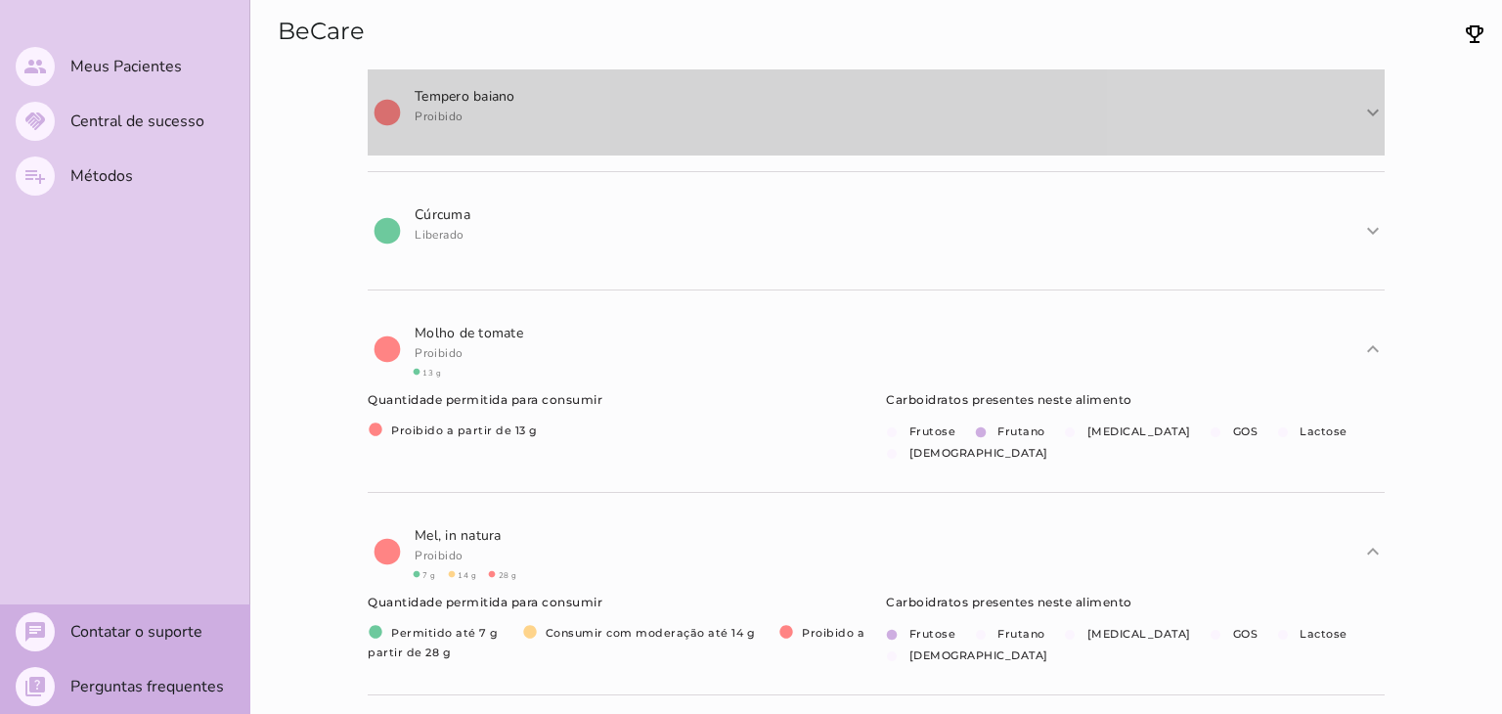
click at [560, 114] on mwc-list-item "circle T e m p e r o b a i a n o Proibido expand_more expand_less" at bounding box center [876, 112] width 1017 height 86
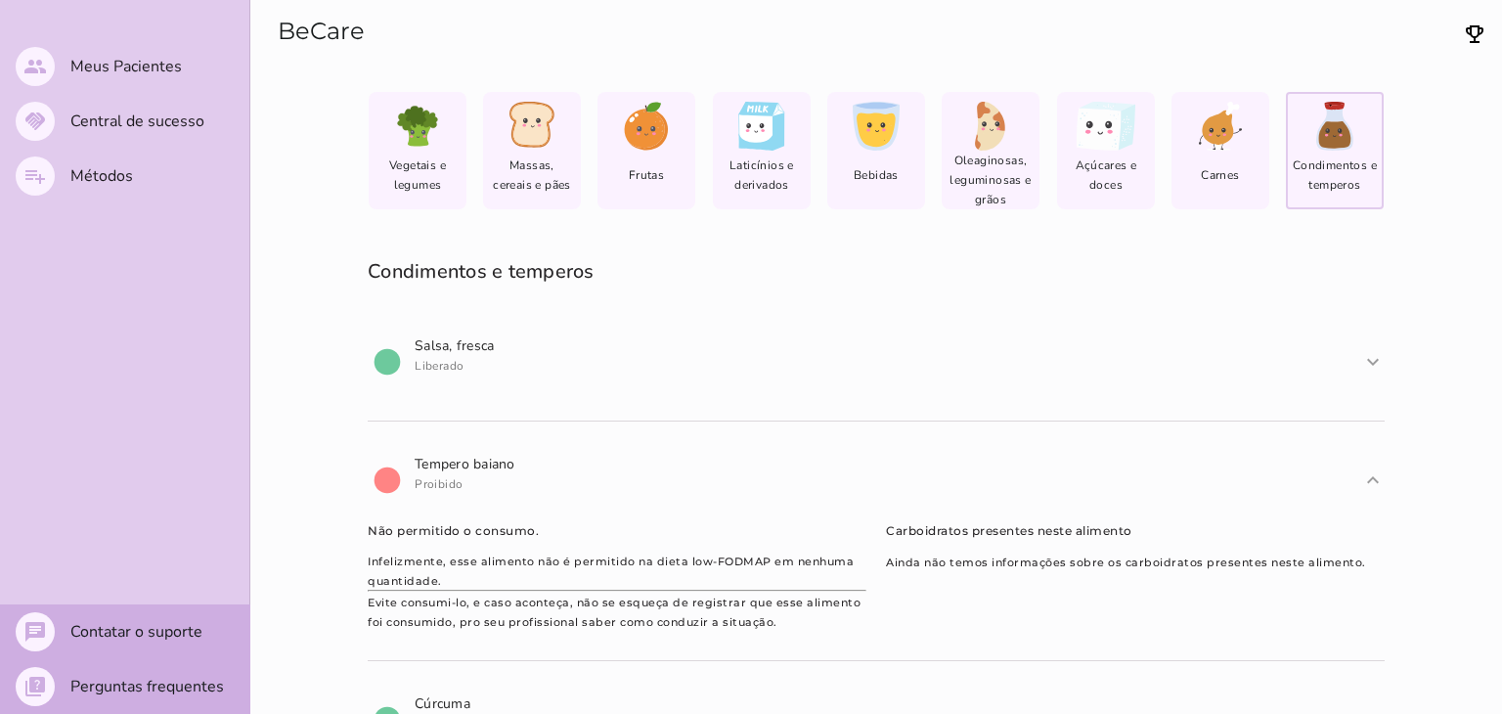
scroll to position [0, 0]
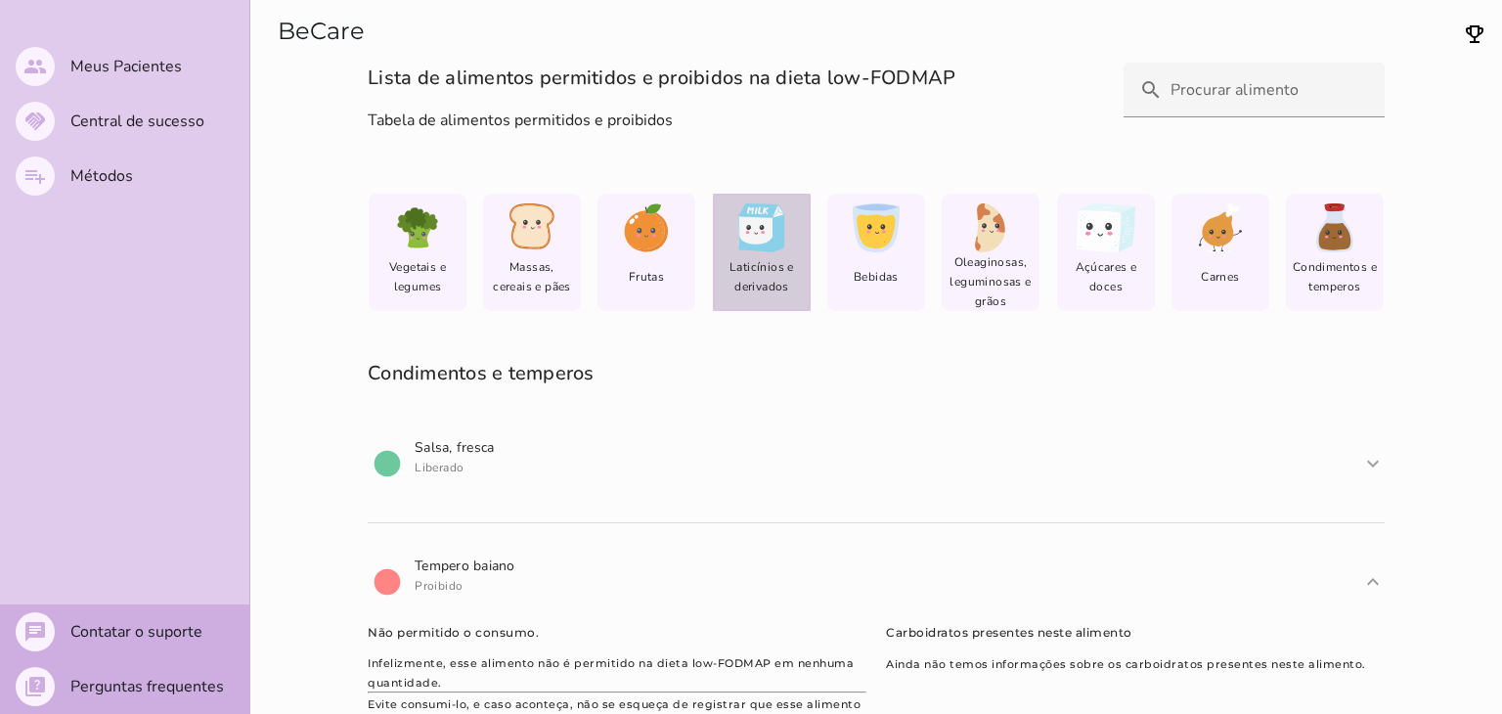
click at [734, 268] on span "Laticínios e derivados" at bounding box center [762, 276] width 86 height 39
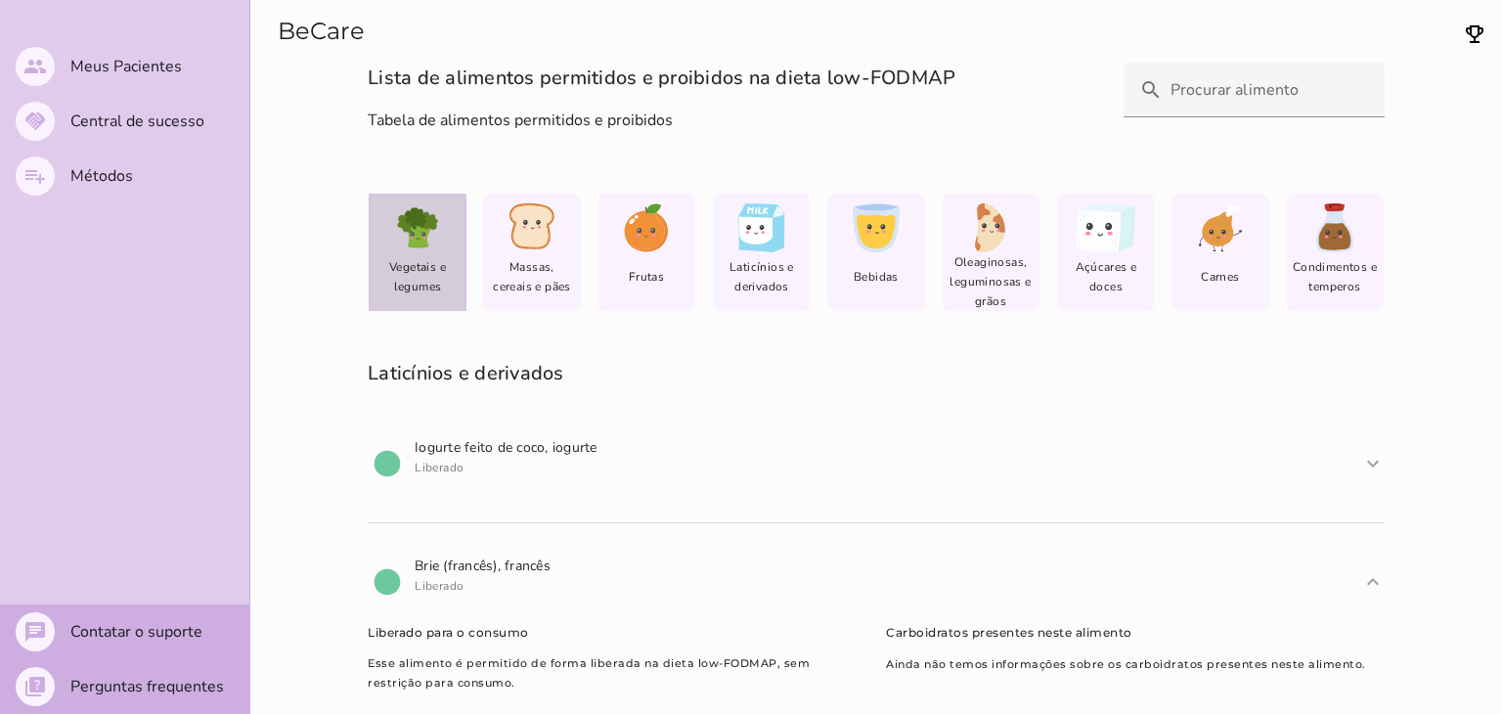
click at [429, 247] on icon at bounding box center [417, 227] width 49 height 49
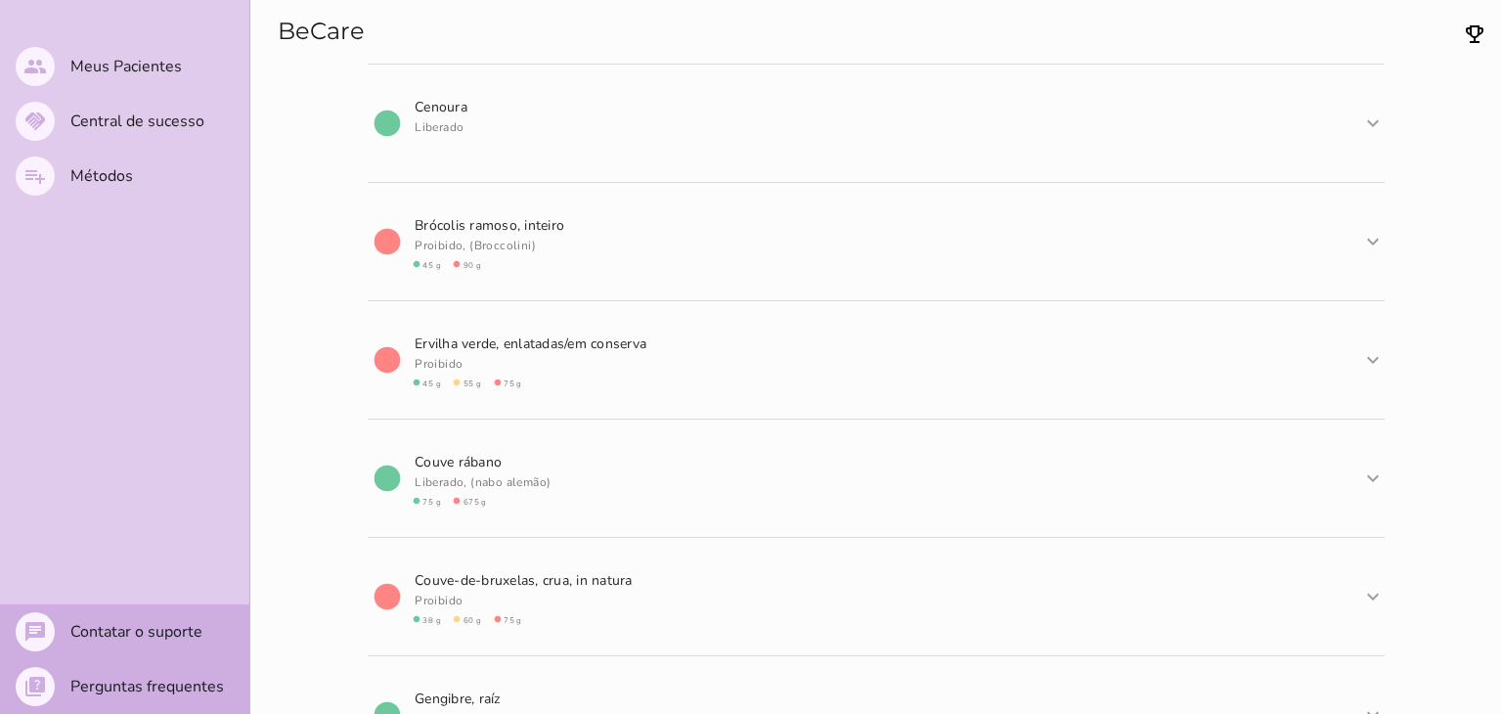
scroll to position [7723, 0]
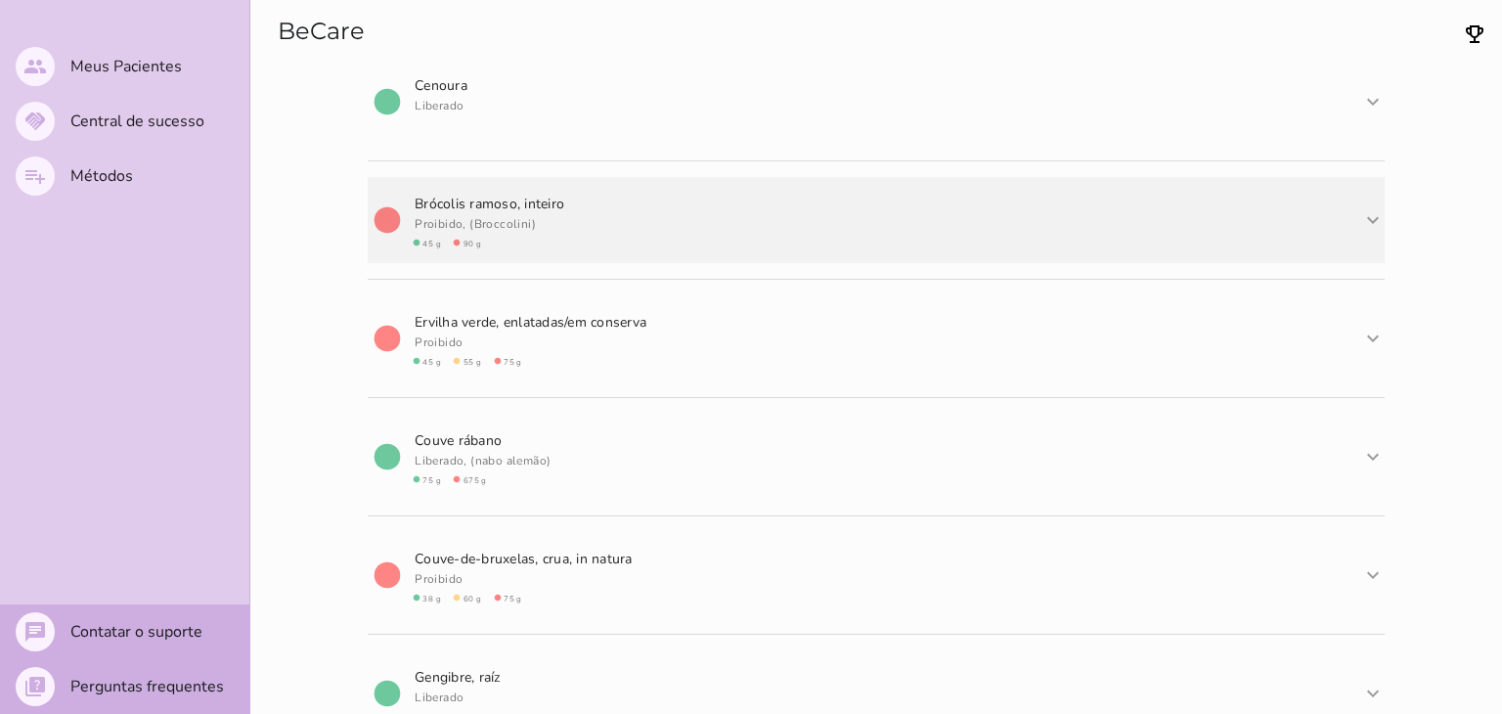
click at [614, 207] on mwc-list-item "circle B r ó c o l i s r a m o s o , inteiro Proibido, (Broccolini) circle 45 g…" at bounding box center [876, 220] width 1017 height 86
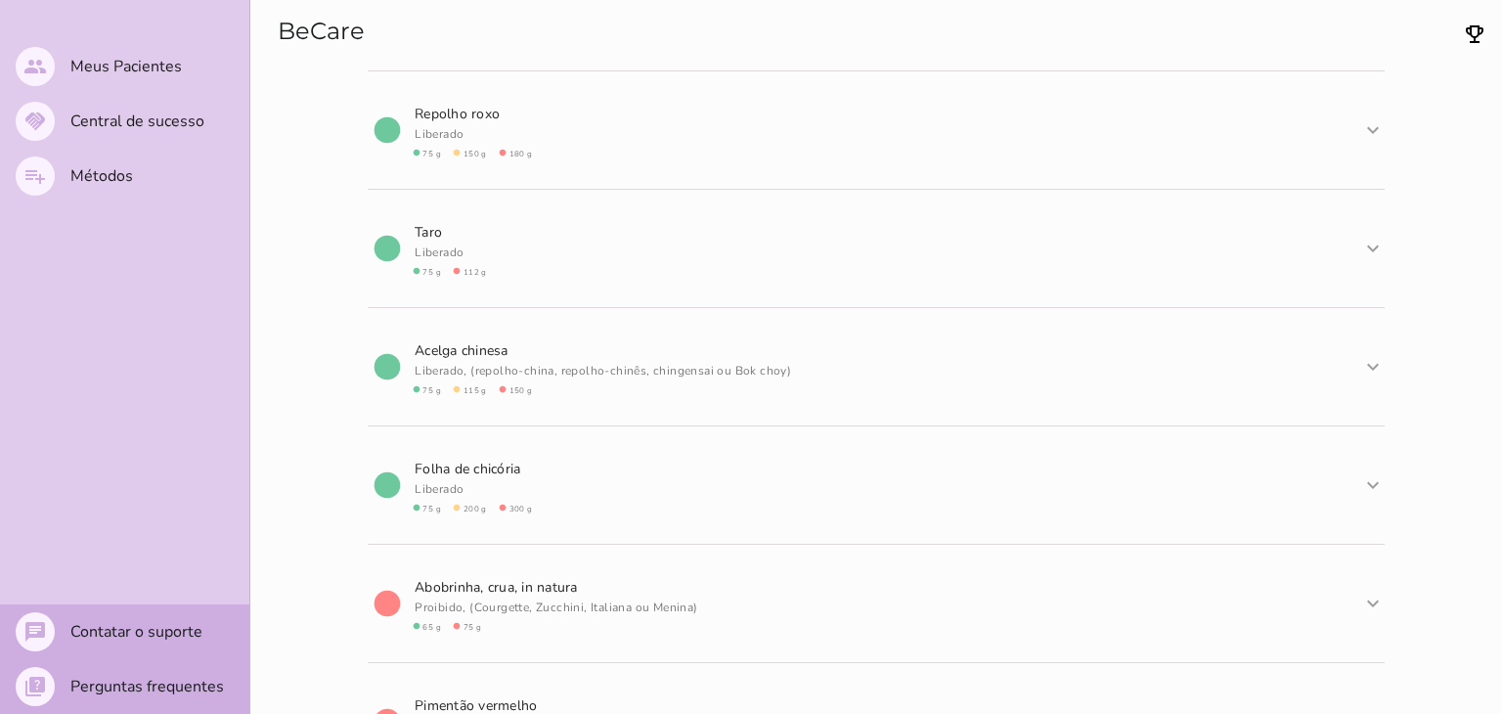
scroll to position [9575, 0]
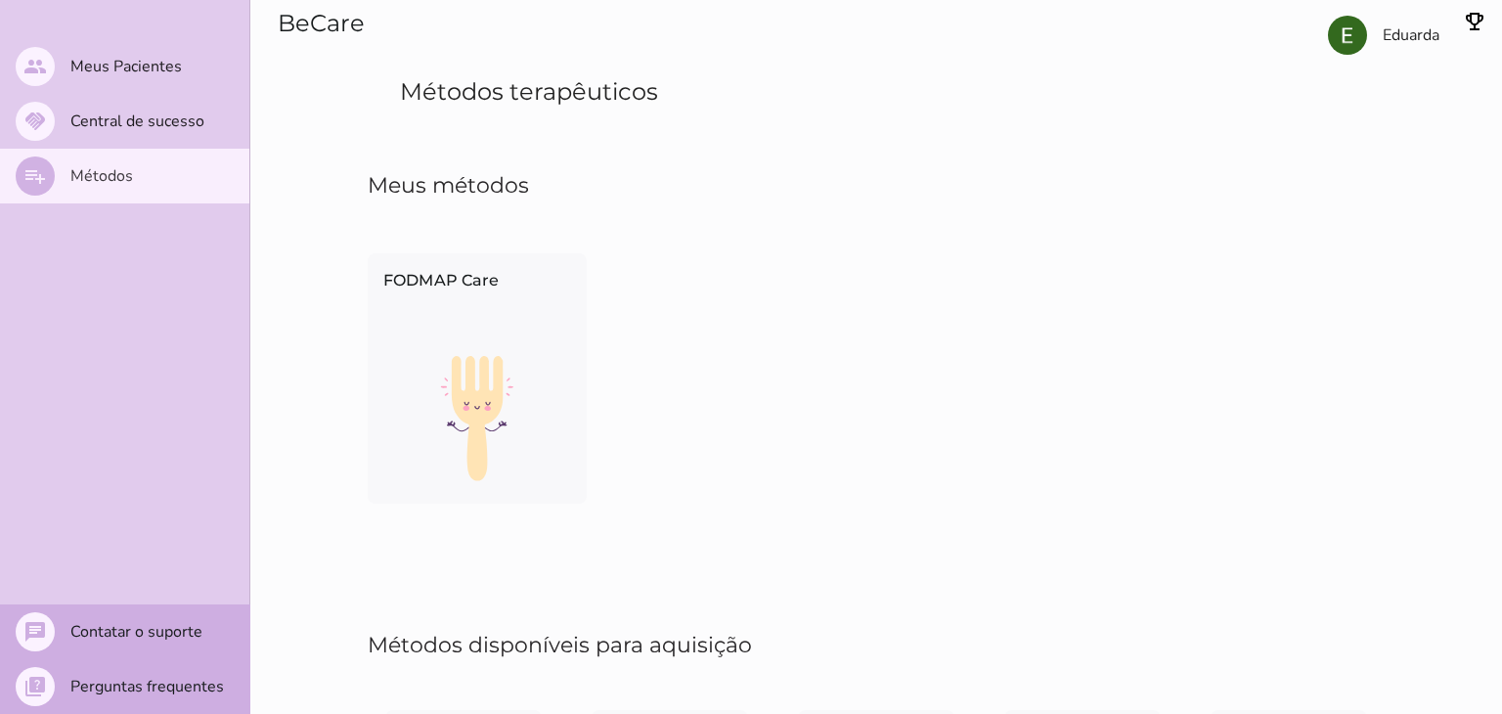
scroll to position [152, 0]
